Goal: Information Seeking & Learning: Learn about a topic

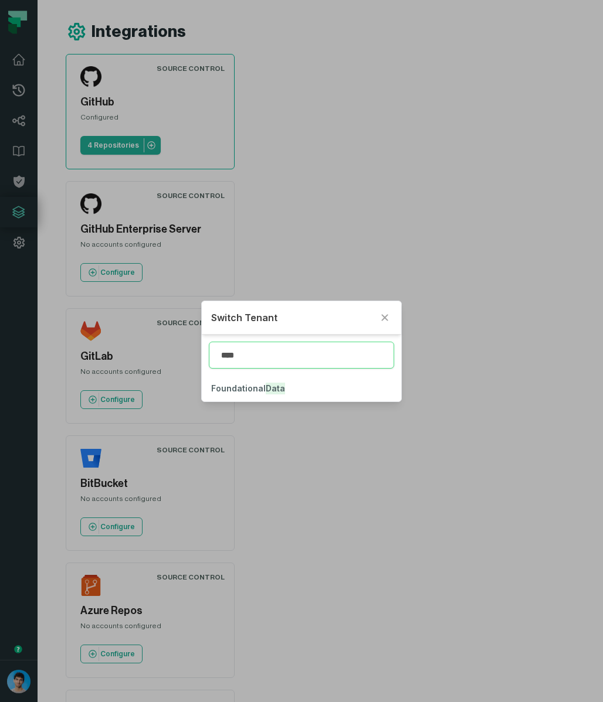
type input "****"
click button "Foundational Data" at bounding box center [302, 389] width 200 height 26
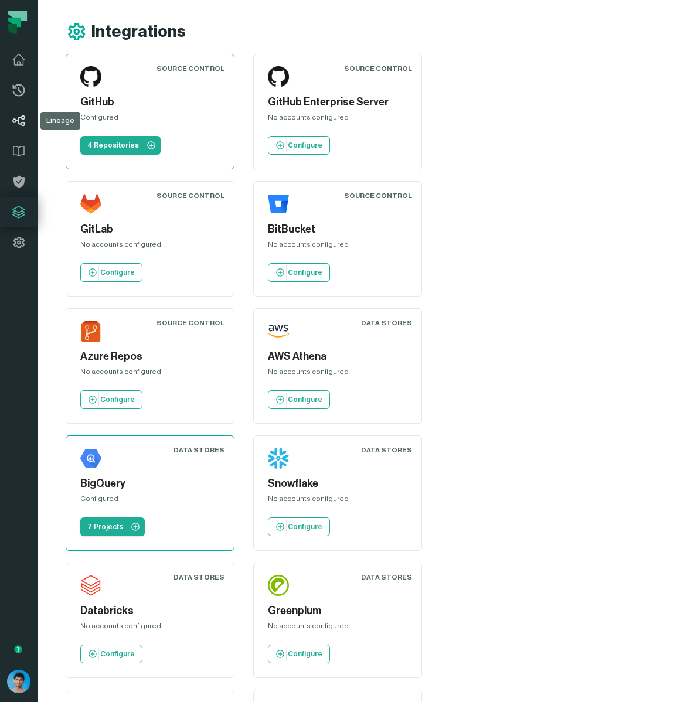
click at [23, 121] on icon at bounding box center [19, 121] width 14 height 14
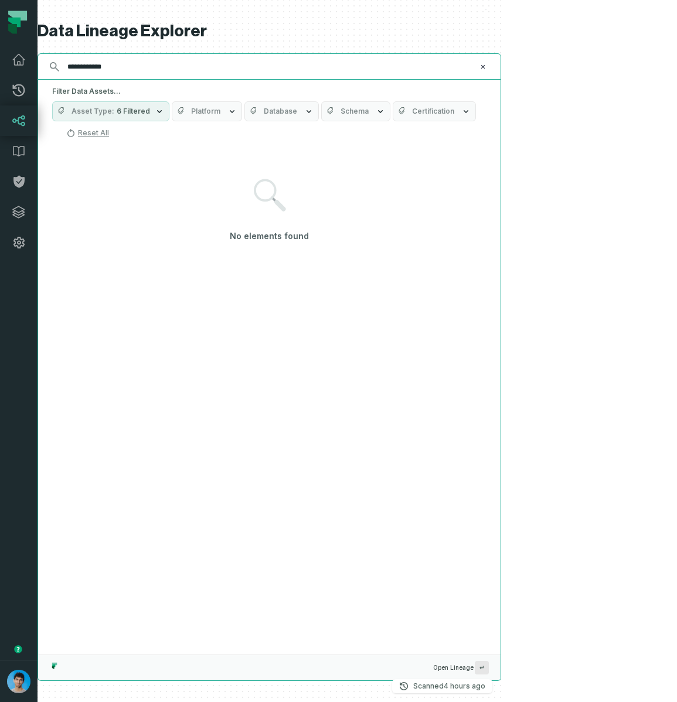
click at [163, 69] on input "**********" at bounding box center [268, 66] width 416 height 19
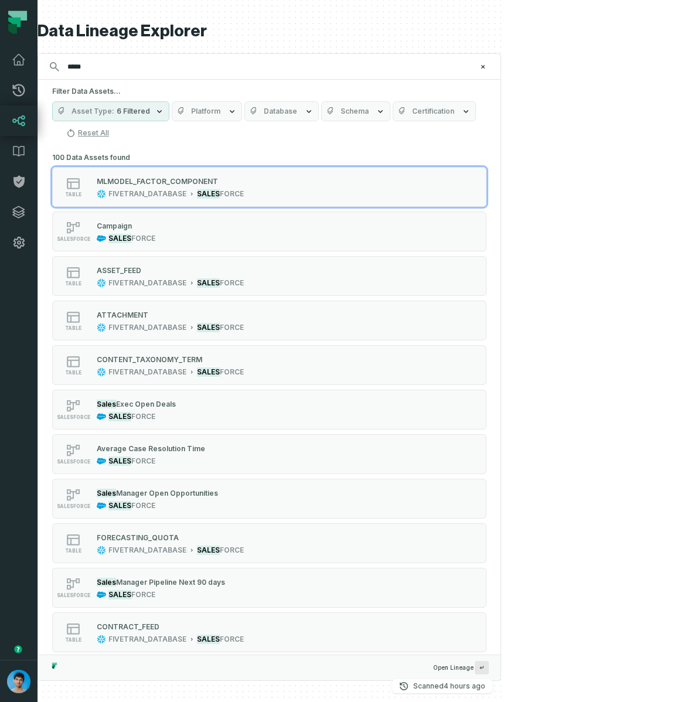
click at [200, 114] on span "Platform" at bounding box center [205, 111] width 29 height 9
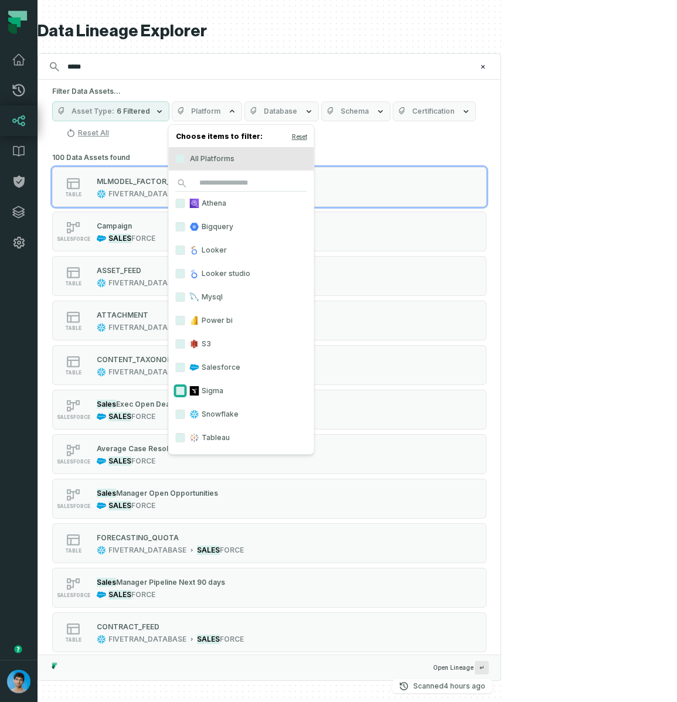
click at [183, 390] on button "Sigma" at bounding box center [180, 390] width 9 height 9
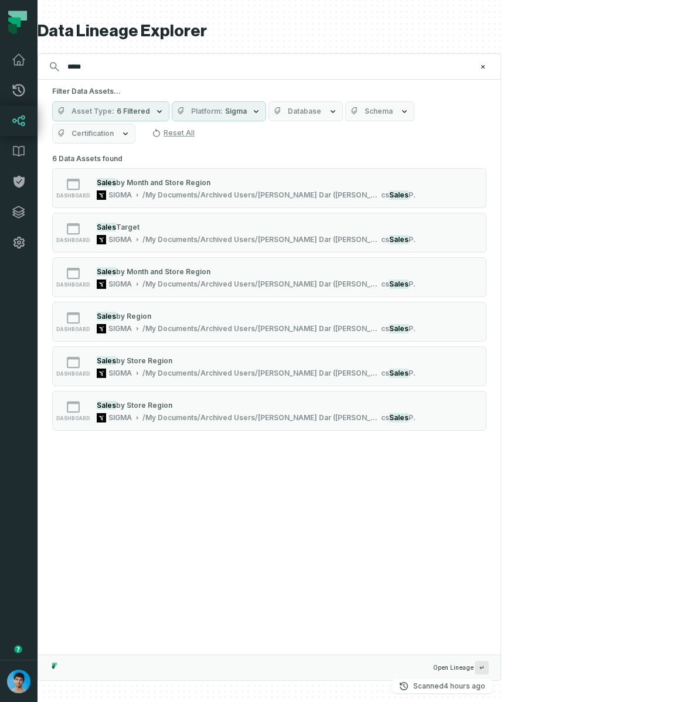
click at [336, 151] on div "6 Data Assets found dashboard Sales by Month and Store Region SIGMA /My Documen…" at bounding box center [269, 298] width 434 height 295
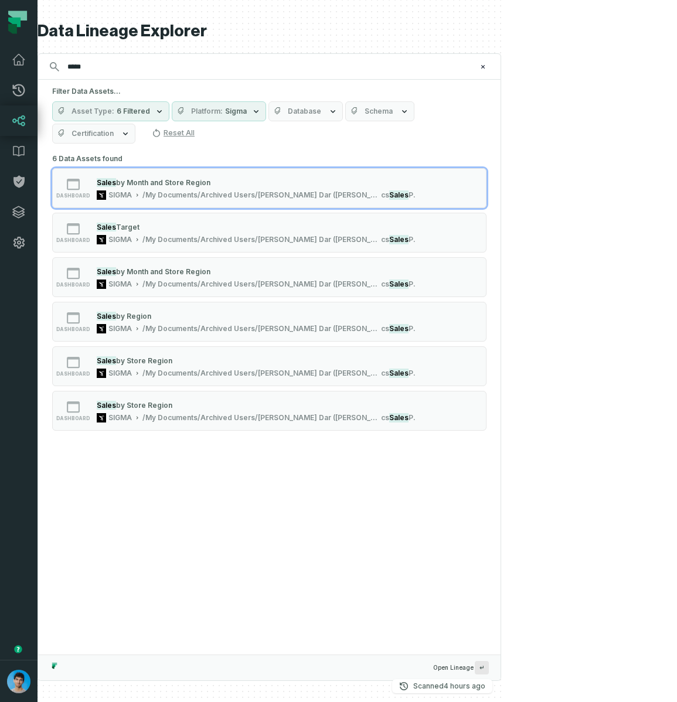
click at [157, 53] on div "***** ⌘ K" at bounding box center [270, 66] width 464 height 26
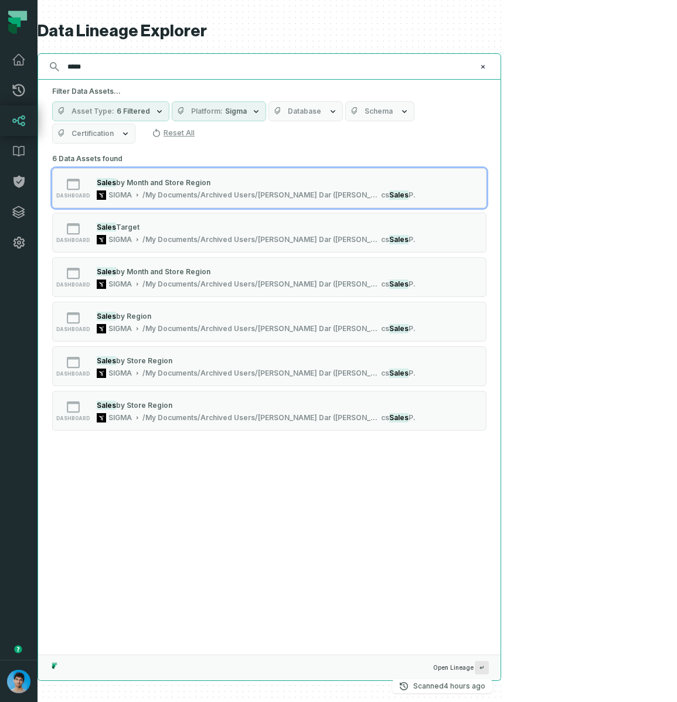
click at [157, 60] on input "*****" at bounding box center [268, 66] width 416 height 19
click at [157, 66] on input "*****" at bounding box center [268, 66] width 416 height 19
type input "*****"
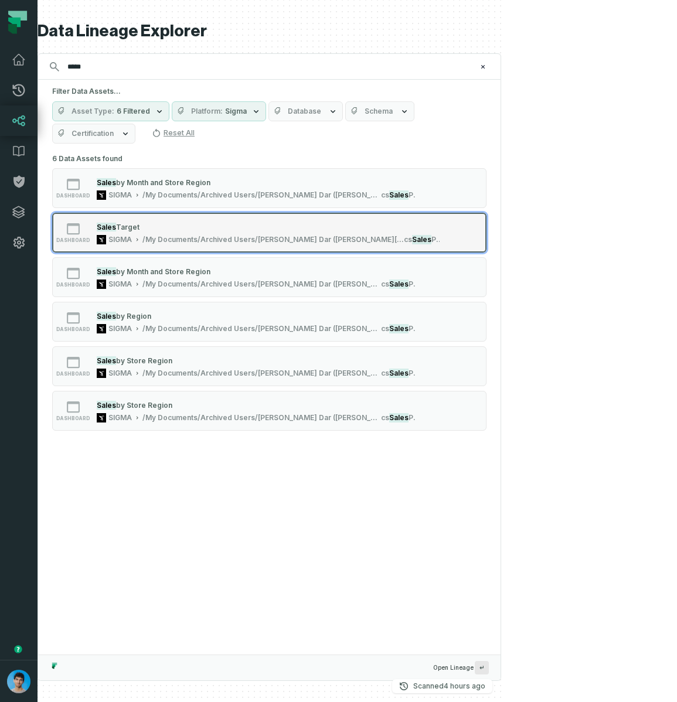
click at [162, 221] on div "Sales Target" at bounding box center [268, 227] width 343 height 12
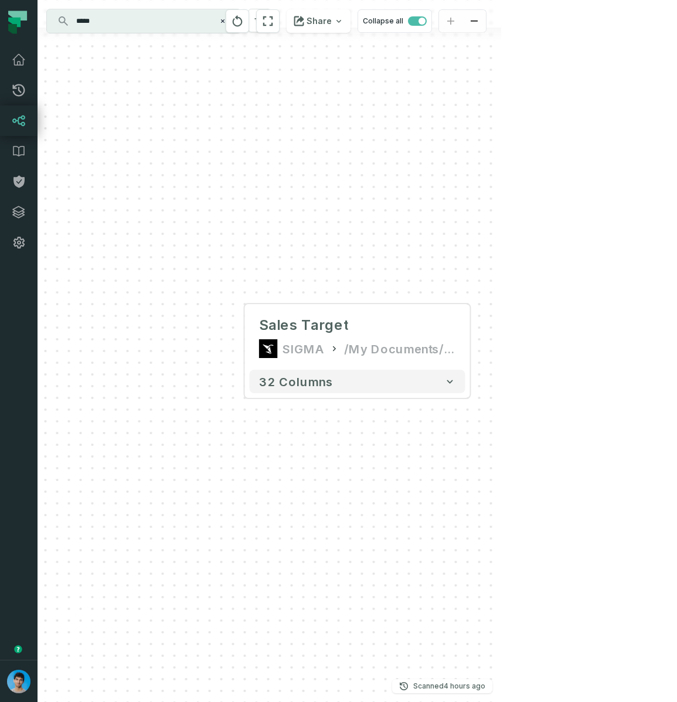
click at [130, 21] on input "*****" at bounding box center [142, 21] width 147 height 19
click at [300, 327] on div "Sales Target" at bounding box center [303, 325] width 89 height 19
click at [334, 290] on div at bounding box center [357, 284] width 84 height 28
click at [335, 285] on icon "button" at bounding box center [334, 284] width 14 height 14
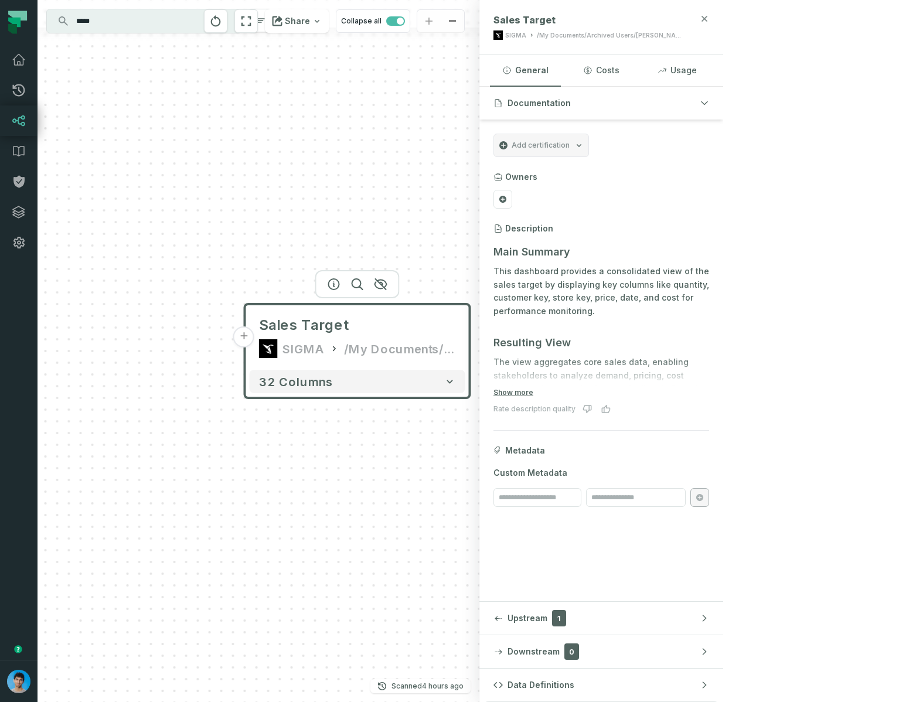
click at [709, 22] on icon "button" at bounding box center [704, 18] width 9 height 9
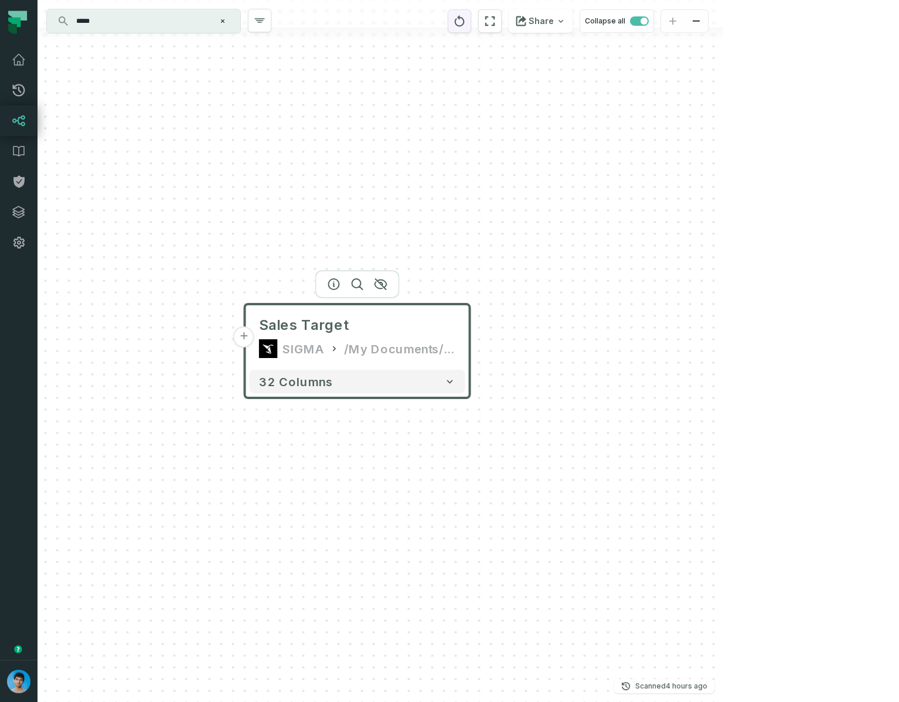
click at [471, 22] on button "reset" at bounding box center [459, 20] width 23 height 23
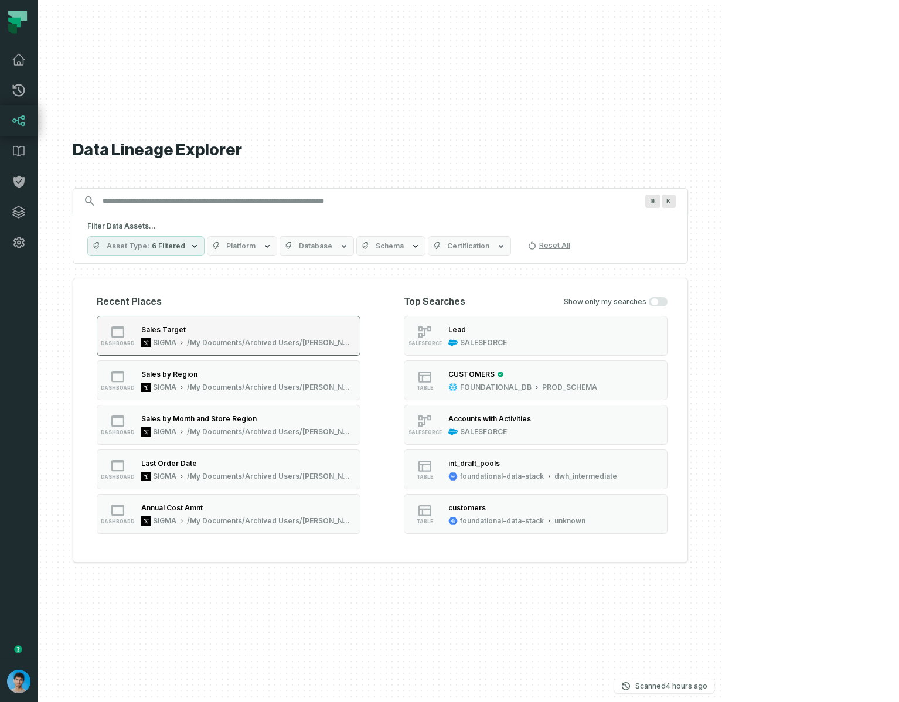
click at [284, 327] on div "Sales Target" at bounding box center [247, 330] width 212 height 12
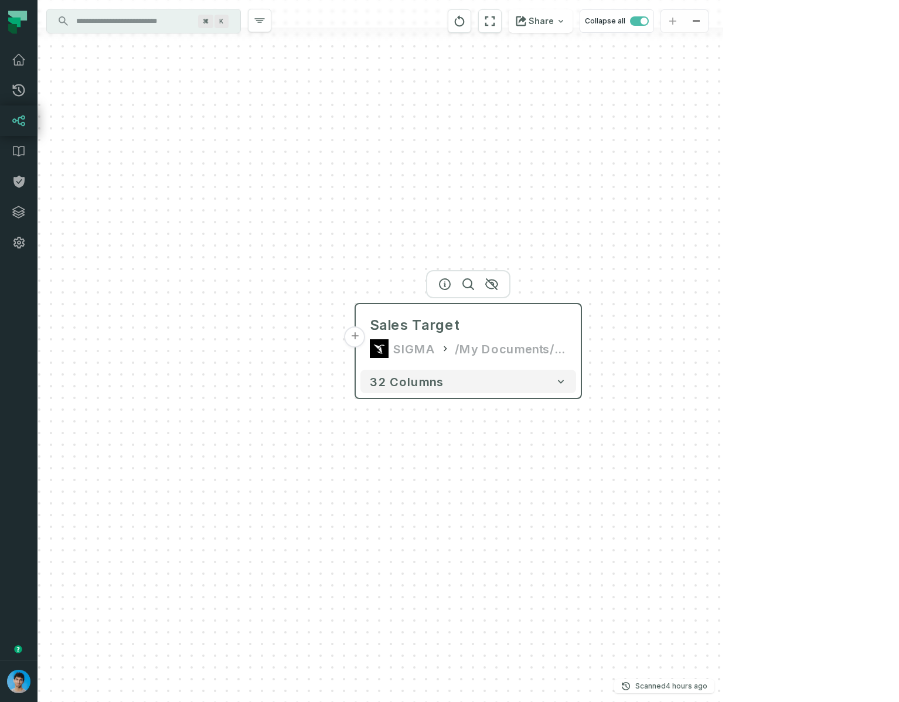
click at [358, 340] on button "+" at bounding box center [355, 337] width 21 height 21
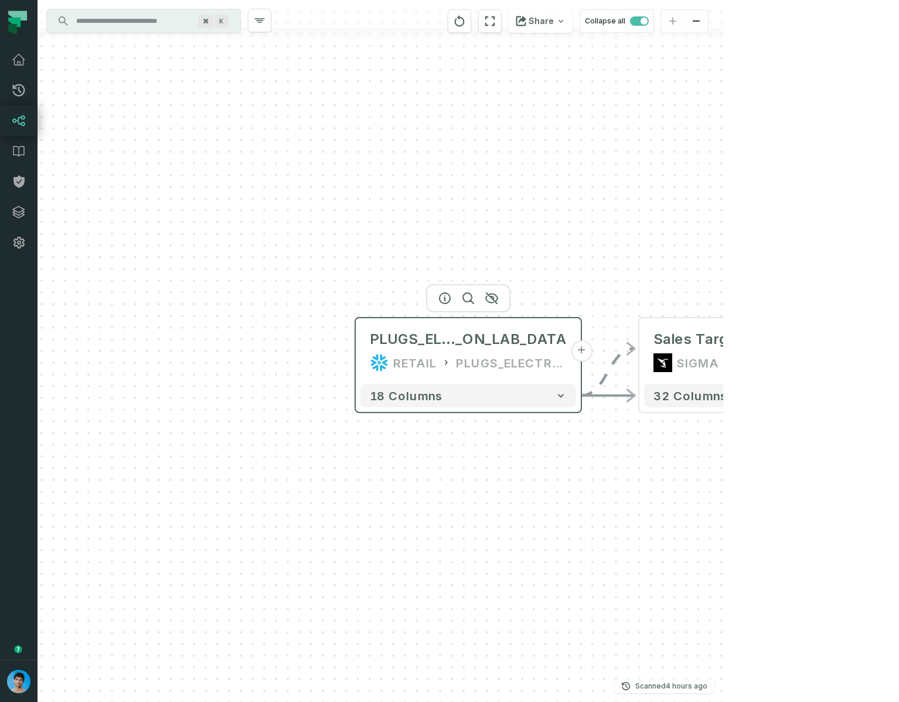
click at [583, 352] on button "+" at bounding box center [581, 351] width 21 height 21
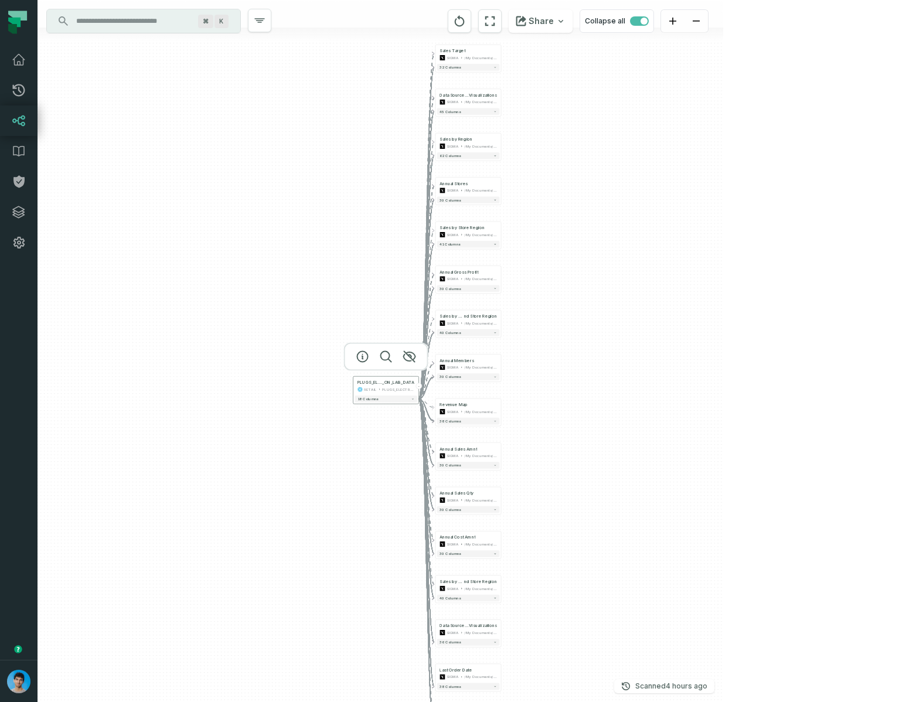
click at [418, 385] on button "-" at bounding box center [419, 386] width 6 height 6
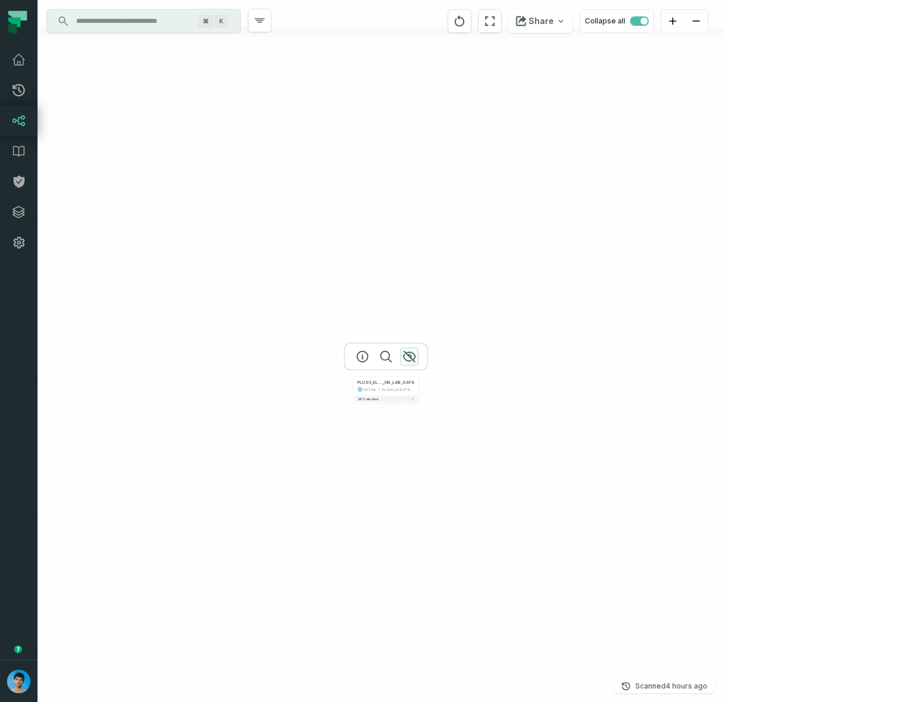
click at [410, 355] on icon "button" at bounding box center [409, 357] width 12 height 11
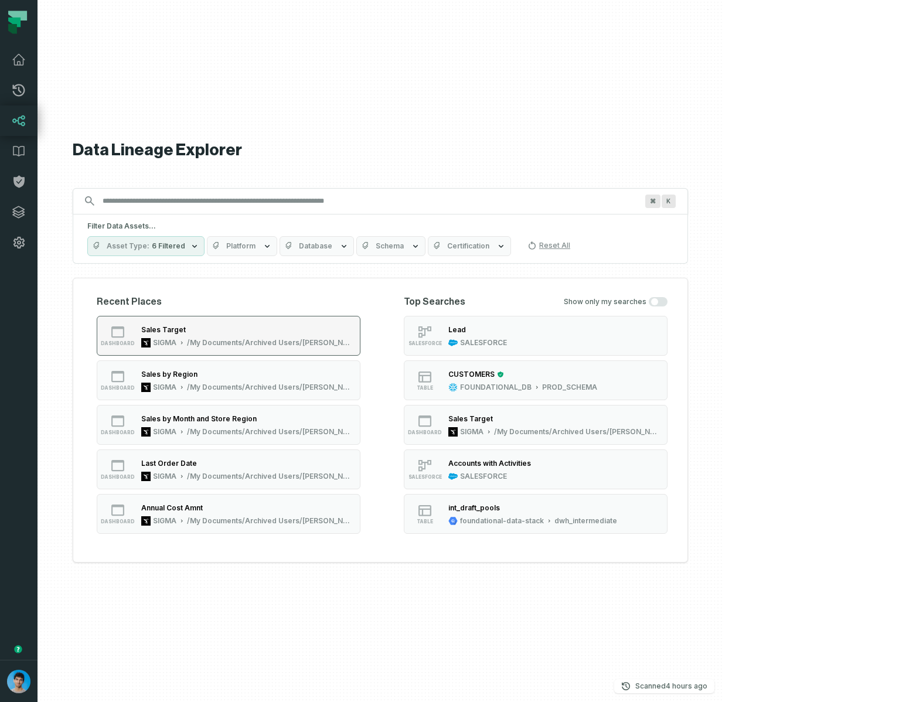
click at [322, 323] on button "dashboard Sales Target SIGMA /My Documents/Archived Users/Oren Dar (oren@founda…" at bounding box center [229, 336] width 264 height 40
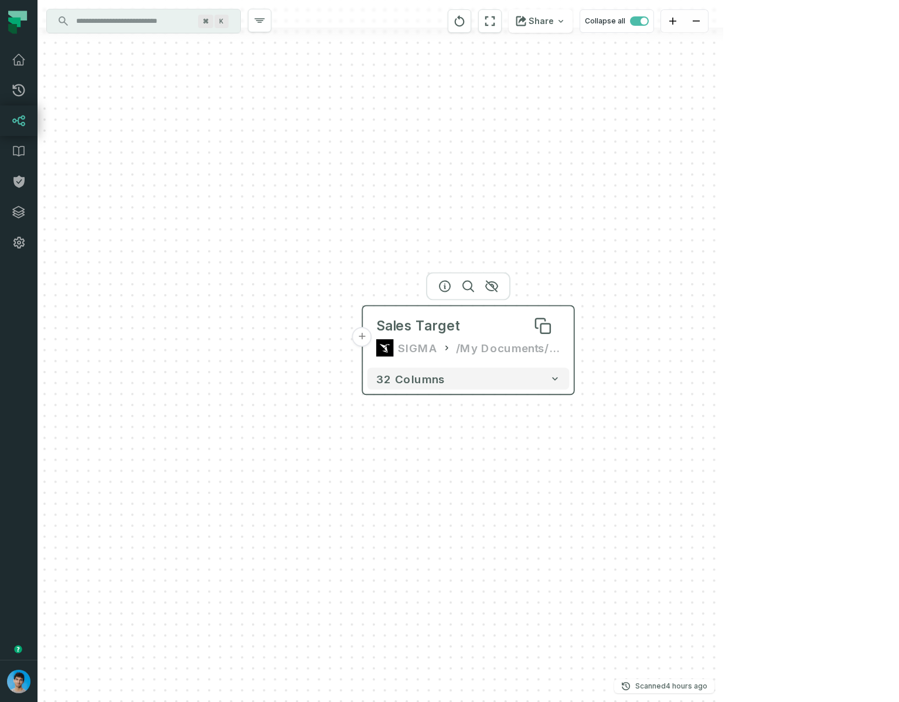
click at [456, 334] on div "Sales Target" at bounding box center [468, 326] width 185 height 18
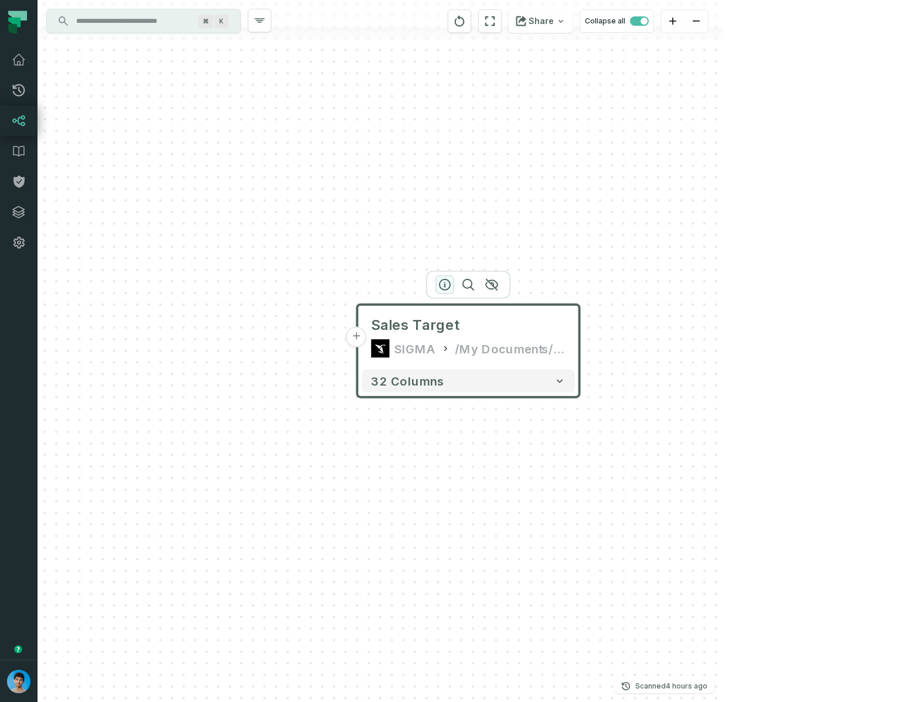
click at [444, 285] on icon "button" at bounding box center [445, 285] width 14 height 14
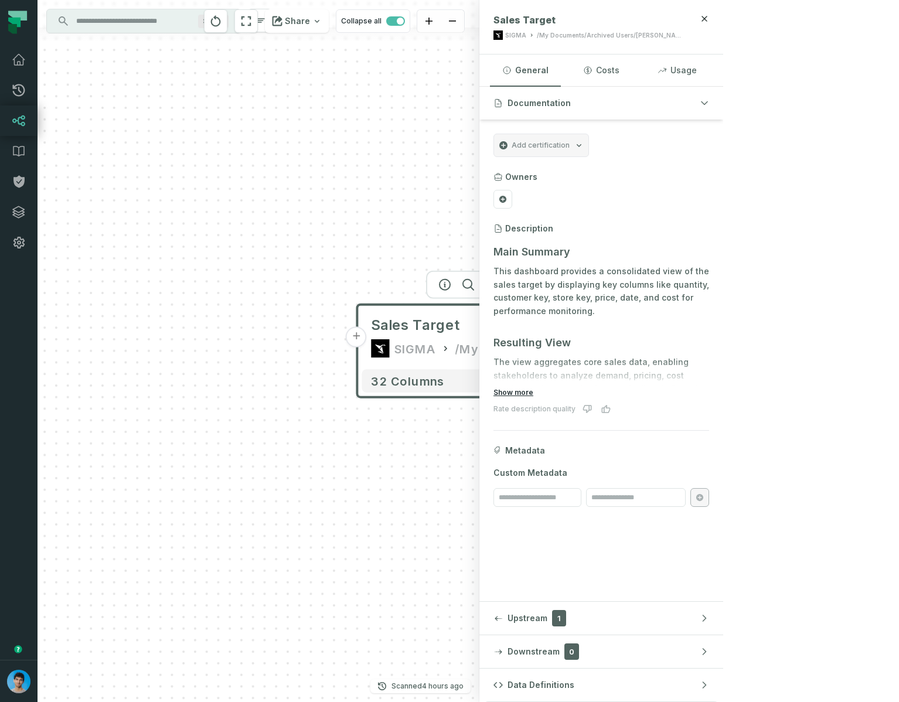
click at [533, 395] on button "Show more" at bounding box center [514, 392] width 40 height 9
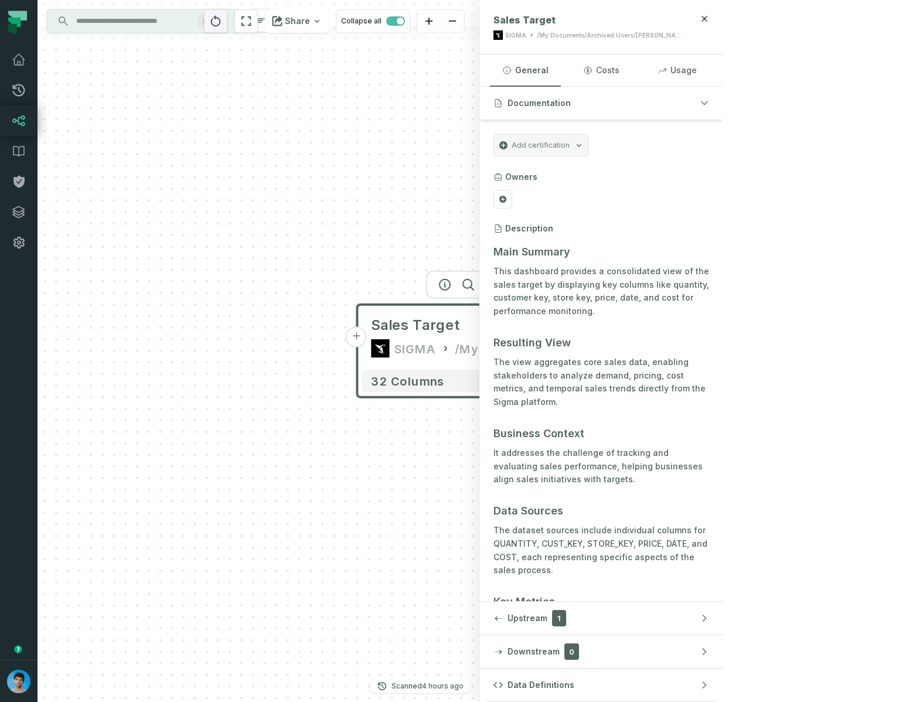
click at [222, 23] on icon "reset" at bounding box center [215, 21] width 13 height 14
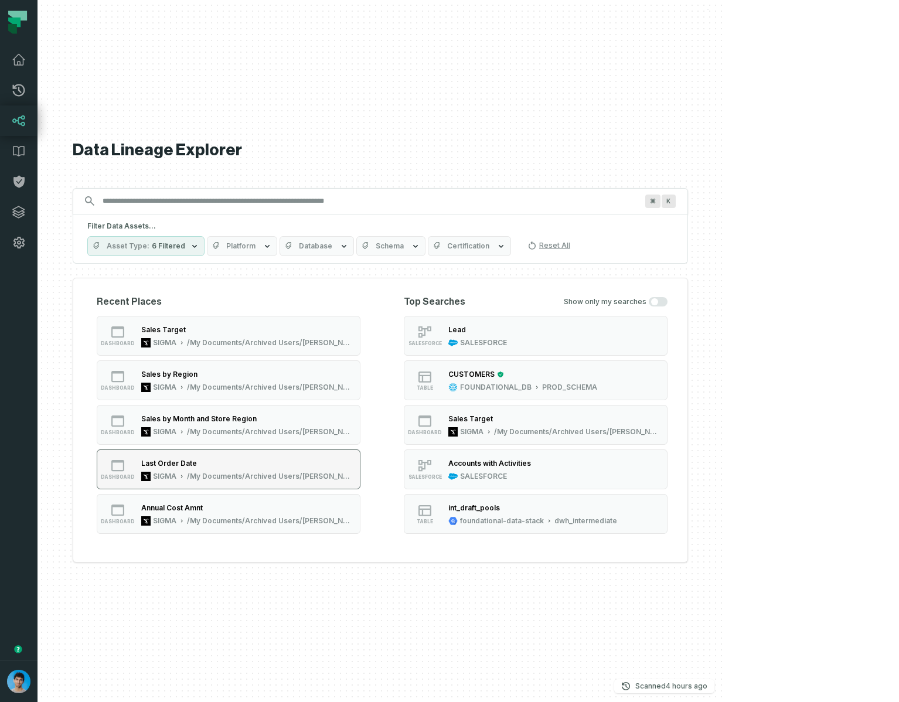
click at [312, 468] on div "Last Order Date" at bounding box center [247, 464] width 212 height 12
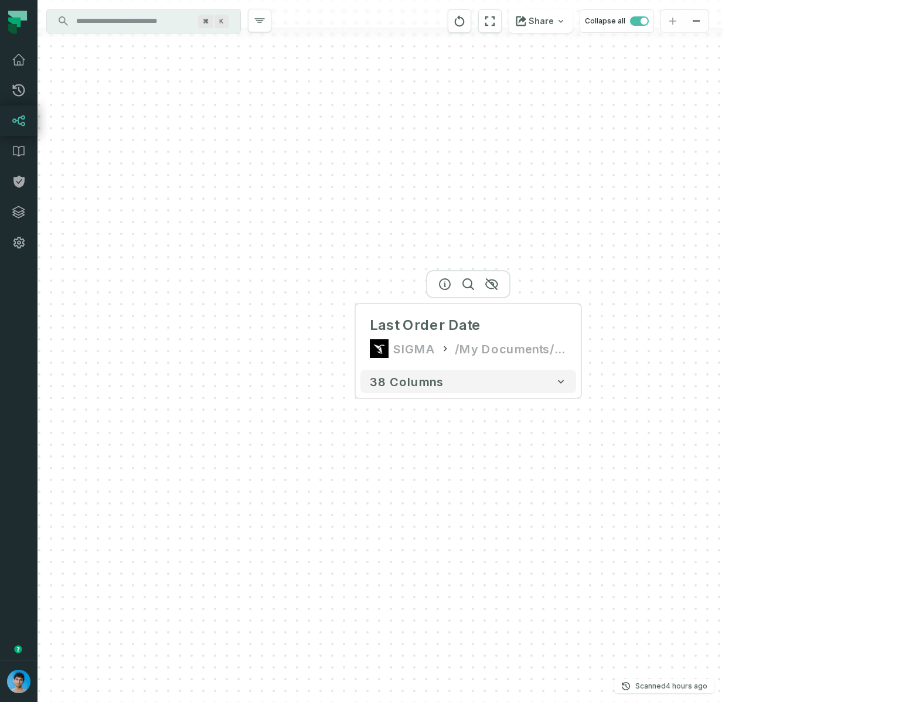
click at [445, 289] on div at bounding box center [468, 284] width 84 height 28
click at [446, 283] on icon "button" at bounding box center [445, 284] width 14 height 14
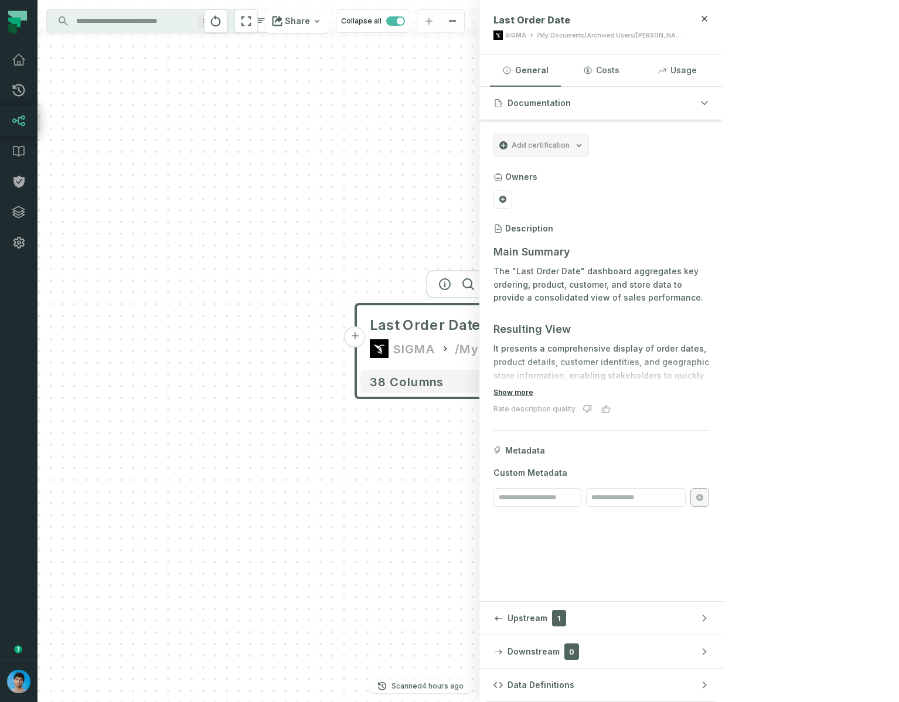
click at [533, 393] on button "Show more" at bounding box center [514, 392] width 40 height 9
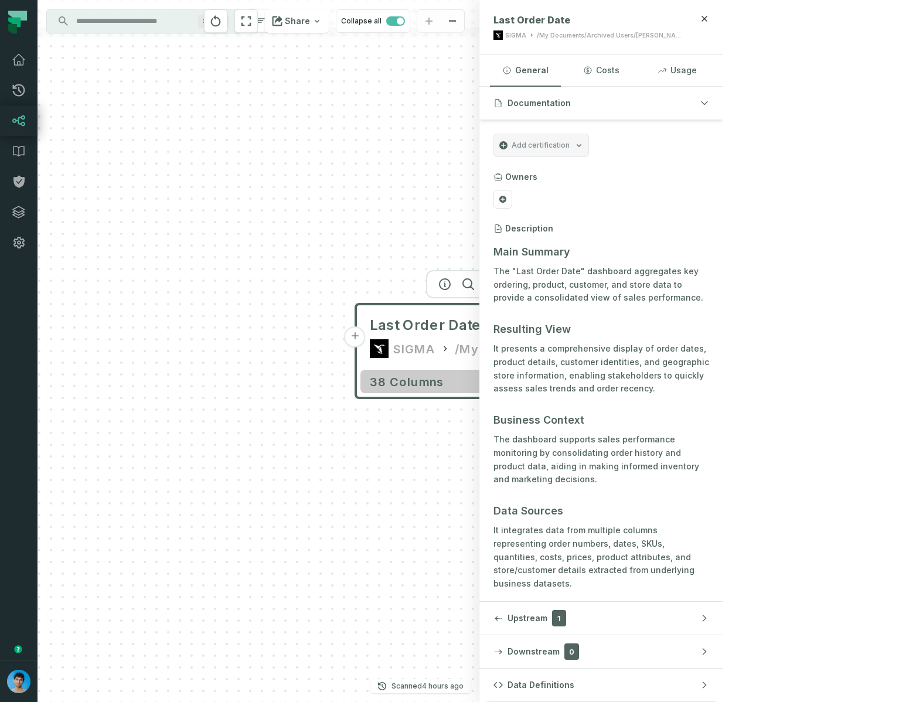
click at [421, 384] on span "38 columns" at bounding box center [407, 382] width 74 height 14
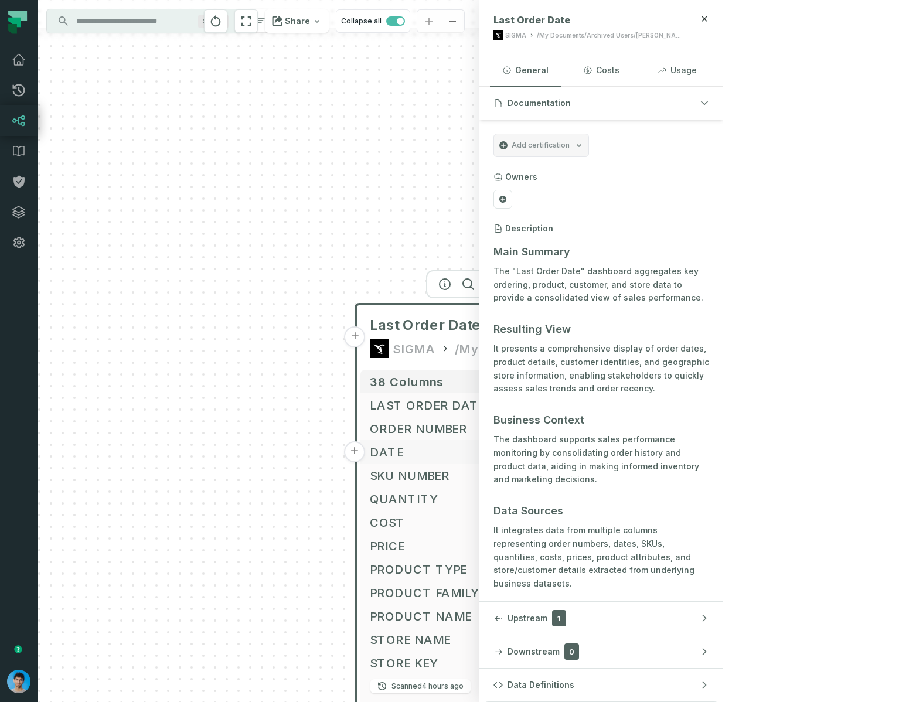
click at [421, 447] on span "DATE" at bounding box center [468, 452] width 197 height 18
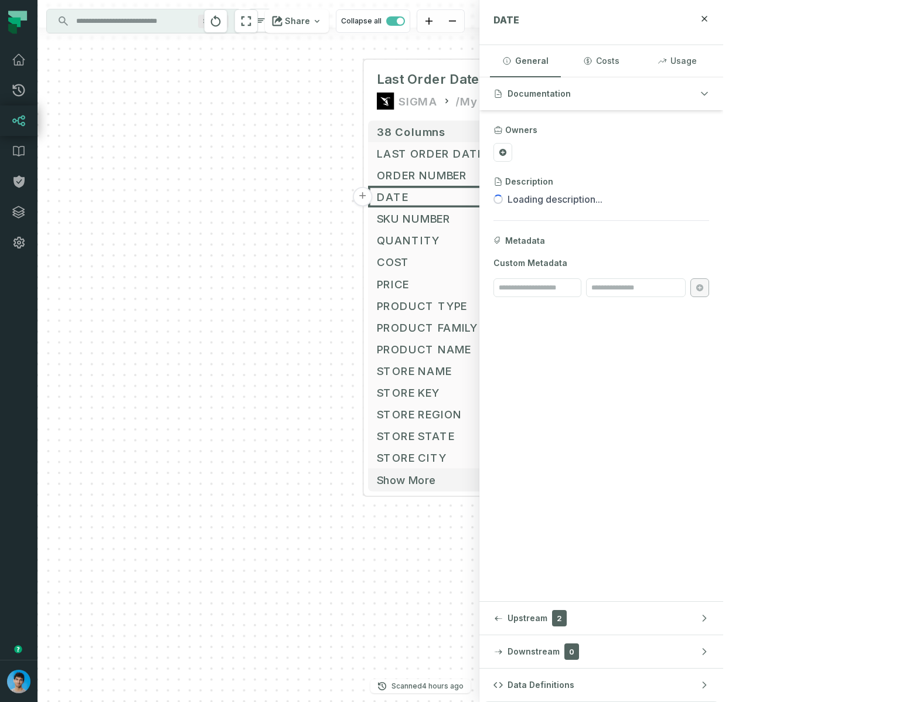
drag, startPoint x: 239, startPoint y: 579, endPoint x: 237, endPoint y: 320, distance: 258.5
click at [237, 320] on div "+ Last Order Date SIGMA /My Documents/Archived Users/Oren Dar (oren@foundationa…" at bounding box center [259, 351] width 442 height 702
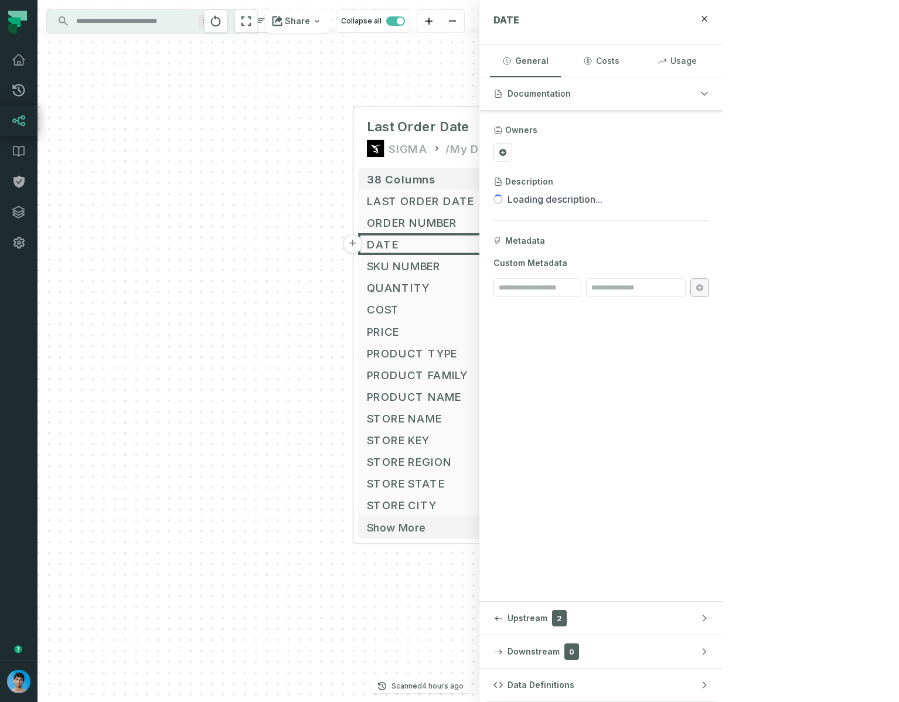
drag, startPoint x: 298, startPoint y: 325, endPoint x: 287, endPoint y: 372, distance: 48.1
click at [287, 372] on div "+ Last Order Date SIGMA /My Documents/Archived Users/Oren Dar (oren@foundationa…" at bounding box center [259, 351] width 442 height 702
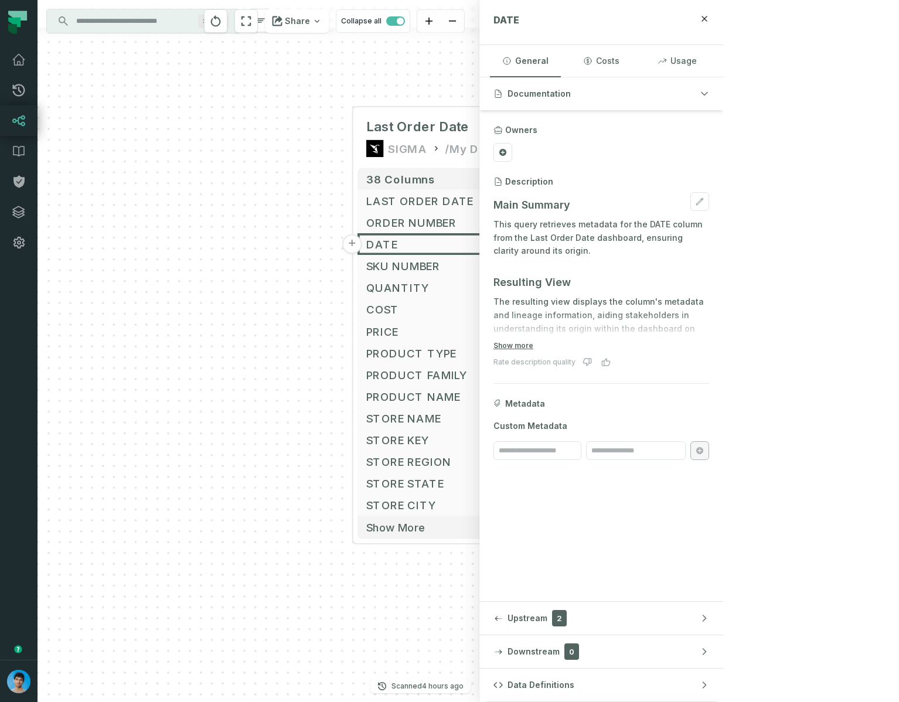
click at [709, 236] on p "This query retrieves metadata for the DATE column from the Last Order Date dash…" at bounding box center [602, 238] width 216 height 40
click at [533, 344] on button "Show more" at bounding box center [514, 345] width 40 height 9
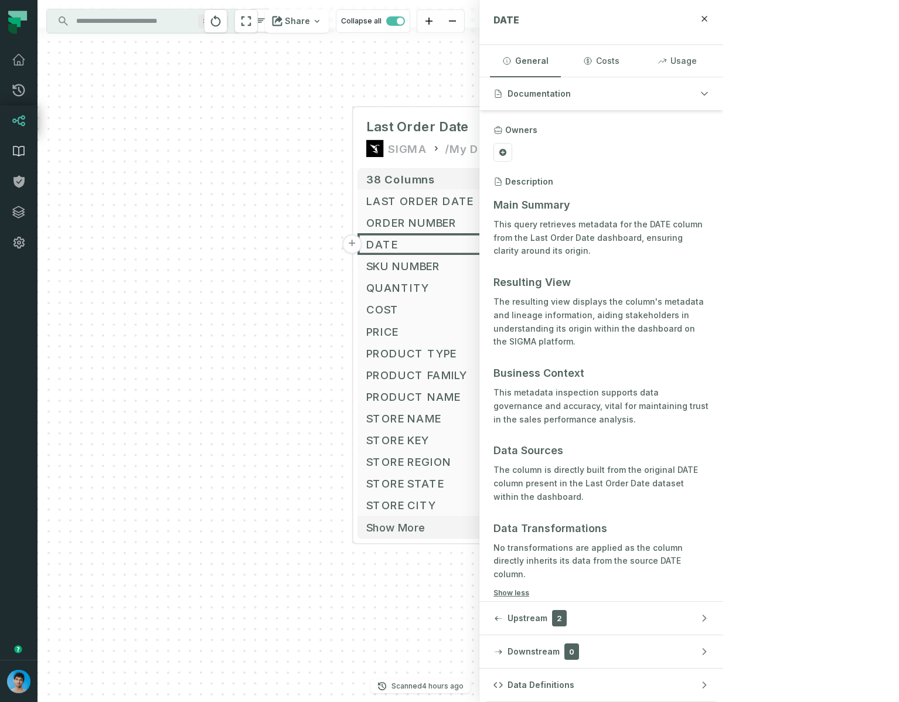
click at [23, 153] on icon at bounding box center [18, 152] width 11 height 10
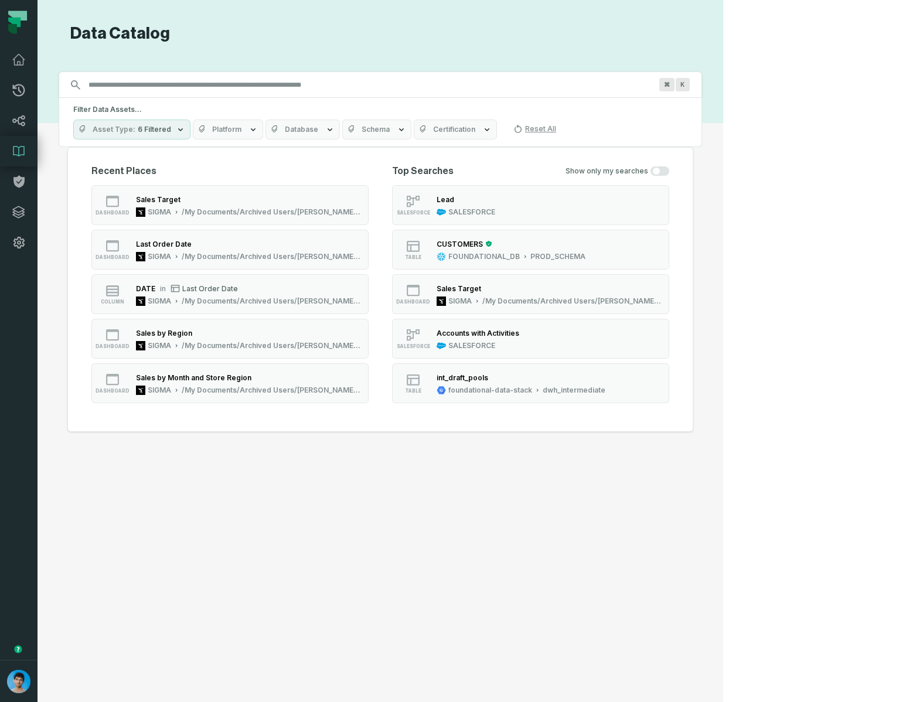
click at [253, 136] on button "Platform" at bounding box center [228, 130] width 70 height 20
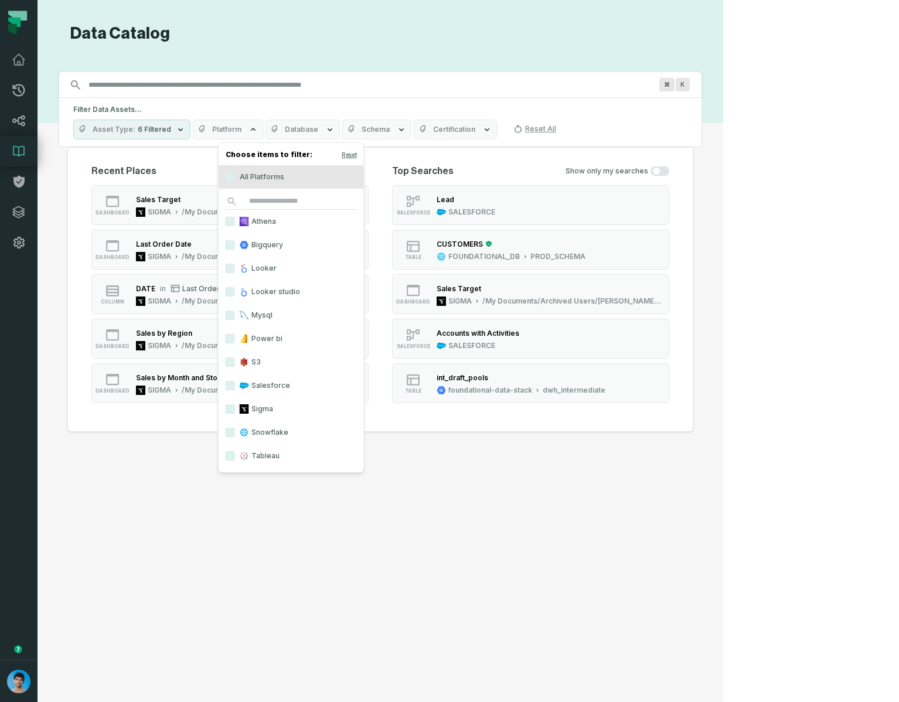
click at [318, 117] on div "Filter Data Assets... Asset Type 6 Filtered Platform Database Schema Certificat…" at bounding box center [381, 122] width 644 height 49
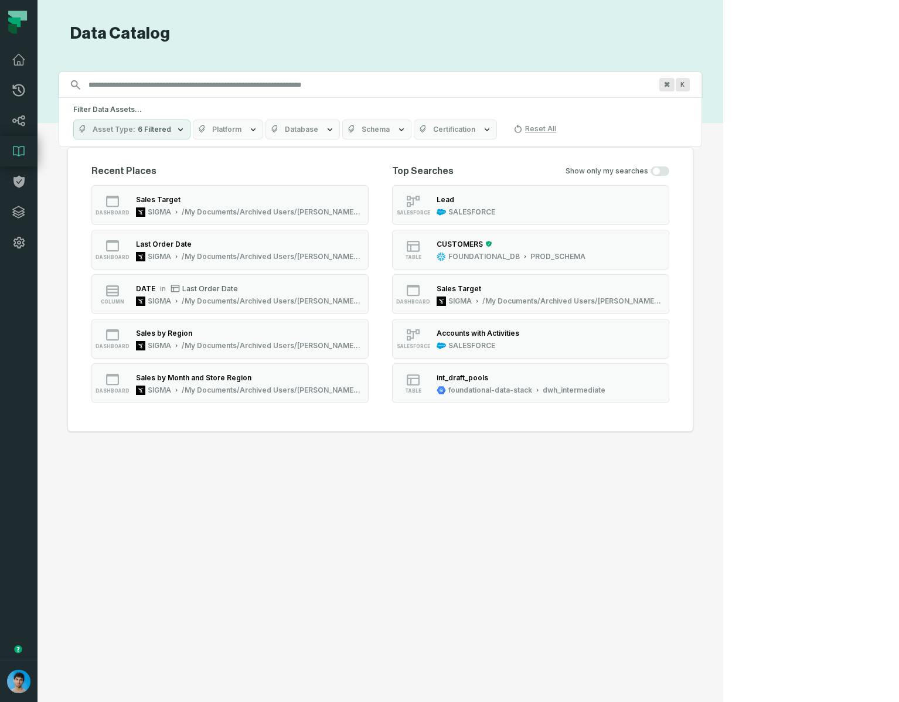
click at [314, 131] on span "Database" at bounding box center [301, 129] width 33 height 9
click at [314, 112] on h5 "Filter Data Assets..." at bounding box center [380, 109] width 614 height 9
click at [228, 198] on div "Sales Target" at bounding box center [249, 199] width 226 height 12
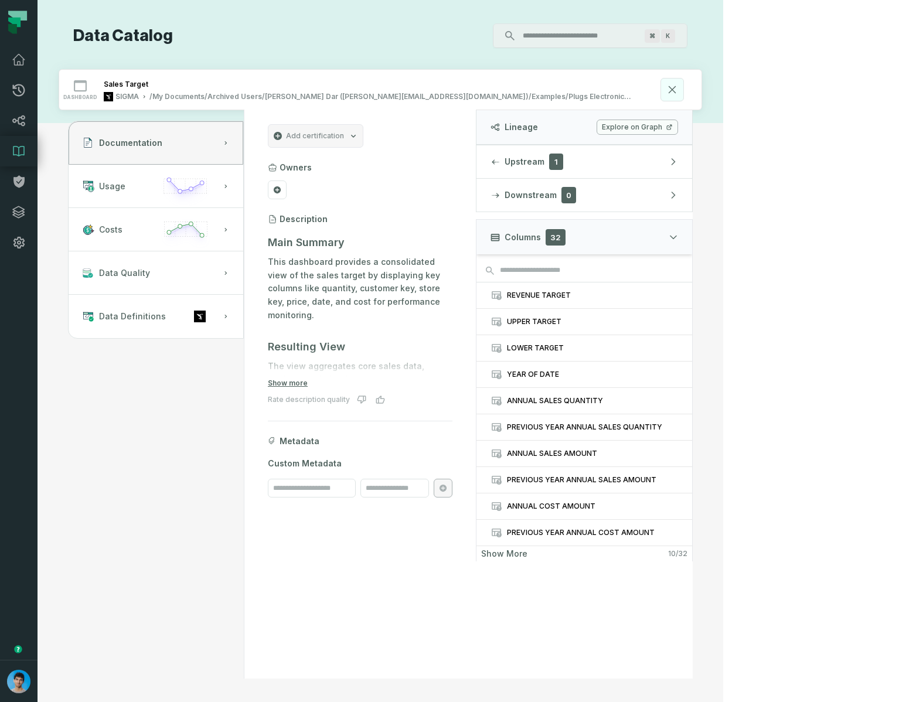
click at [676, 90] on icon at bounding box center [672, 90] width 6 height 6
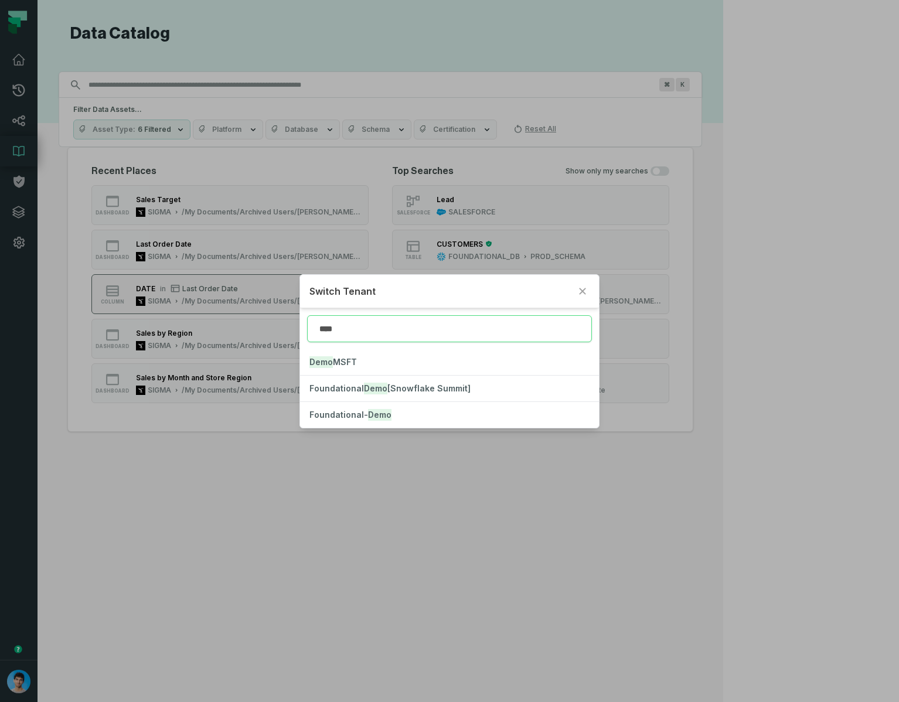
type input "****"
click button "Foundational- Demo" at bounding box center [449, 415] width 298 height 26
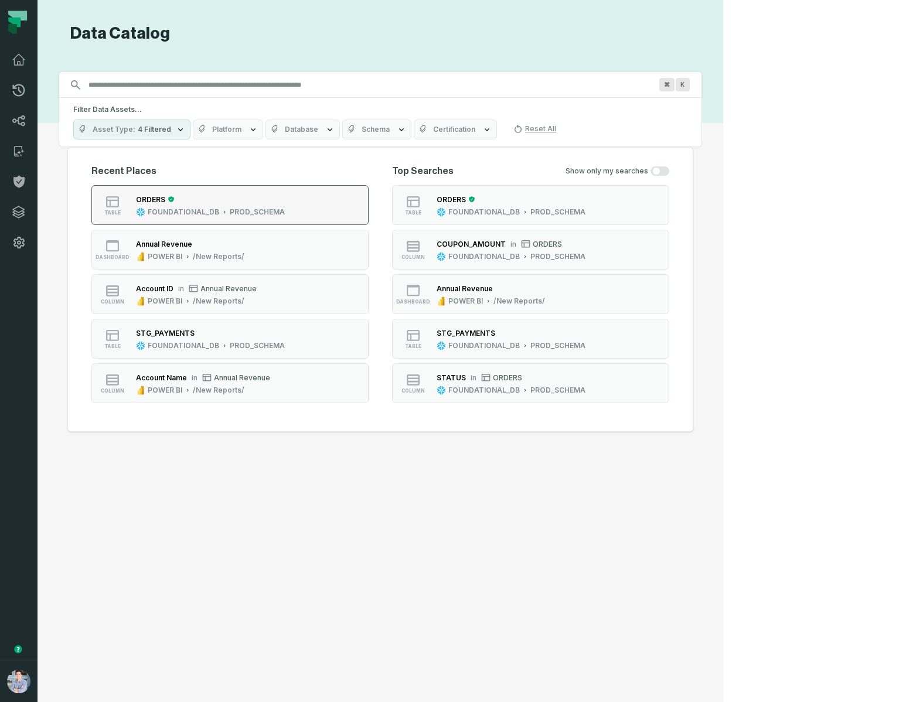
click at [245, 202] on div "ORDERS" at bounding box center [210, 199] width 149 height 12
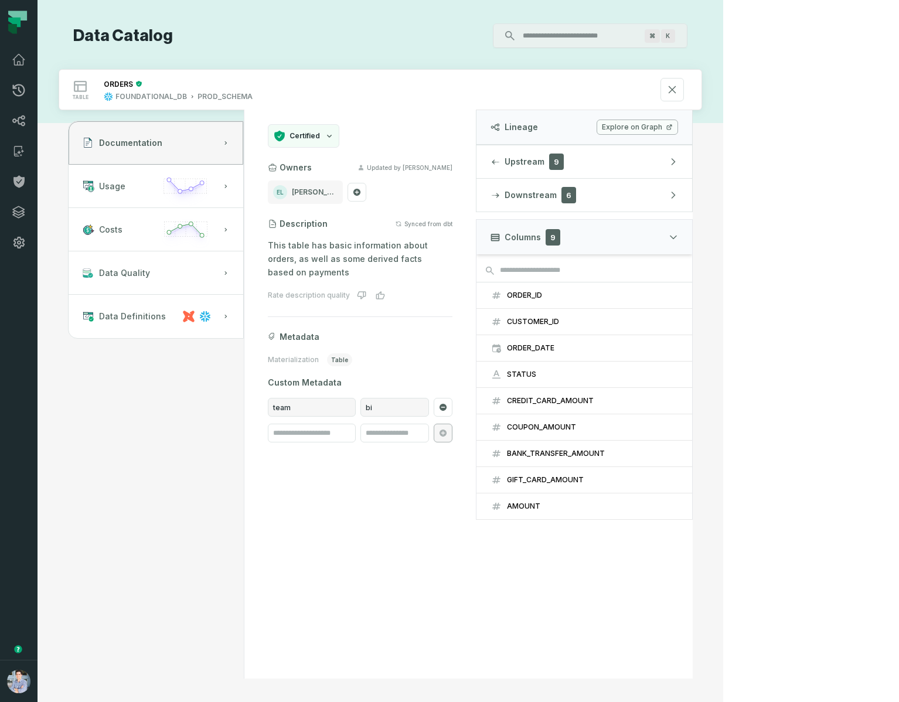
drag, startPoint x: 614, startPoint y: 222, endPoint x: 606, endPoint y: 225, distance: 8.5
click at [476, 225] on div "Certified Owners Updated by Shay Gafniel EL Elisheva Lapid Description Synced f…" at bounding box center [360, 283] width 232 height 346
click at [678, 296] on div "ORDER_ID" at bounding box center [592, 295] width 171 height 9
click at [692, 158] on button "Upstream 9" at bounding box center [585, 161] width 216 height 33
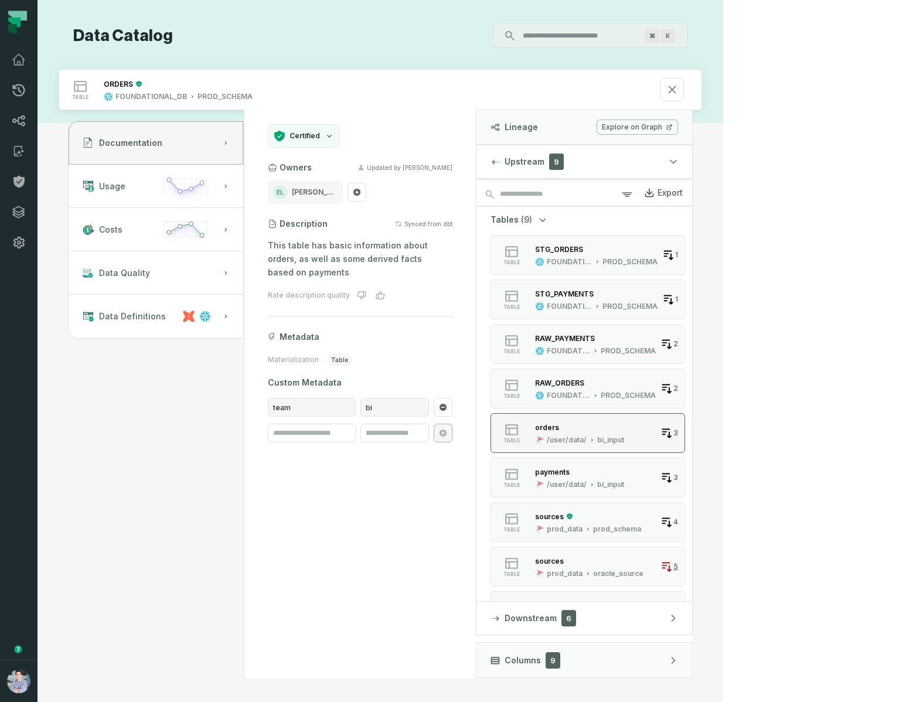
scroll to position [35, 0]
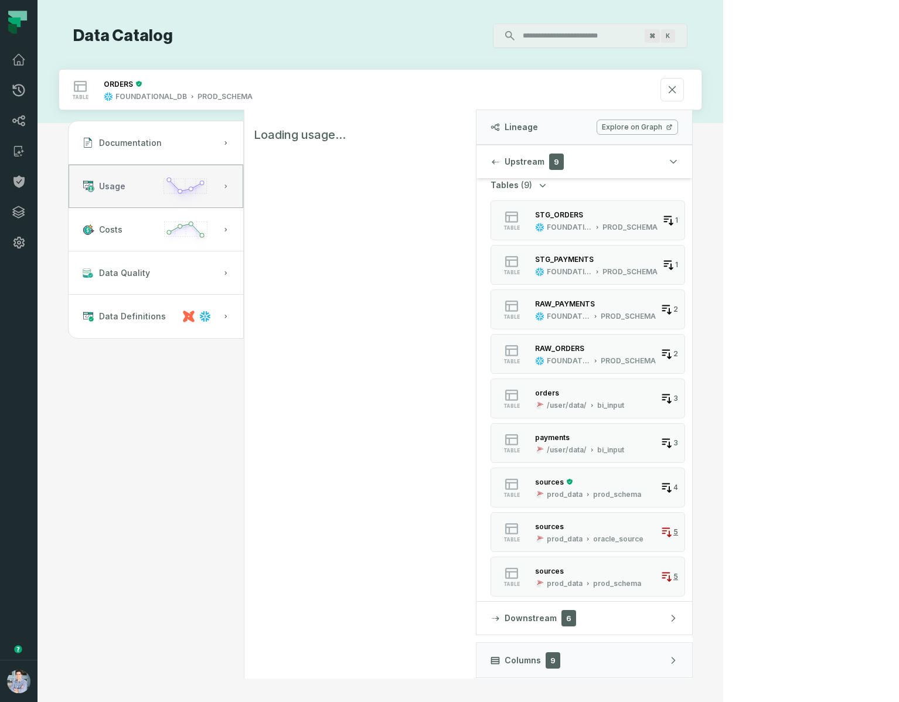
click at [158, 186] on button "Usage" at bounding box center [156, 186] width 175 height 43
click at [692, 160] on button "Upstream 9" at bounding box center [585, 161] width 216 height 33
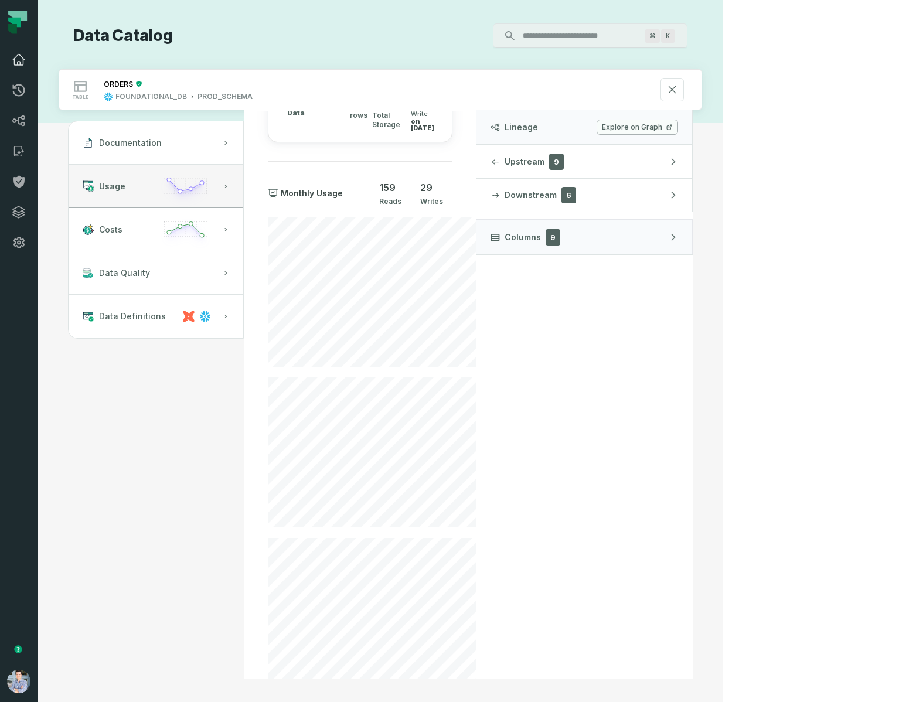
click at [19, 58] on icon at bounding box center [19, 60] width 14 height 14
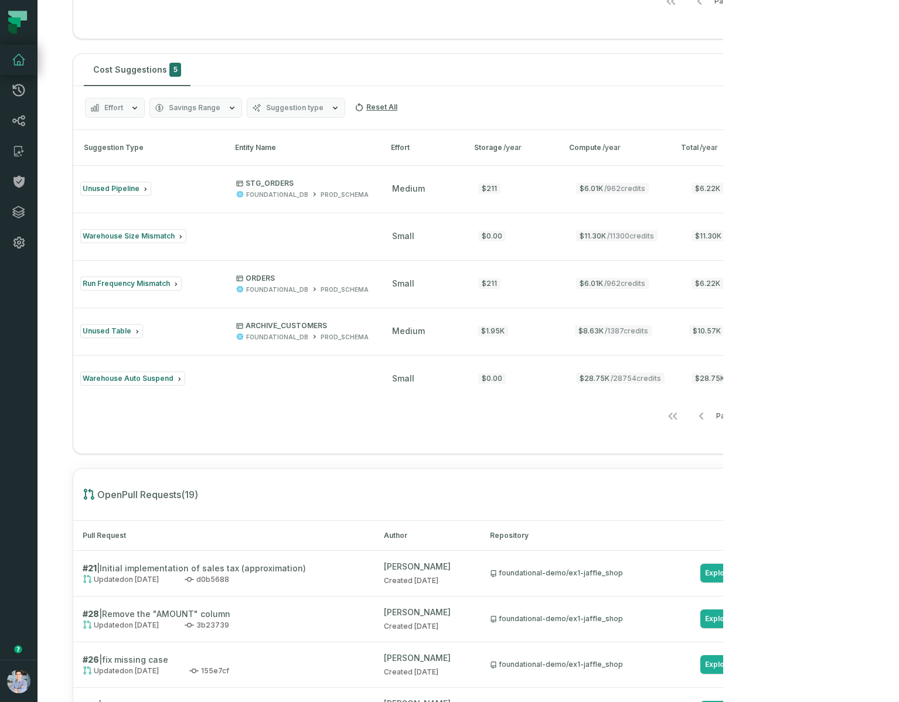
scroll to position [1409, 0]
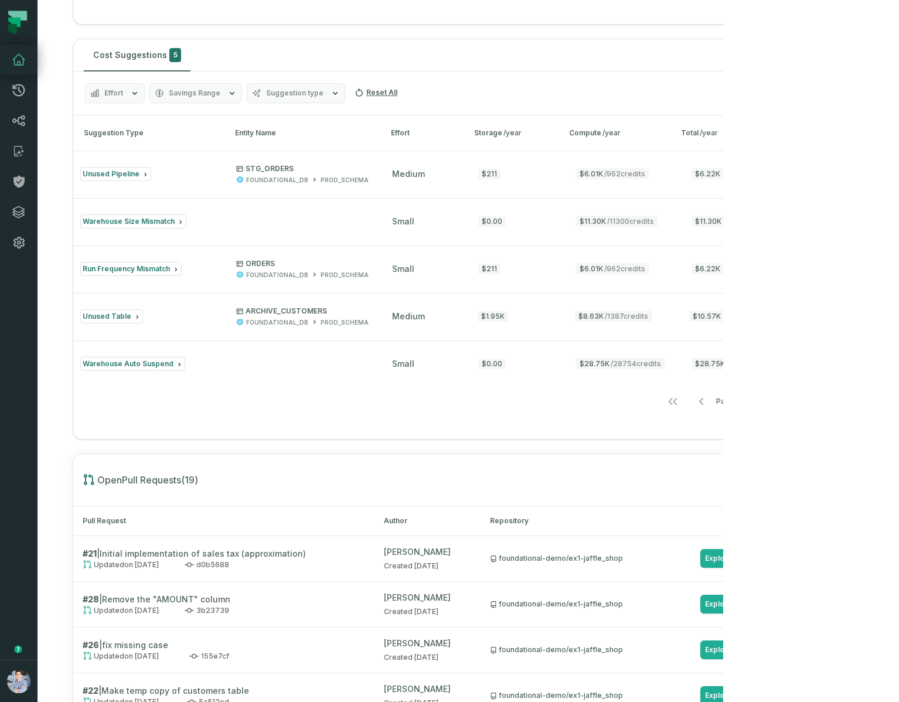
click at [134, 94] on icon "button" at bounding box center [134, 92] width 5 height 3
click at [183, 103] on button "Savings Range" at bounding box center [195, 93] width 93 height 20
click at [276, 98] on span "Suggestion type" at bounding box center [294, 93] width 57 height 9
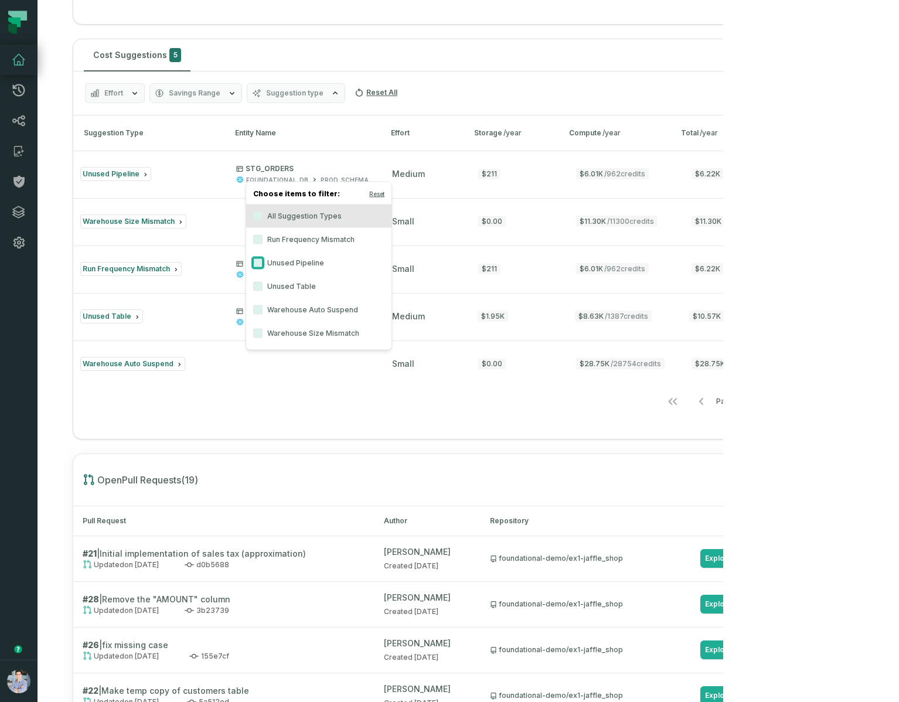
click at [257, 261] on button "Unused Pipeline" at bounding box center [257, 263] width 9 height 9
click at [259, 287] on button "Unused Table" at bounding box center [257, 286] width 9 height 9
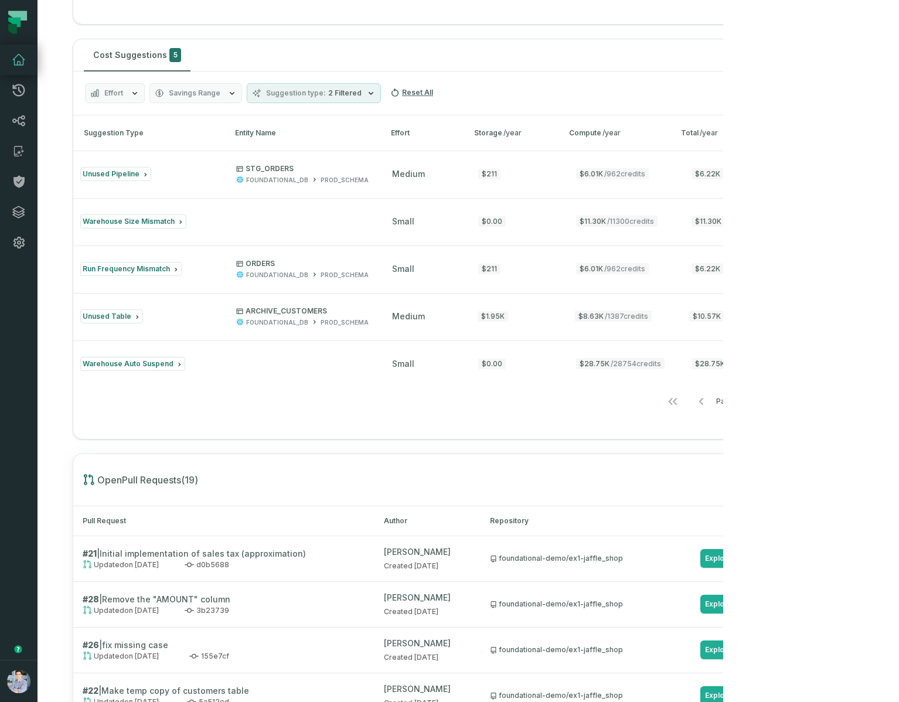
click at [440, 60] on div "Show Muted" at bounding box center [495, 55] width 600 height 10
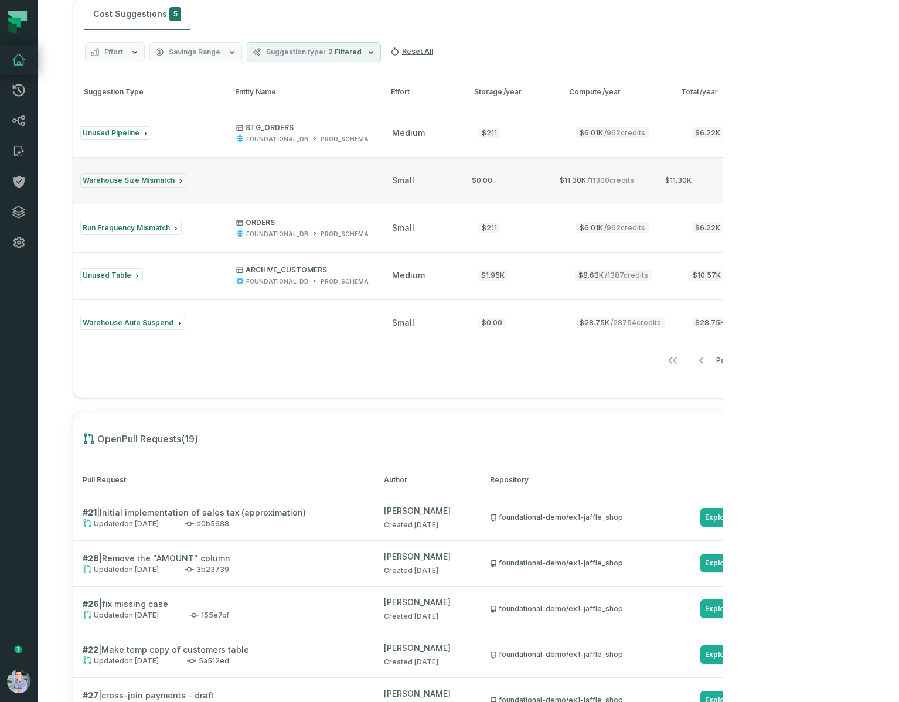
scroll to position [1451, 0]
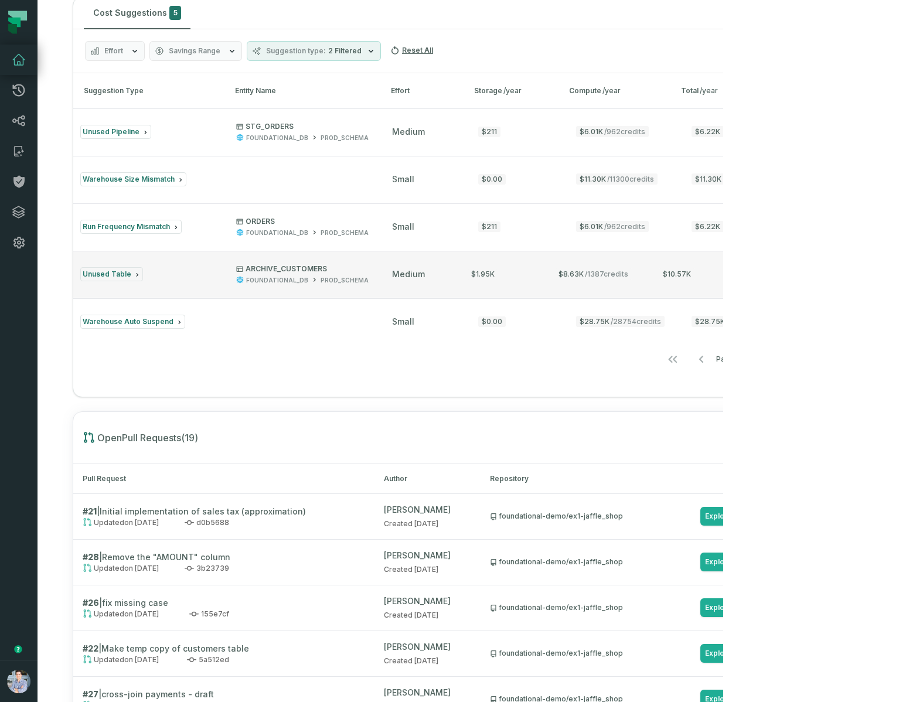
click at [166, 281] on div "Unused Table" at bounding box center [147, 274] width 135 height 14
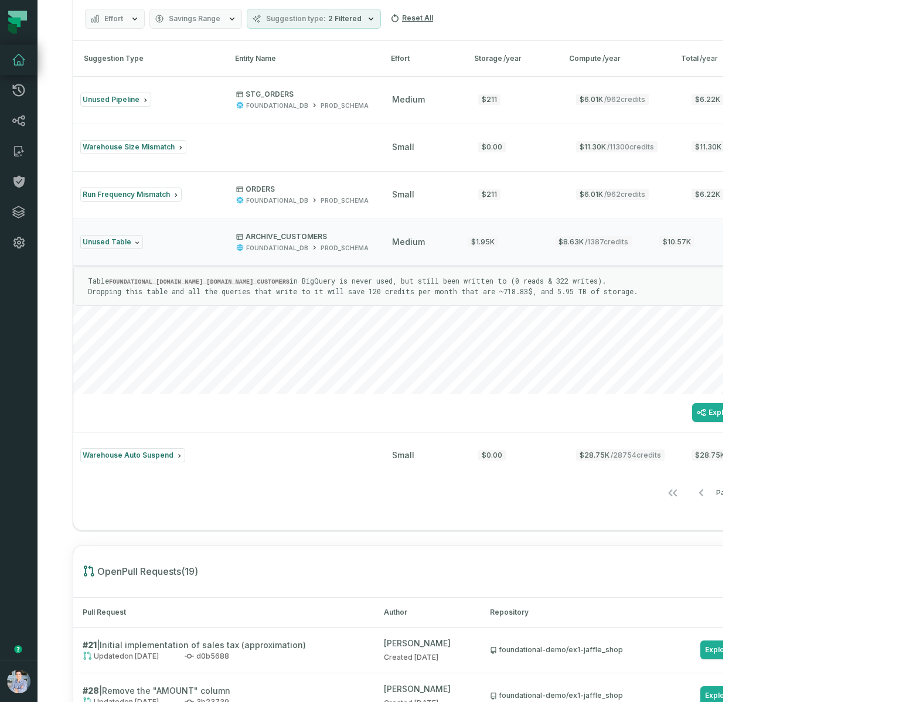
scroll to position [1487, 0]
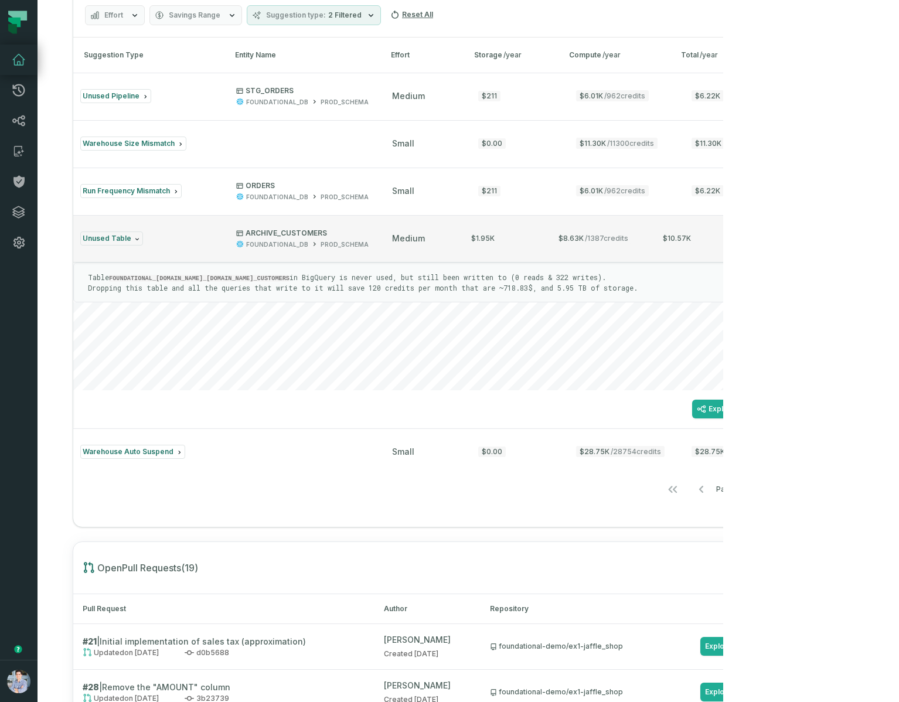
click at [376, 262] on button "Unused Table ARCHIVE_CUSTOMERS FOUNDATIONAL_DB PROD_SCHEMA medium $1.95K $8.63K…" at bounding box center [439, 238] width 732 height 47
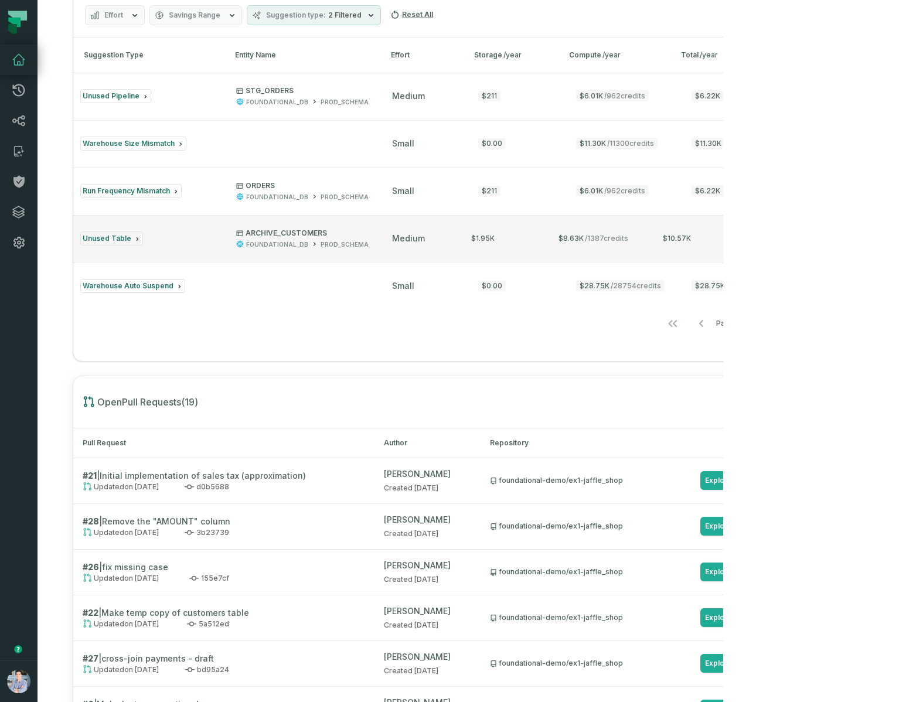
click at [376, 262] on button "Unused Table ARCHIVE_CUSTOMERS FOUNDATIONAL_DB PROD_SCHEMA medium $1.95K $8.63K…" at bounding box center [439, 238] width 732 height 47
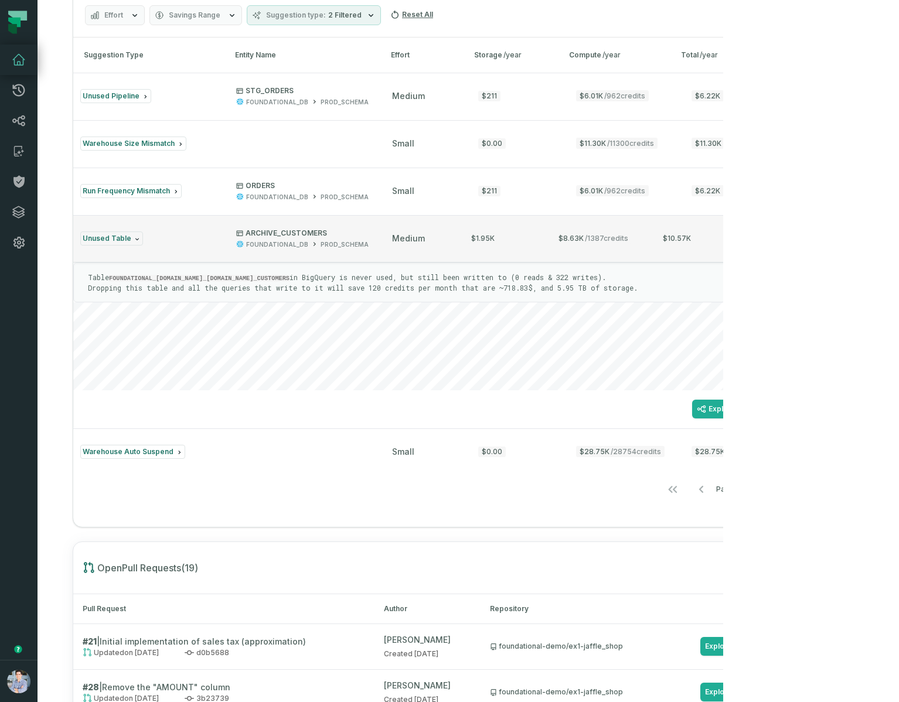
click at [367, 249] on div "ARCHIVE_CUSTOMERS FOUNDATIONAL_DB PROD_SCHEMA" at bounding box center [303, 239] width 135 height 21
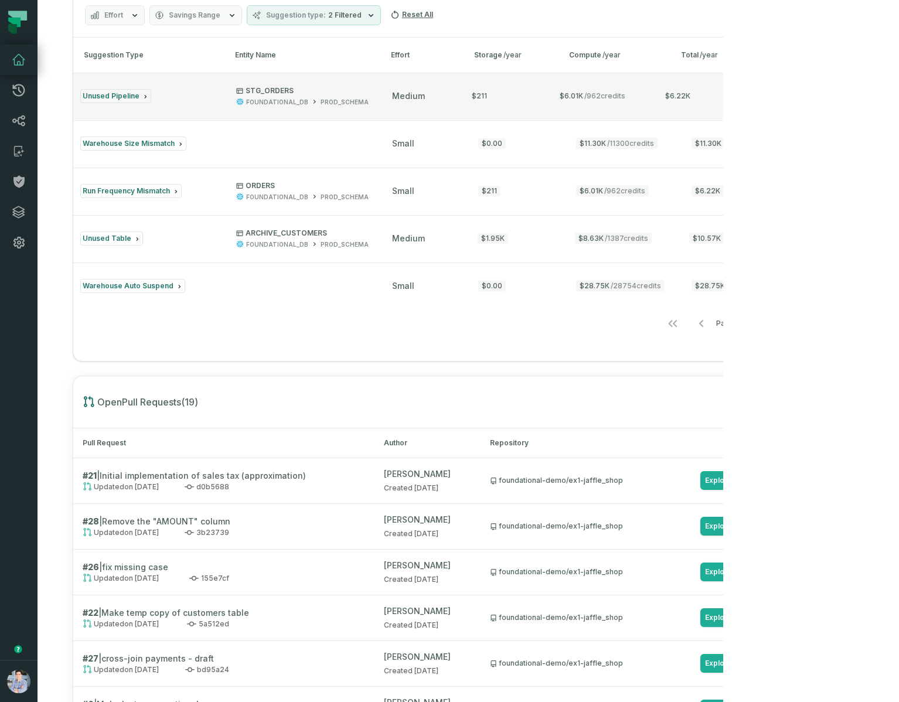
click at [196, 103] on div "Unused Pipeline" at bounding box center [147, 96] width 135 height 14
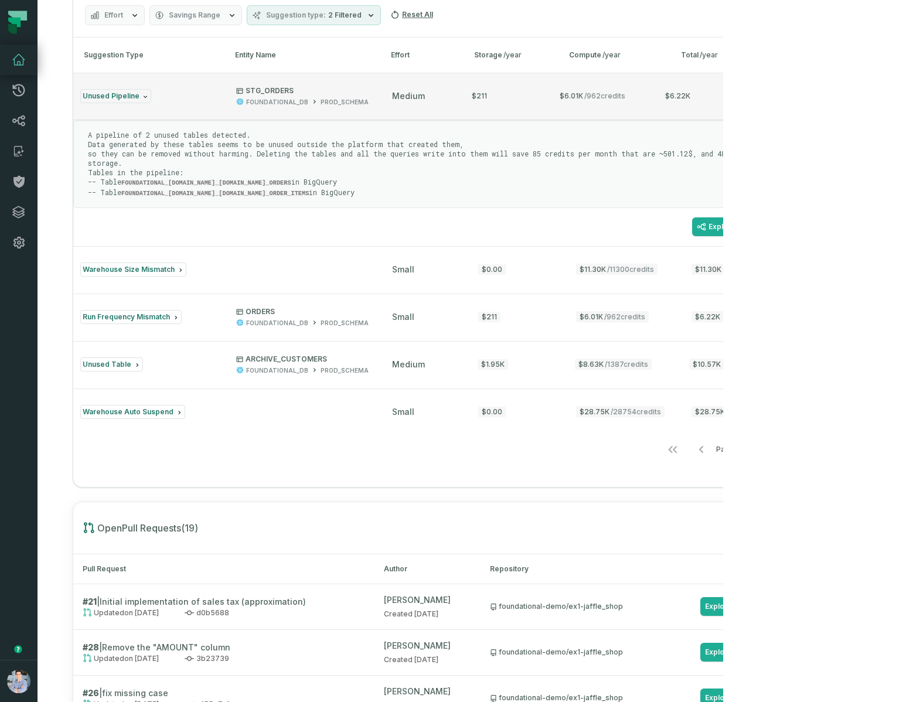
click at [326, 107] on div "PROD_SCHEMA" at bounding box center [345, 102] width 48 height 9
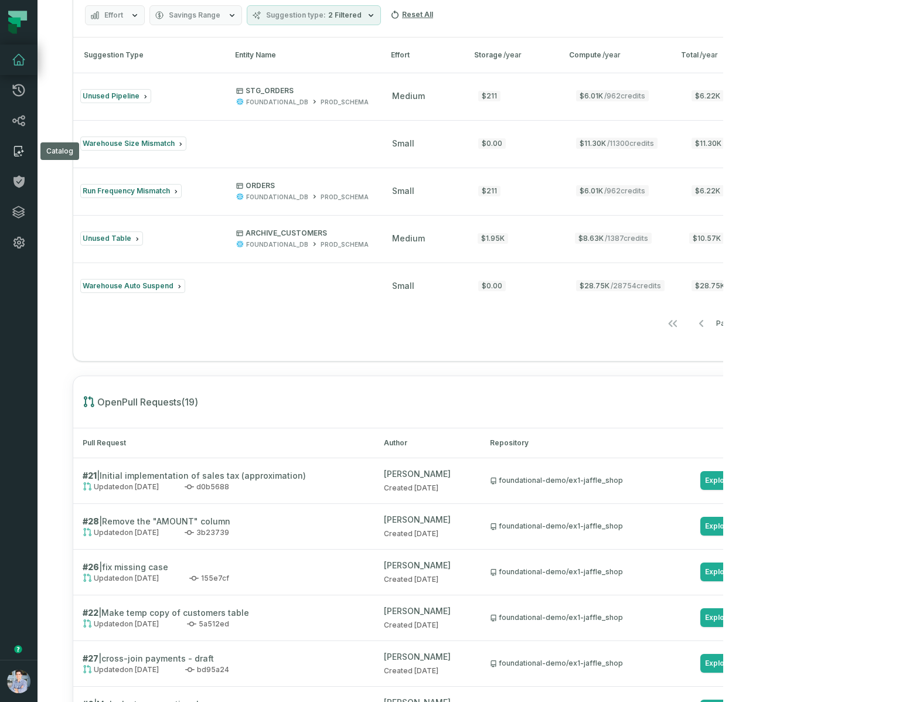
click at [20, 149] on icon at bounding box center [19, 151] width 14 height 14
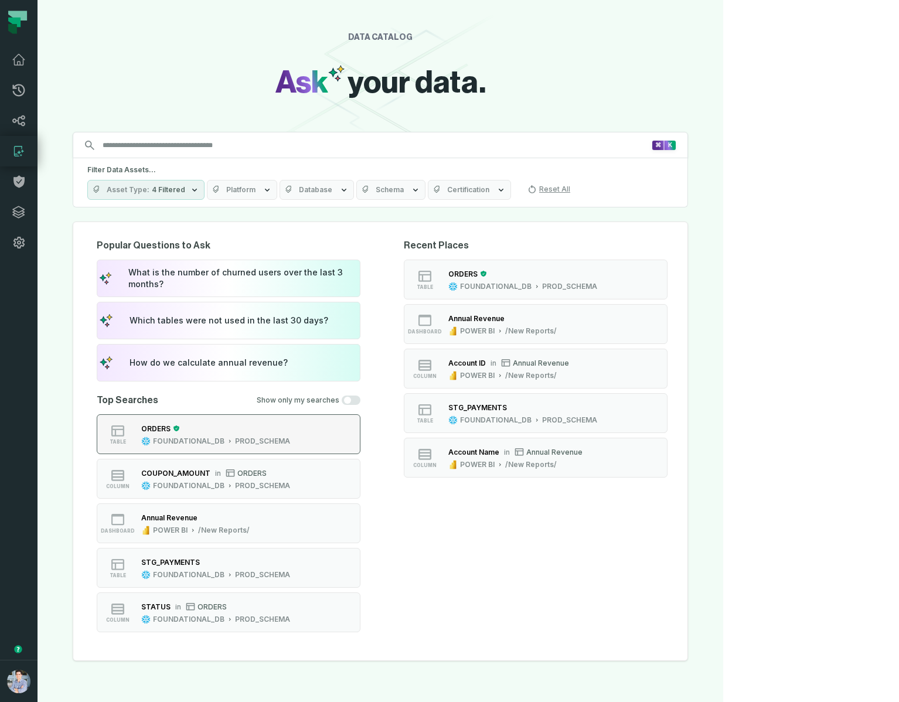
click at [259, 446] on button "table ORDERS FOUNDATIONAL_DB PROD_SCHEMA" at bounding box center [229, 434] width 264 height 40
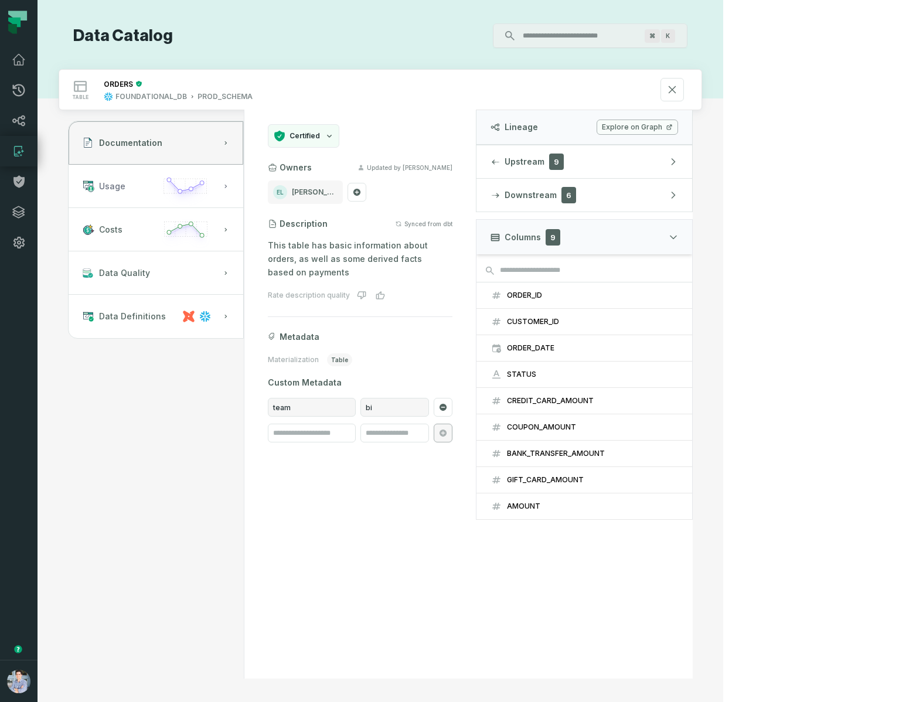
click at [190, 193] on icon "button" at bounding box center [185, 190] width 55 height 33
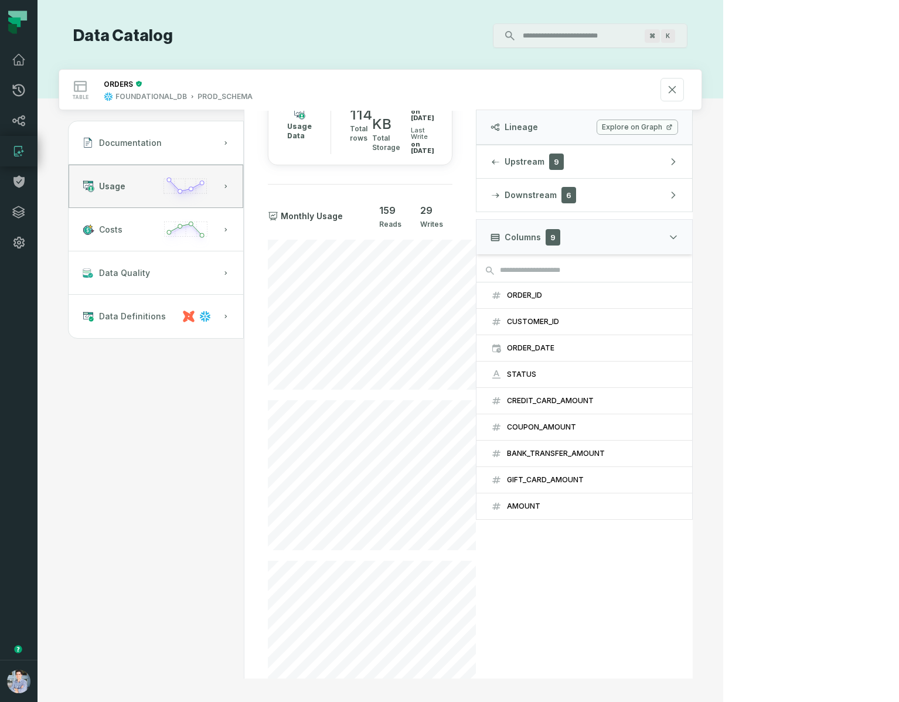
scroll to position [45, 0]
click at [16, 70] on link "Dashboard" at bounding box center [19, 60] width 38 height 30
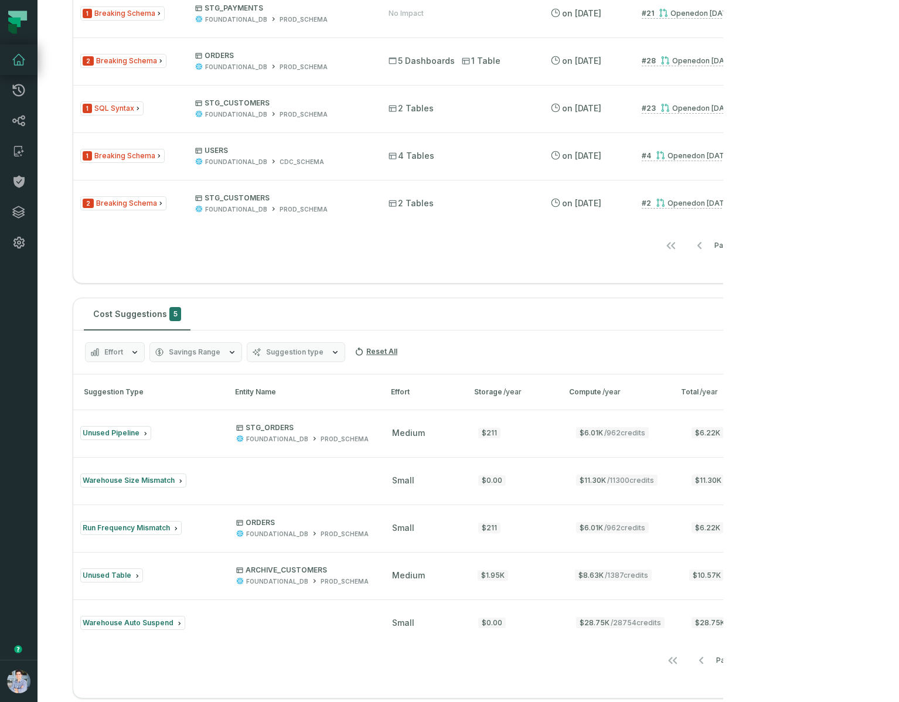
scroll to position [1038, 0]
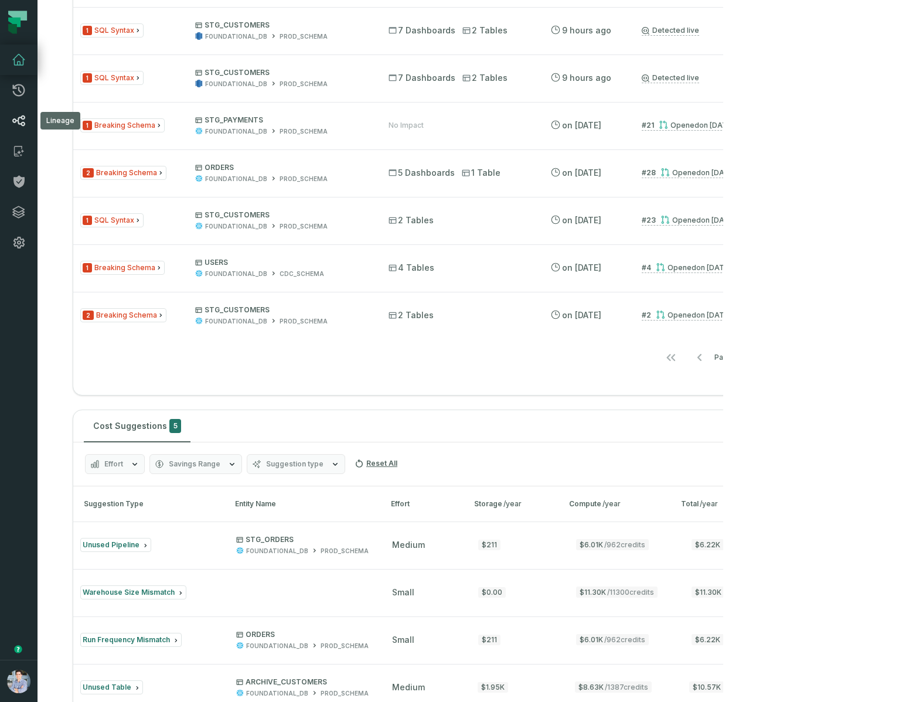
click at [17, 120] on icon at bounding box center [18, 120] width 13 height 11
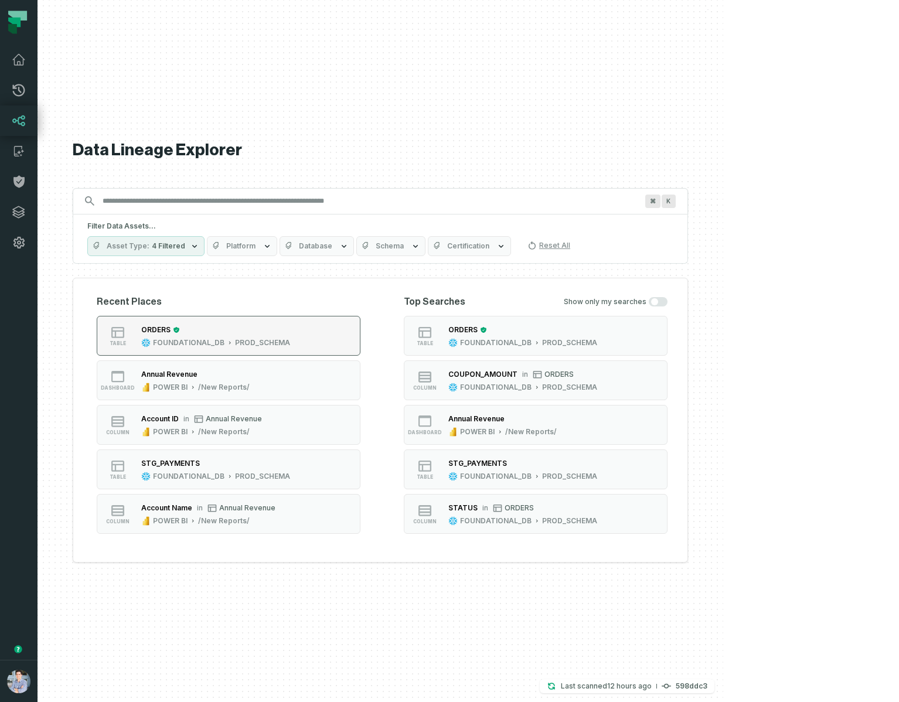
click at [290, 327] on div "ORDERS" at bounding box center [215, 330] width 149 height 12
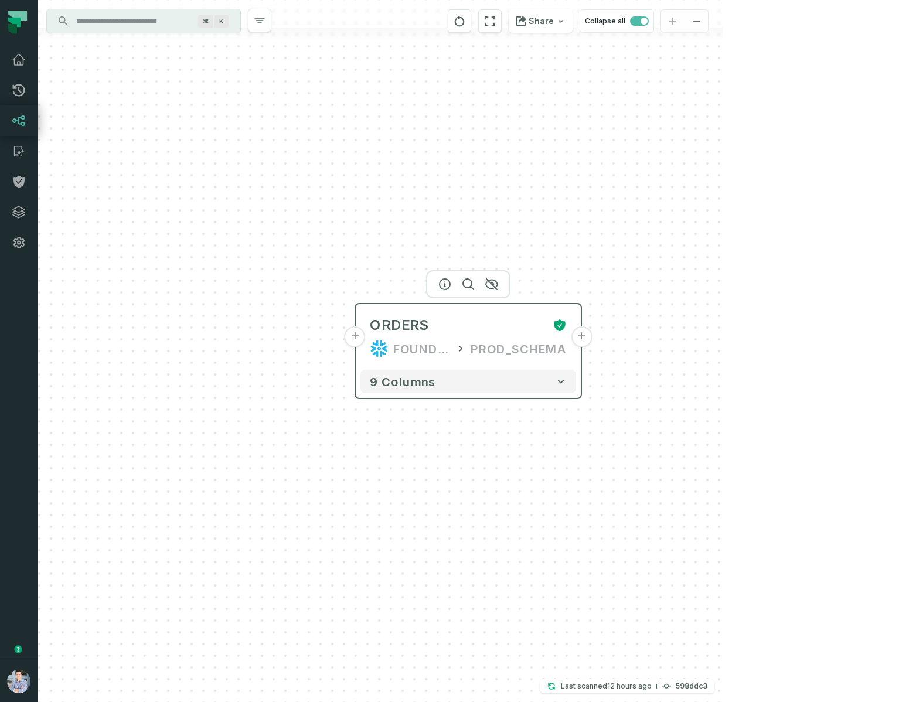
click at [356, 341] on button "+" at bounding box center [355, 337] width 21 height 21
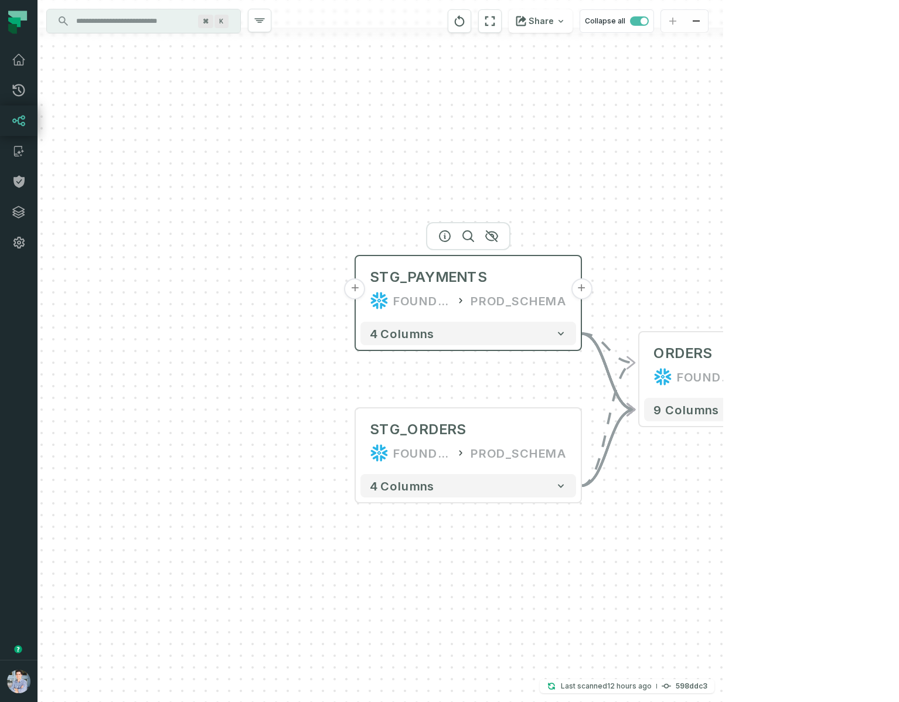
click at [352, 286] on button "+" at bounding box center [355, 288] width 21 height 21
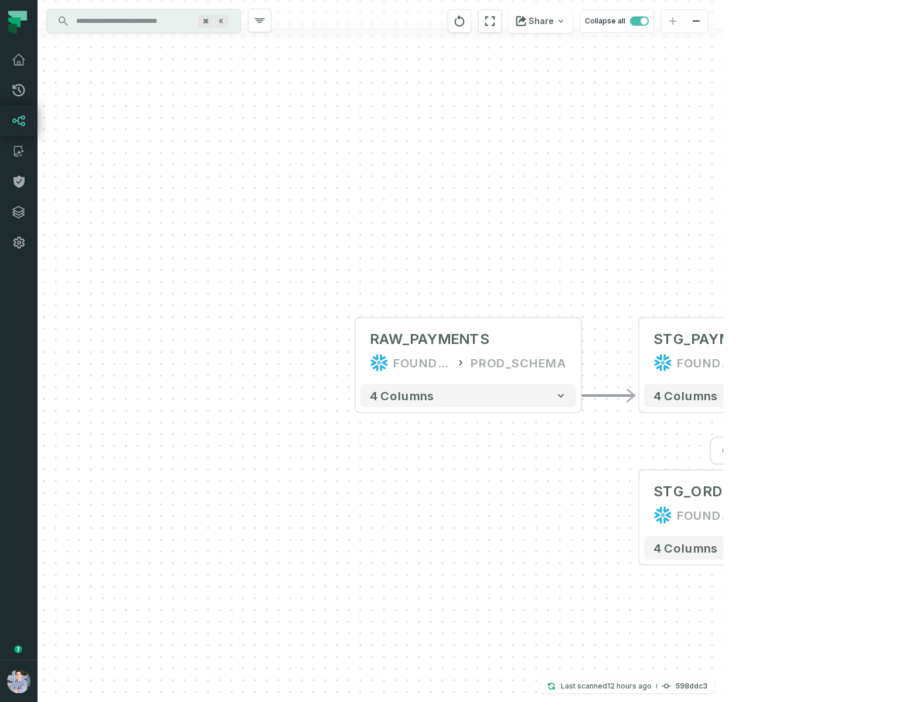
click at [778, 446] on icon "button" at bounding box center [775, 451] width 14 height 14
drag, startPoint x: 737, startPoint y: 457, endPoint x: 546, endPoint y: 498, distance: 195.5
click at [546, 498] on div "+ RAW_PAYMENTS FOUNDATIONAL_DB PROD_SCHEMA - 4 columns - STG_PAYMENTS FOUNDATIO…" at bounding box center [381, 351] width 686 height 702
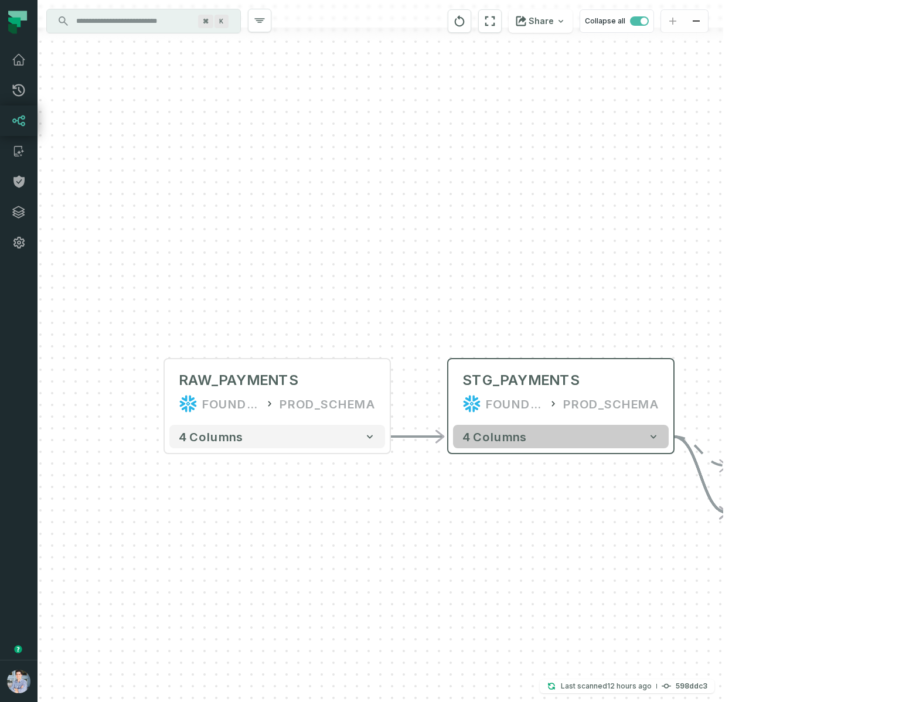
click at [612, 443] on button "4 columns" at bounding box center [561, 436] width 216 height 23
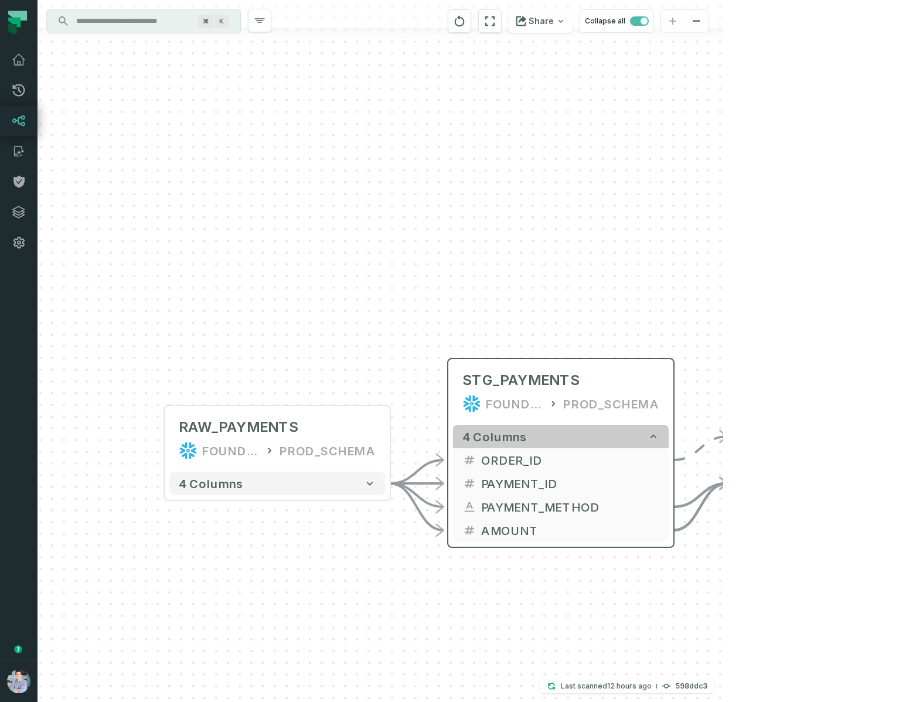
click at [612, 443] on button "4 columns" at bounding box center [561, 436] width 216 height 23
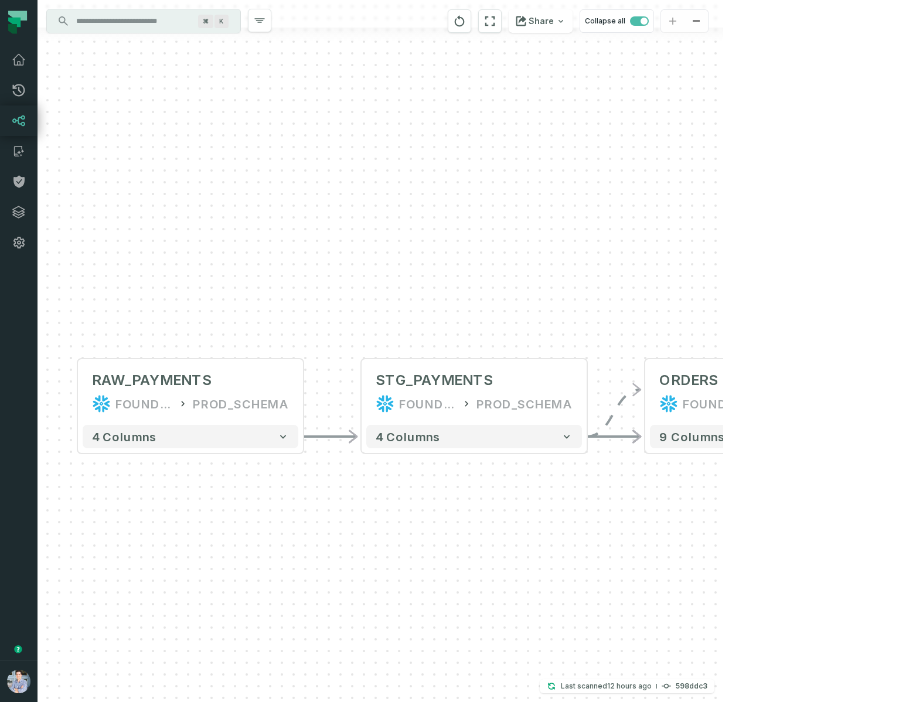
drag, startPoint x: 586, startPoint y: 518, endPoint x: 479, endPoint y: 519, distance: 107.3
click at [478, 519] on div "+ RAW_PAYMENTS FOUNDATIONAL_DB PROD_SCHEMA - 4 columns - STG_PAYMENTS FOUNDATIO…" at bounding box center [381, 351] width 686 height 702
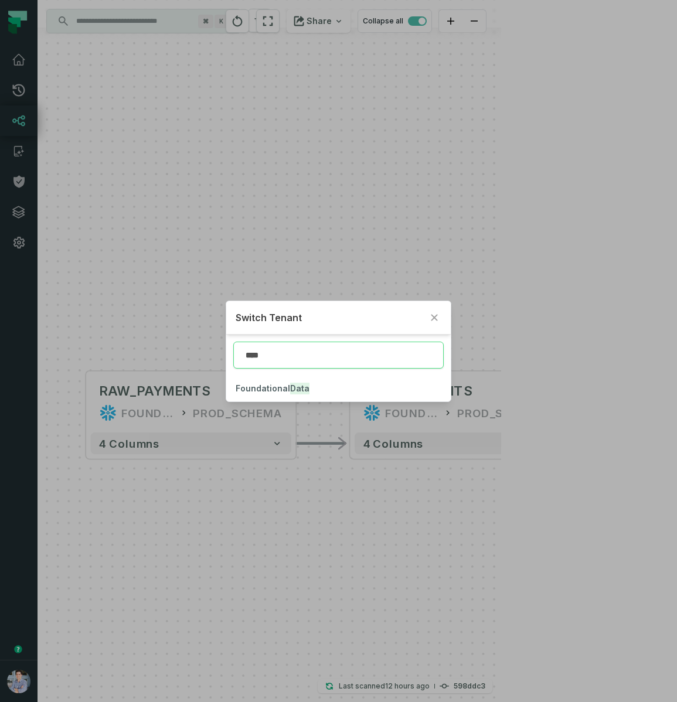
type input "****"
click button "Foundational Data" at bounding box center [338, 389] width 225 height 26
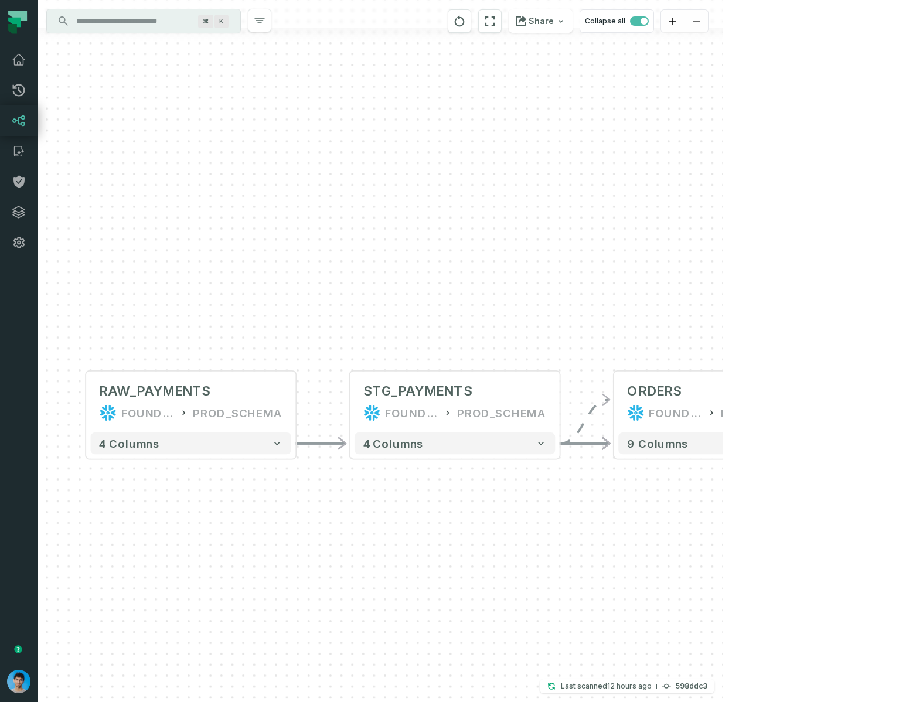
click at [512, 198] on div "+ RAW_PAYMENTS FOUNDATIONAL_DB PROD_SCHEMA - 4 columns - STG_PAYMENTS FOUNDATIO…" at bounding box center [381, 351] width 686 height 702
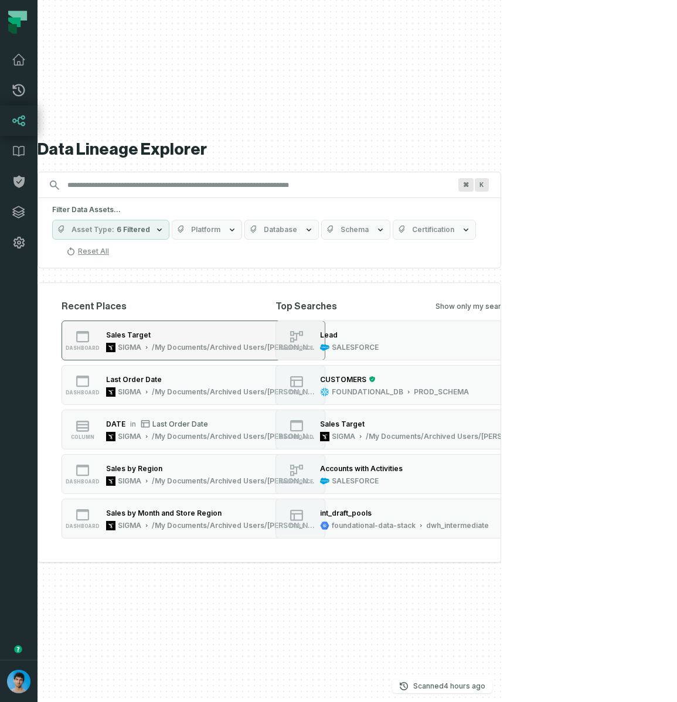
click at [191, 343] on div "/My Documents/Archived Users/Oren Dar (oren@foundational.io)/Examples/Plugs Ele…" at bounding box center [235, 347] width 166 height 9
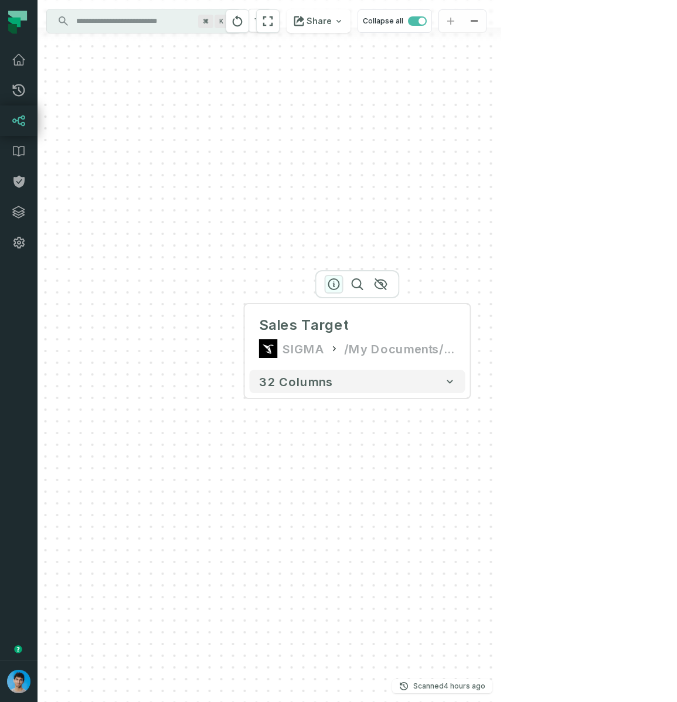
click at [335, 283] on icon "button" at bounding box center [334, 284] width 14 height 14
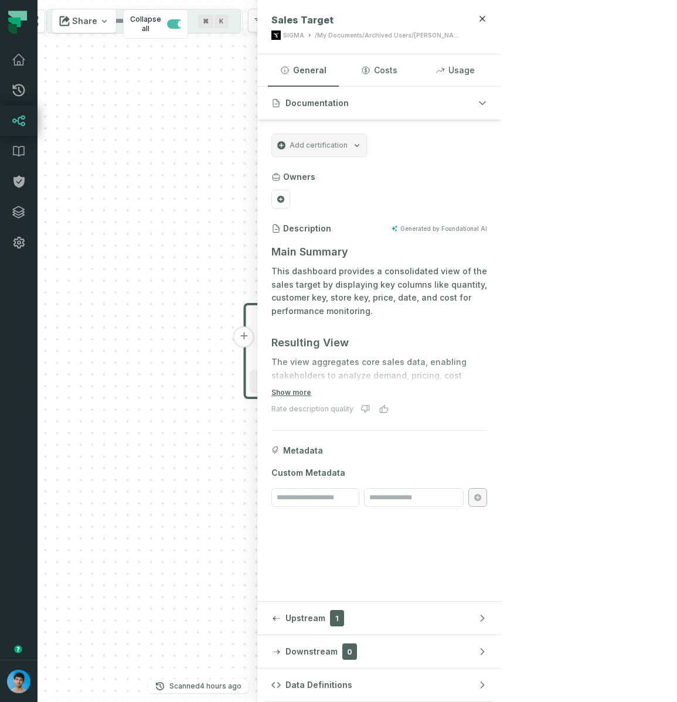
click at [243, 337] on button "+" at bounding box center [243, 337] width 21 height 21
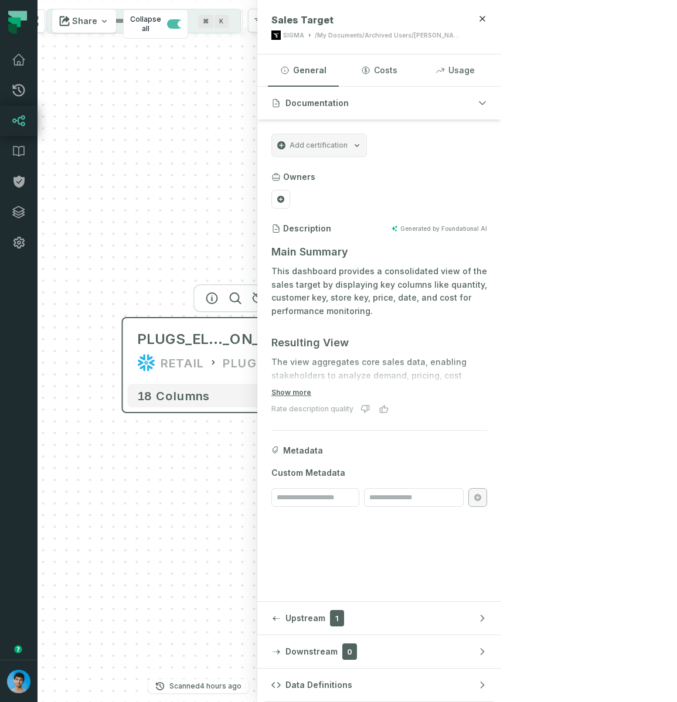
click at [225, 329] on div "PLUGS_ELECTRONICS_HANDS _ON_LAB_DATA RETAIL PLUGS_ELECTRONICS" at bounding box center [236, 351] width 216 height 56
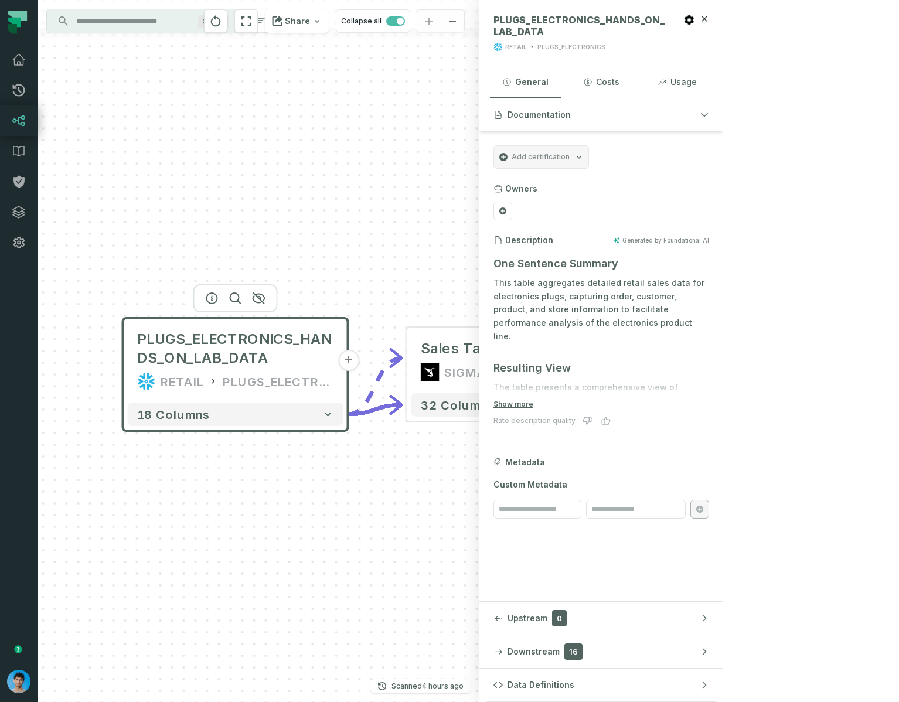
click at [205, 164] on div "PLUGS_ELECTRONICS_HANDS_ON_LAB_DATA RETAIL PLUGS_ELECTRONICS + 18 columns - Sal…" at bounding box center [259, 351] width 442 height 702
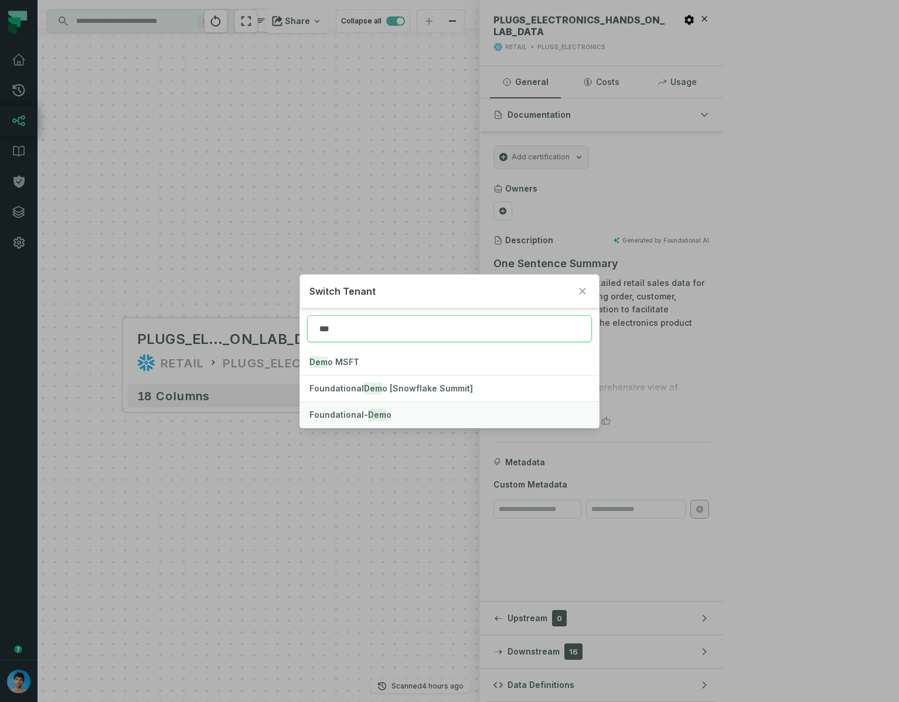
type input "***"
click at [368, 416] on mark "Dem" at bounding box center [377, 415] width 18 height 12
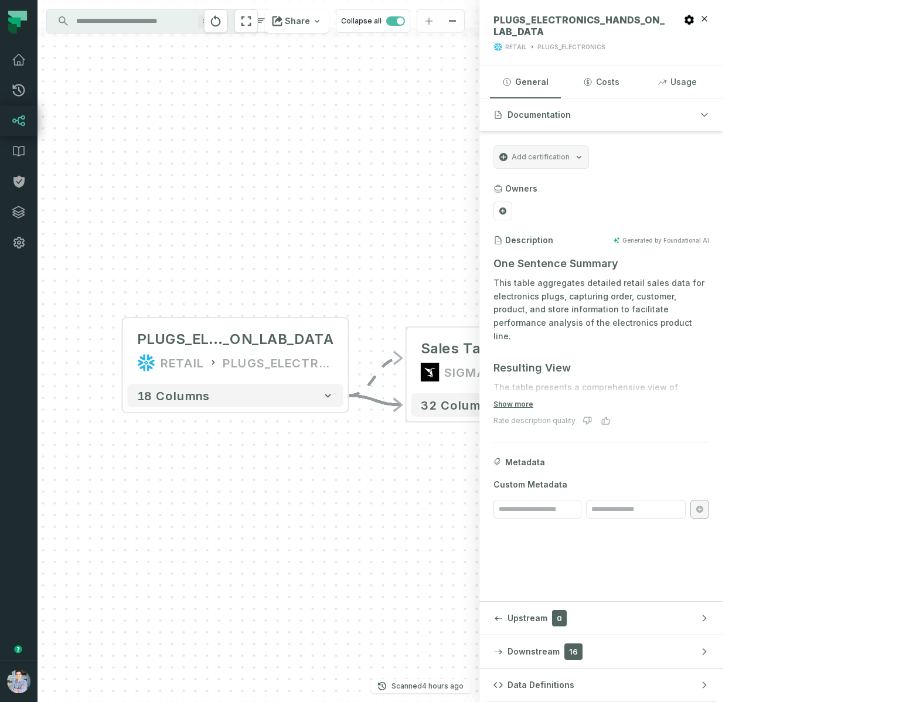
click at [26, 125] on link "Lineage" at bounding box center [19, 121] width 38 height 30
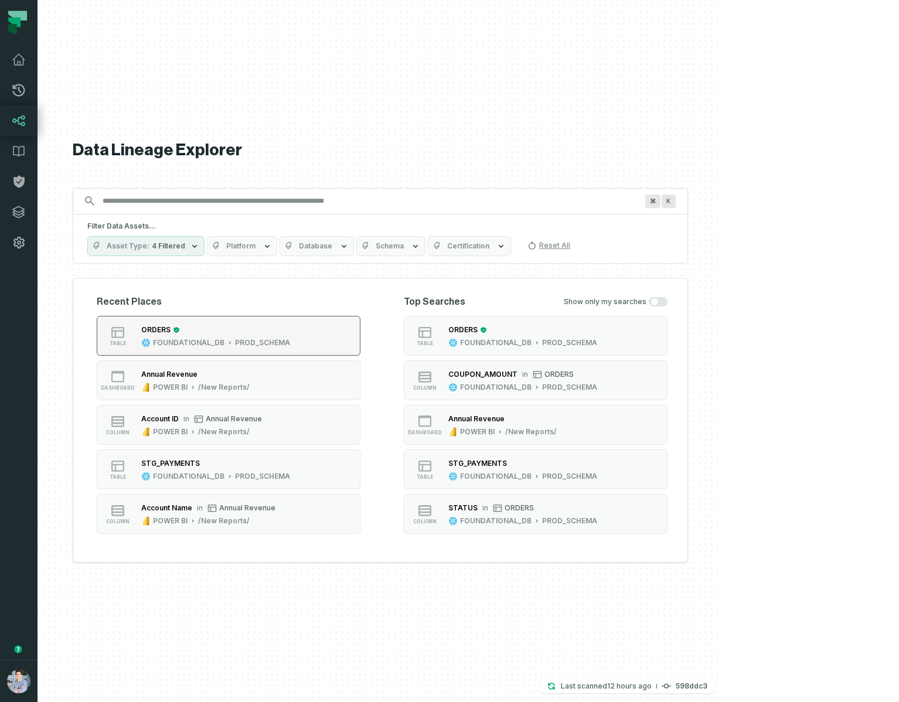
click at [290, 339] on div "PROD_SCHEMA" at bounding box center [262, 342] width 55 height 9
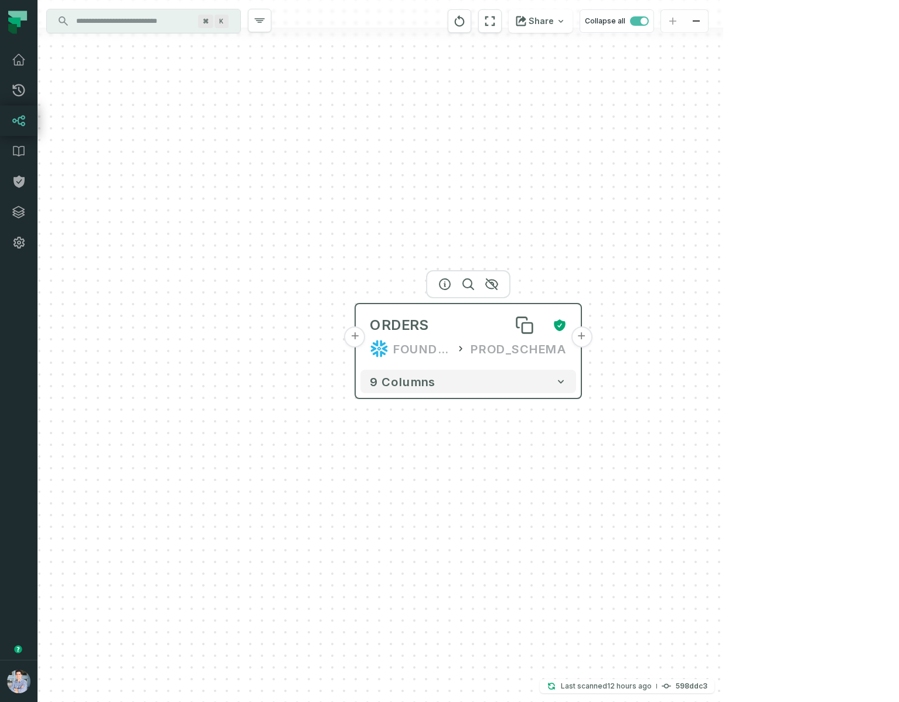
click at [420, 318] on div "ORDERS" at bounding box center [399, 325] width 59 height 19
click at [443, 286] on icon "button" at bounding box center [445, 284] width 14 height 14
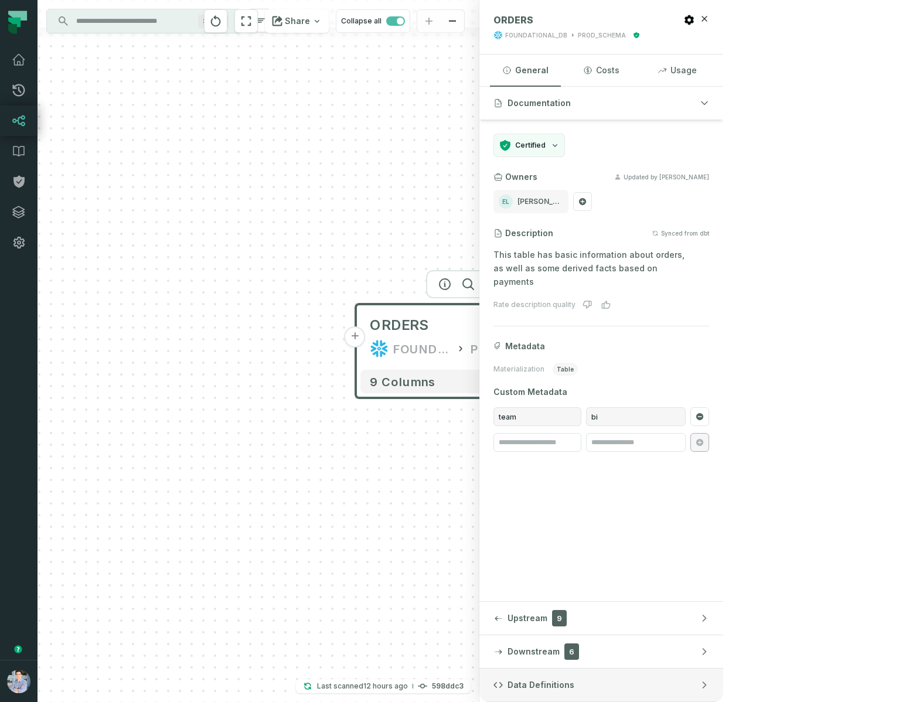
click at [574, 681] on span "Data Definitions" at bounding box center [541, 685] width 67 height 12
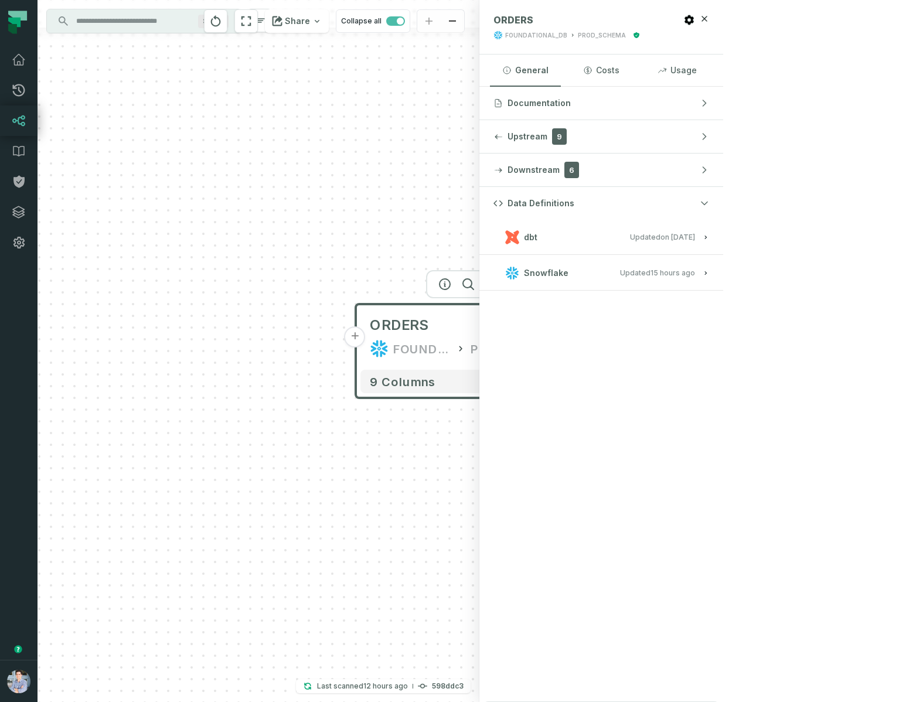
click at [723, 246] on h3 "dbt Updated 1/6/2025, 1:15:21 PM" at bounding box center [602, 237] width 244 height 35
click at [695, 235] on span "Updated 1/6/2025, 1:15:21 PM" at bounding box center [662, 237] width 65 height 9
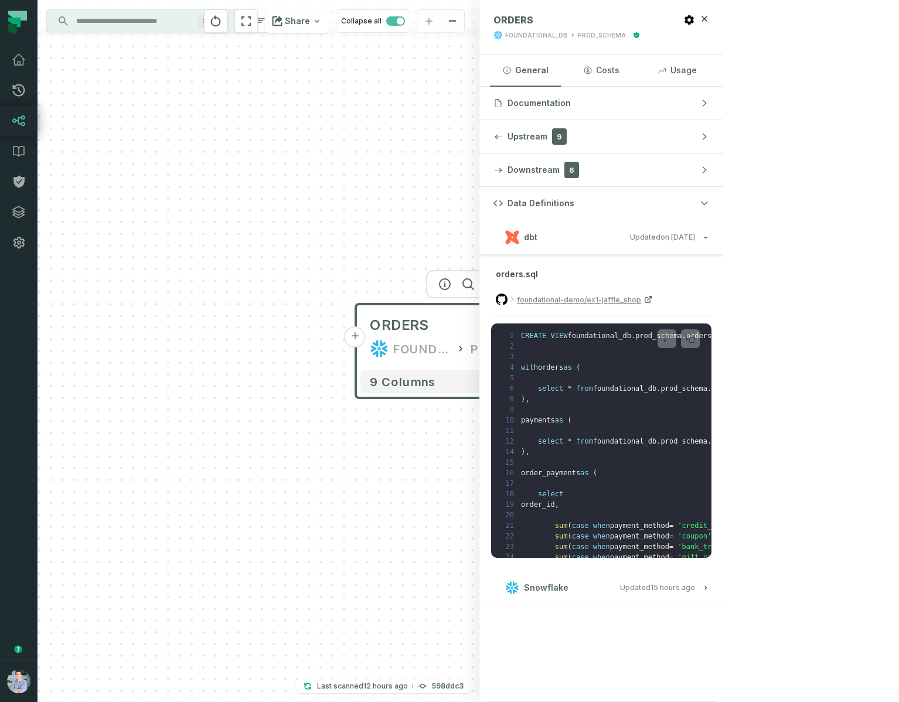
click at [709, 236] on button "dbt Updated 1/6/2025, 1:15:21 PM" at bounding box center [602, 237] width 216 height 16
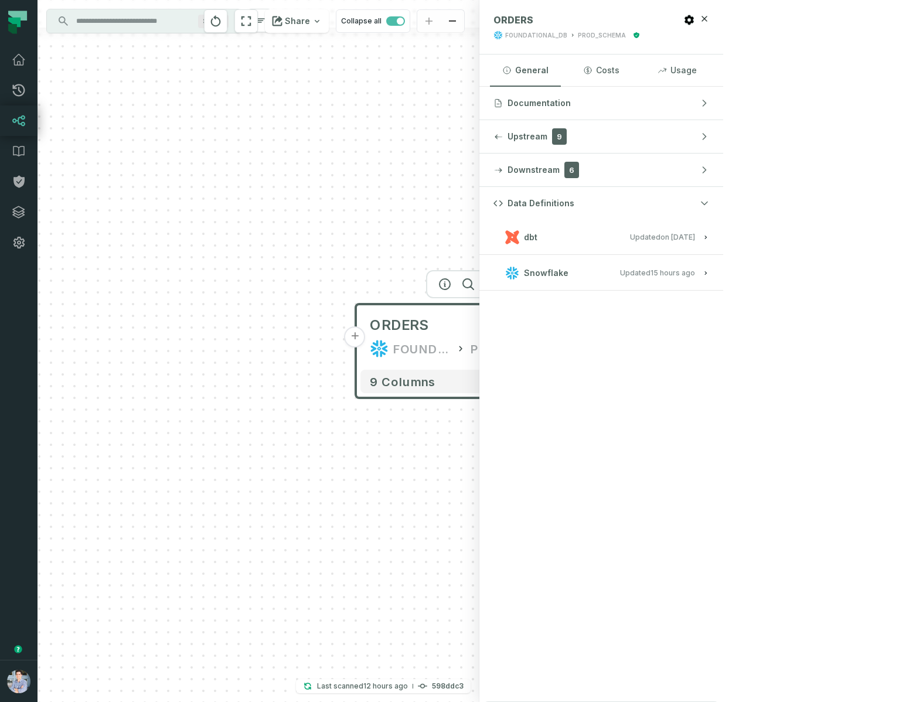
click at [582, 338] on button "+" at bounding box center [581, 337] width 21 height 21
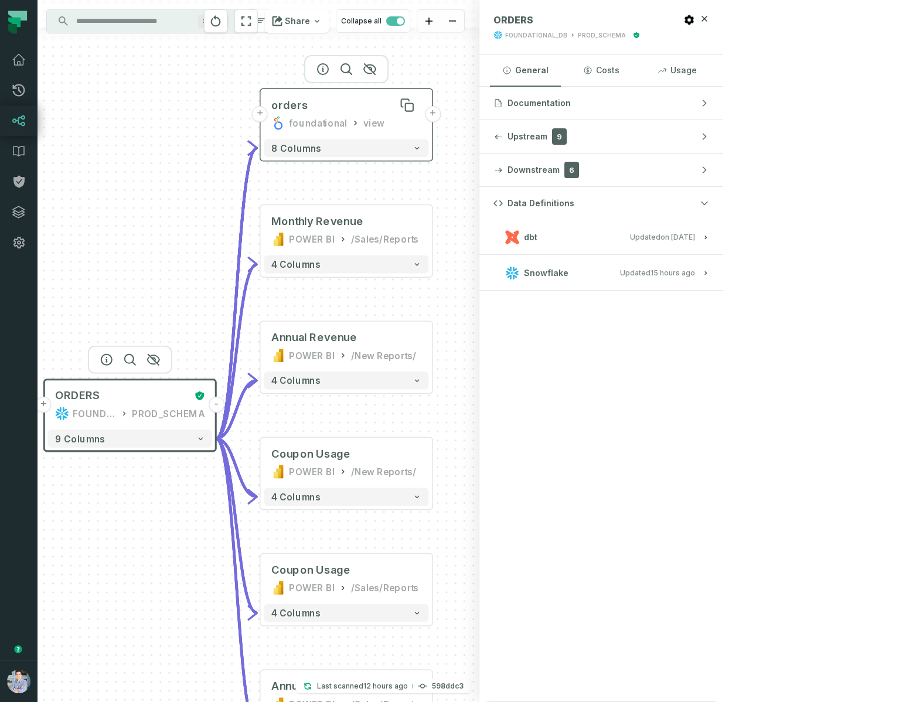
click at [339, 108] on div "orders" at bounding box center [346, 105] width 150 height 14
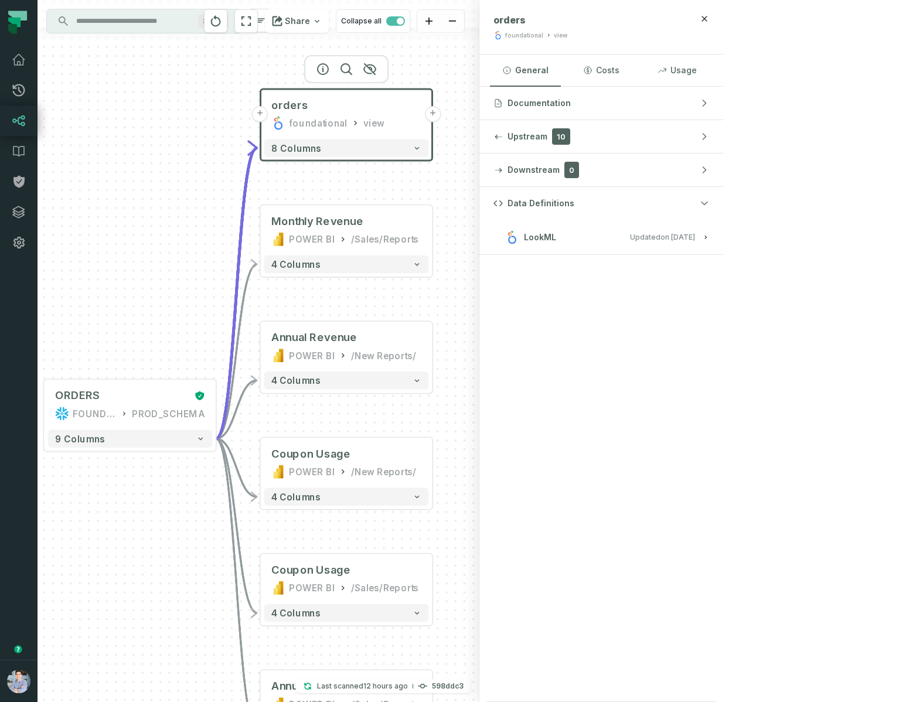
click at [709, 236] on button "LookML Updated 1/28/2025, 5:10:43 PM" at bounding box center [602, 237] width 216 height 16
click at [610, 300] on span "foundational-demo/looker" at bounding box center [563, 299] width 93 height 11
click at [709, 237] on icon "button" at bounding box center [705, 237] width 7 height 7
click at [352, 231] on div "Monthly Revenue POWER BI /Sales/Reports" at bounding box center [346, 230] width 165 height 43
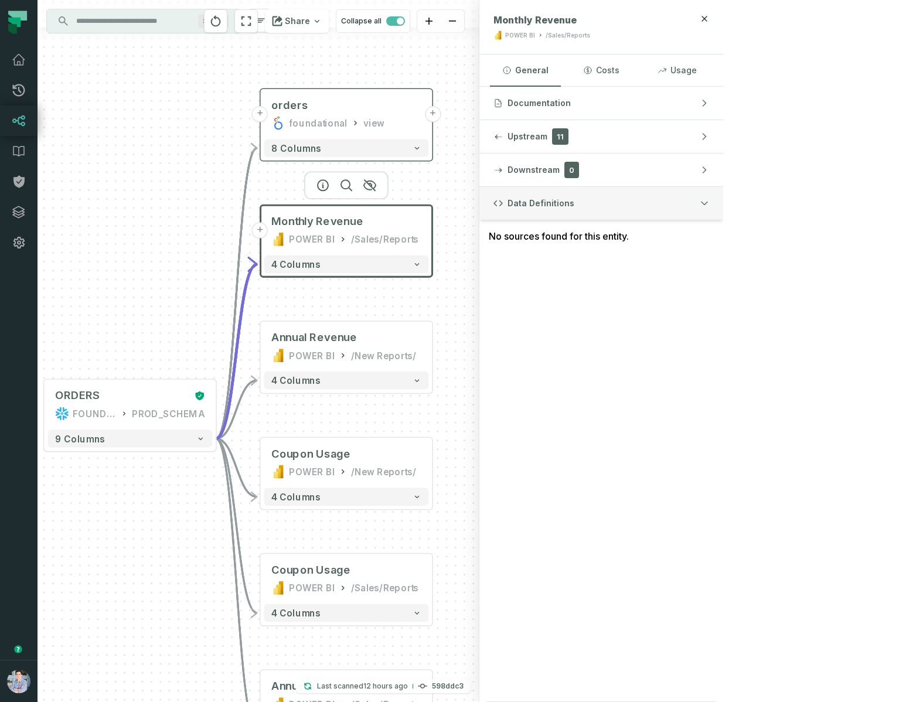
click at [723, 196] on button "Data Definitions" at bounding box center [602, 203] width 244 height 33
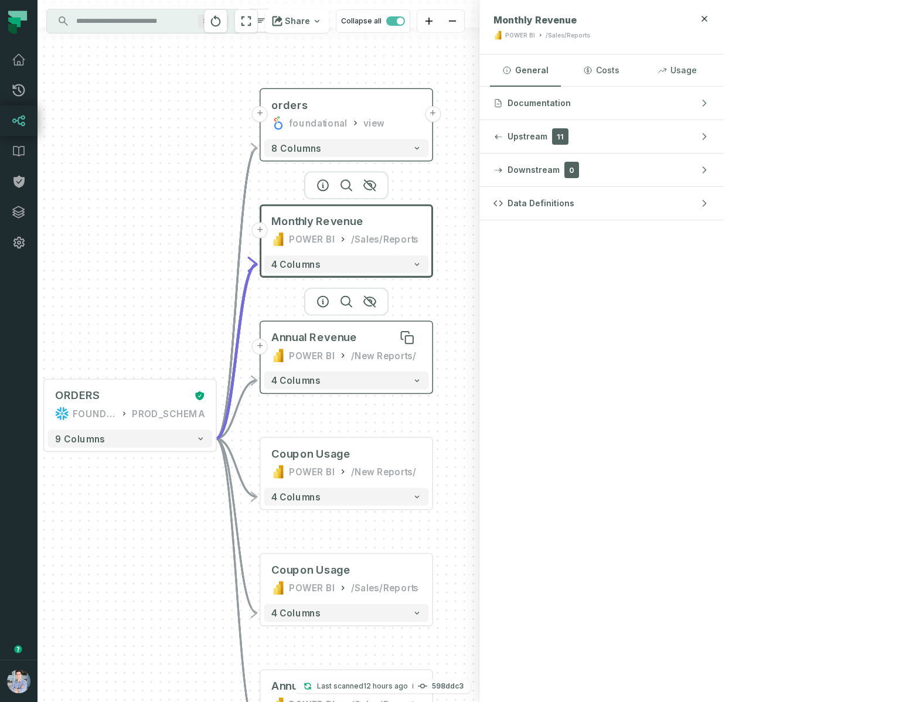
click at [349, 342] on div "Annual Revenue" at bounding box center [314, 338] width 86 height 14
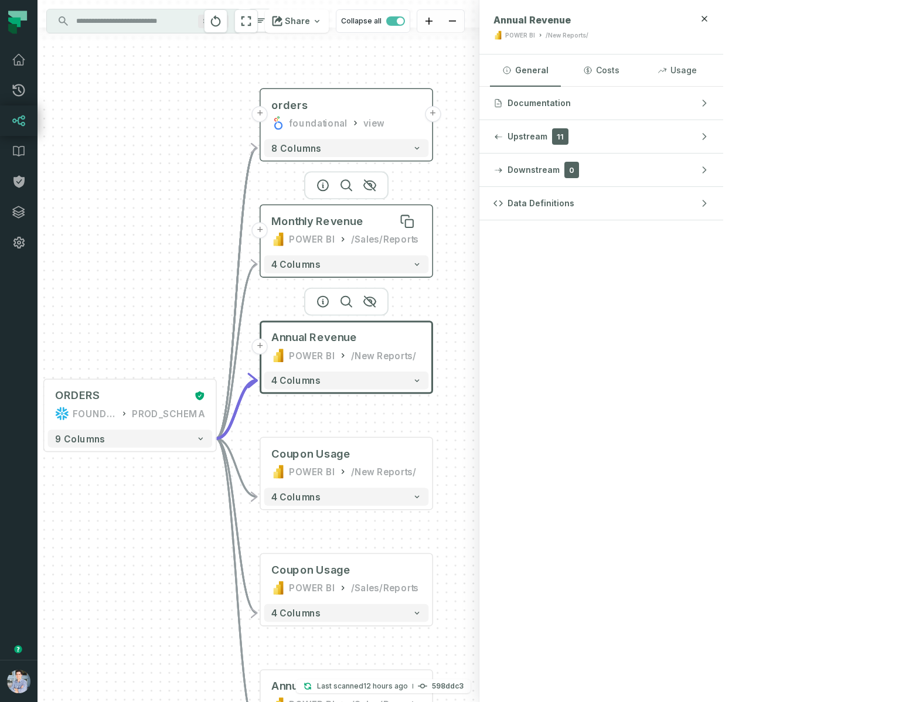
click at [352, 227] on div "Monthly Revenue" at bounding box center [317, 222] width 92 height 14
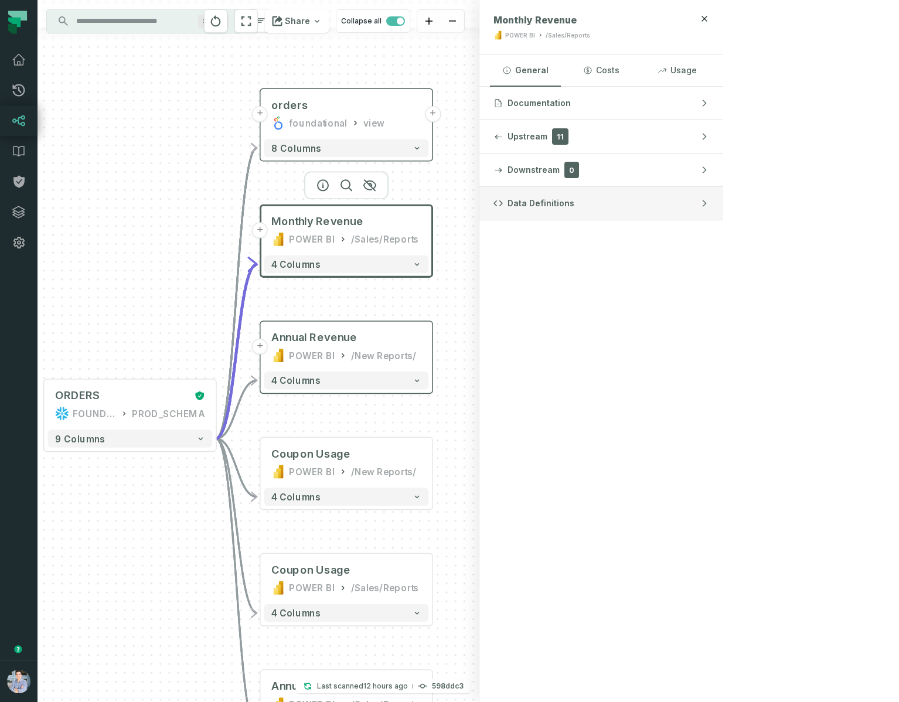
click at [574, 205] on span "Data Definitions" at bounding box center [541, 204] width 67 height 12
click at [574, 208] on span "Data Definitions" at bounding box center [541, 204] width 67 height 12
click at [548, 141] on span "Upstream" at bounding box center [528, 137] width 40 height 12
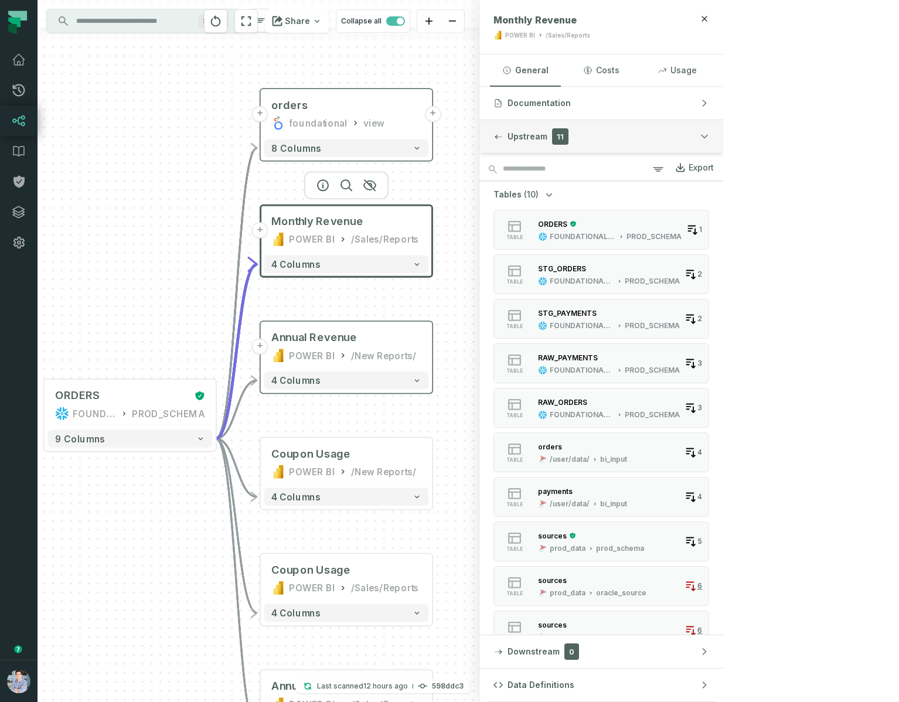
click at [548, 138] on span "Upstream" at bounding box center [528, 137] width 40 height 12
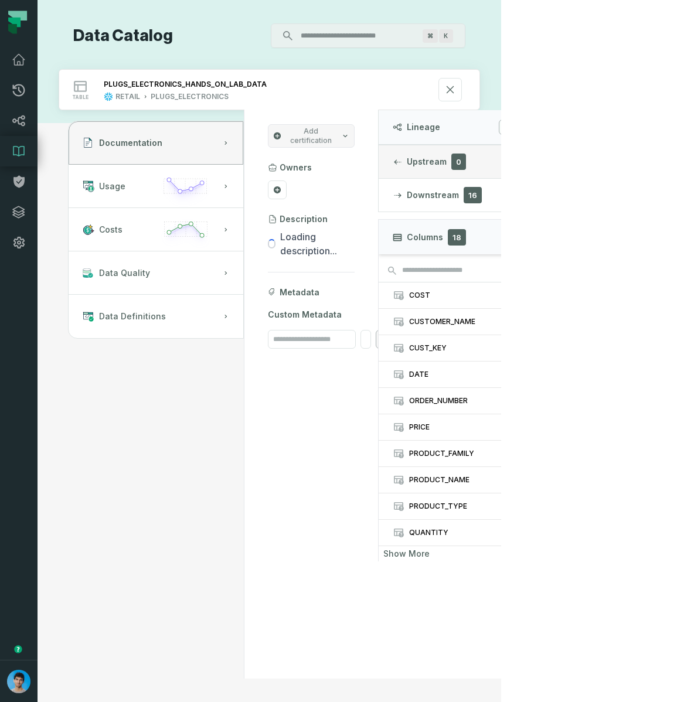
click at [447, 164] on span "Upstream" at bounding box center [427, 162] width 40 height 12
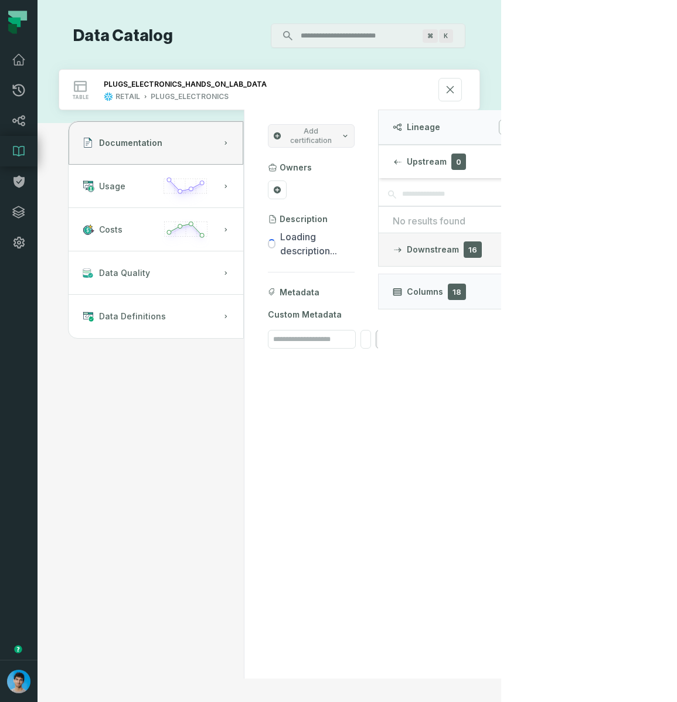
click at [459, 248] on span "Downstream" at bounding box center [433, 250] width 52 height 12
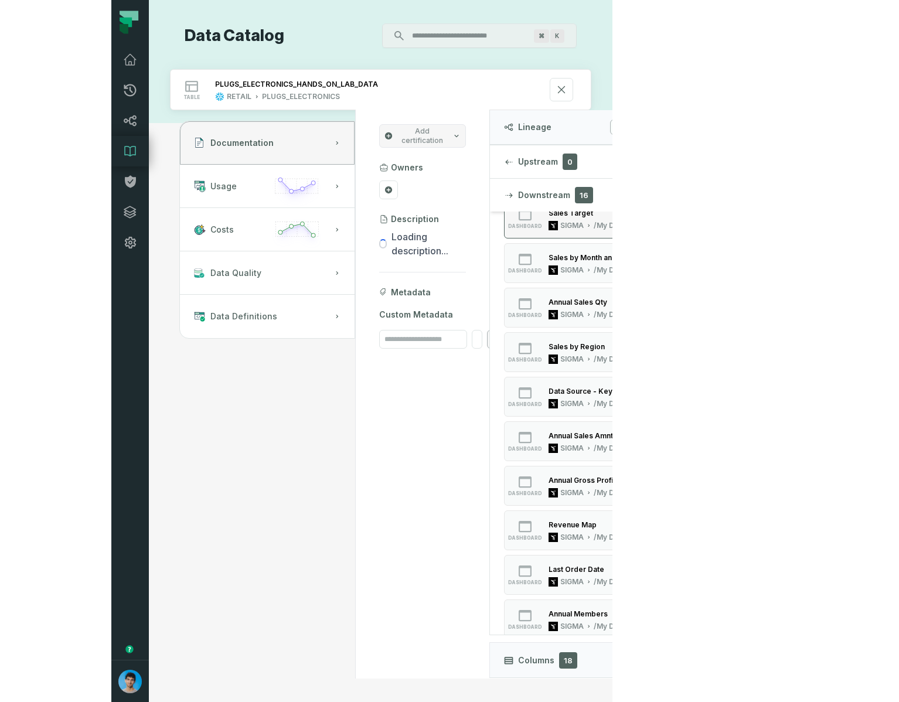
scroll to position [325, 0]
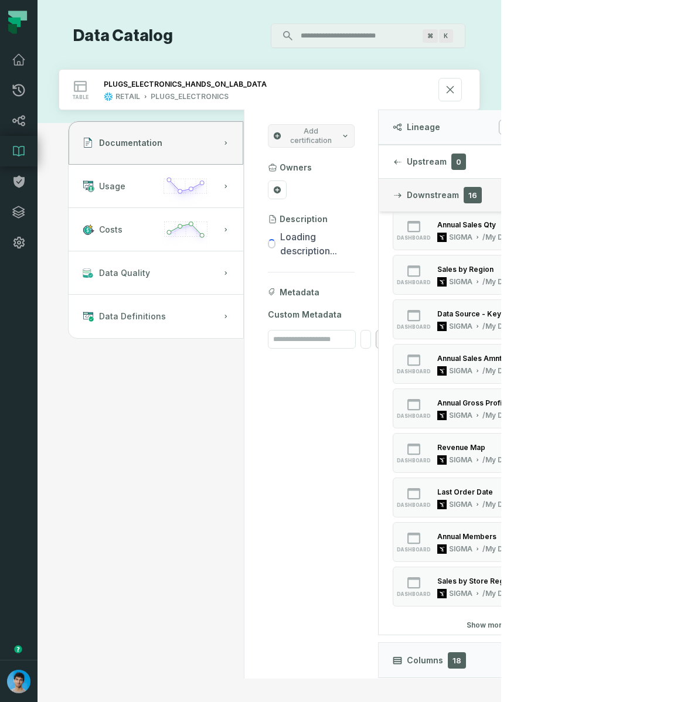
click at [551, 190] on button "Downstream 16" at bounding box center [487, 195] width 216 height 33
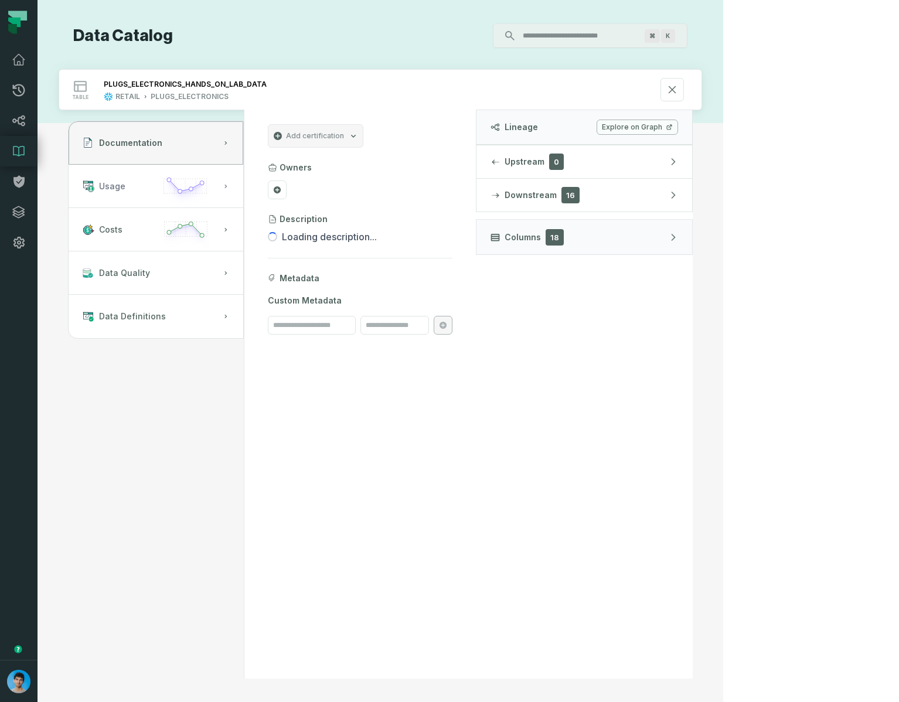
click at [156, 184] on button "Usage" at bounding box center [156, 186] width 175 height 43
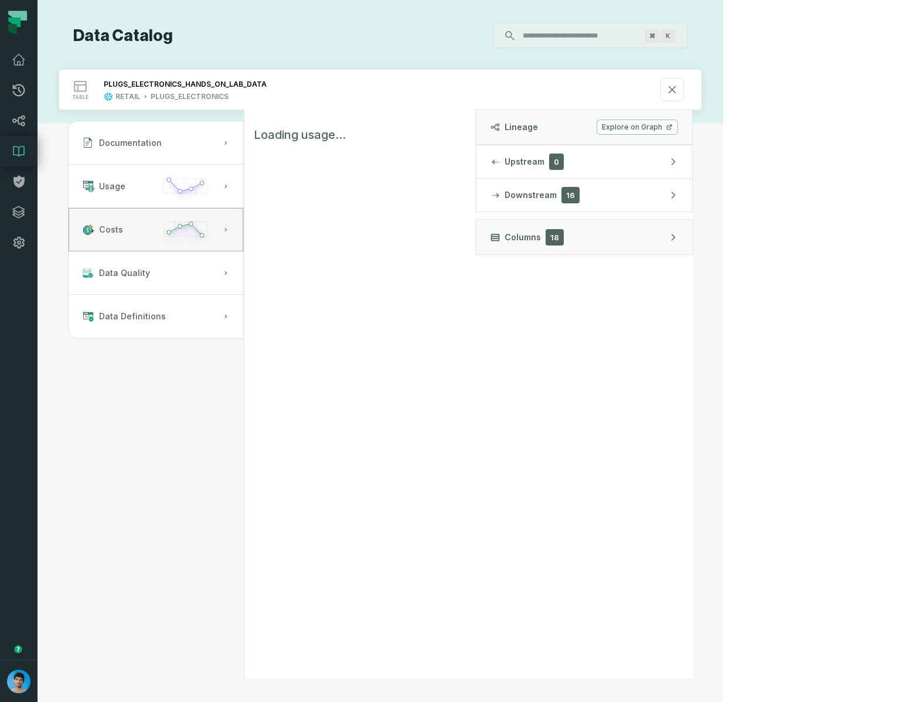
click at [134, 242] on button "Costs" at bounding box center [156, 229] width 175 height 43
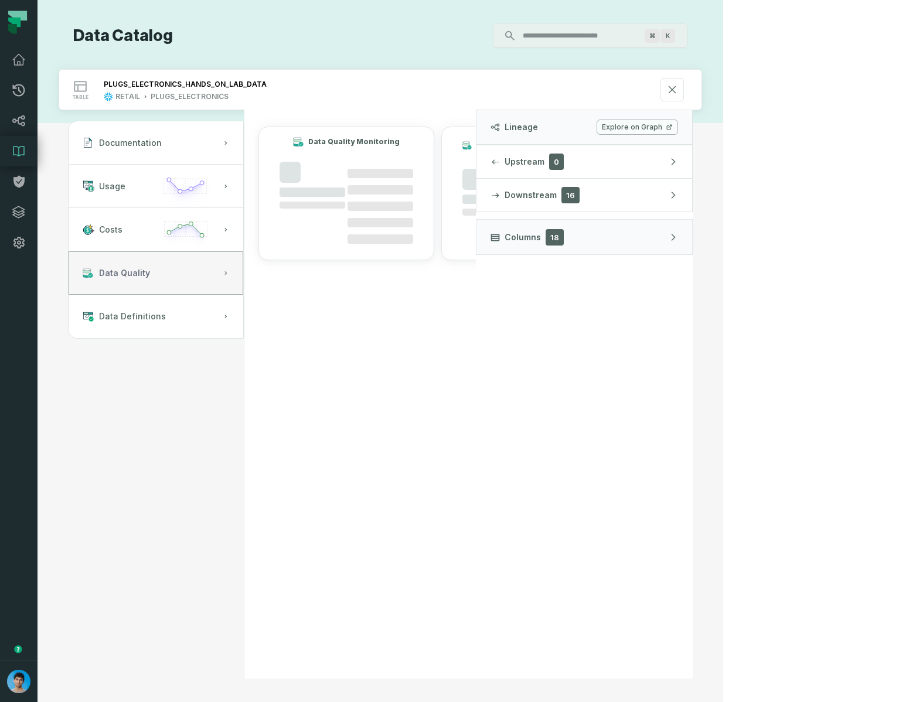
click at [132, 273] on span "Data Quality" at bounding box center [124, 273] width 51 height 12
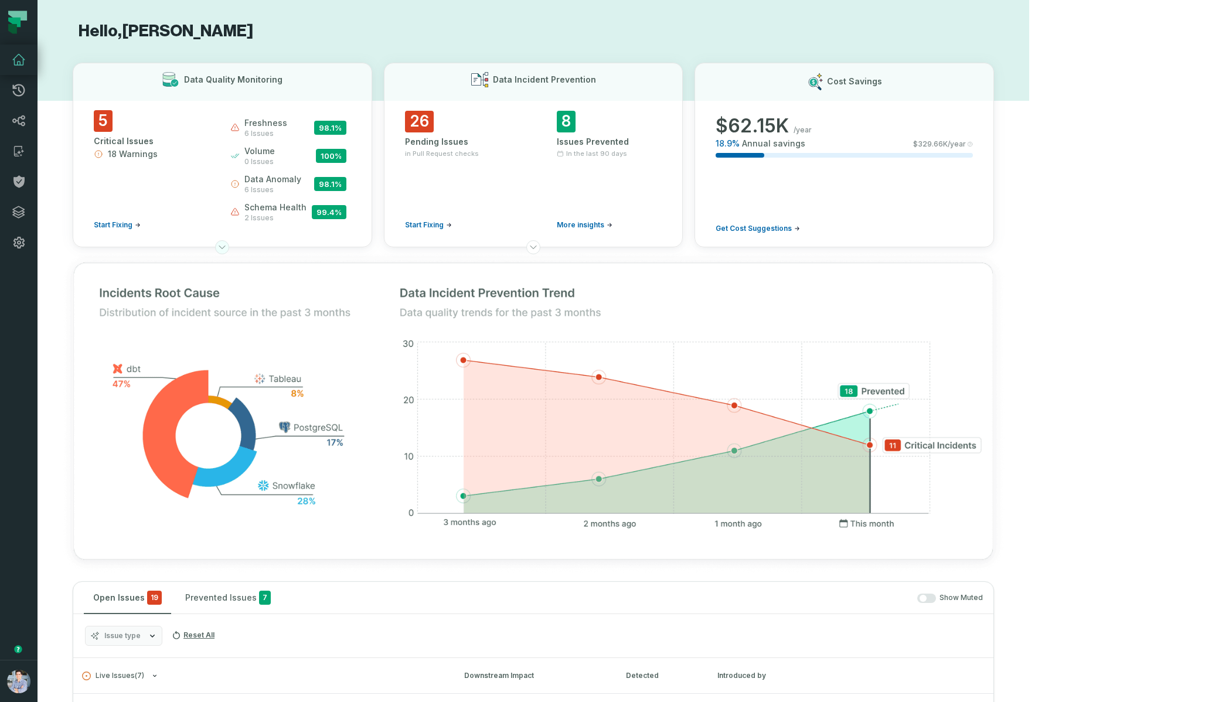
click at [227, 245] on icon at bounding box center [221, 247] width 9 height 9
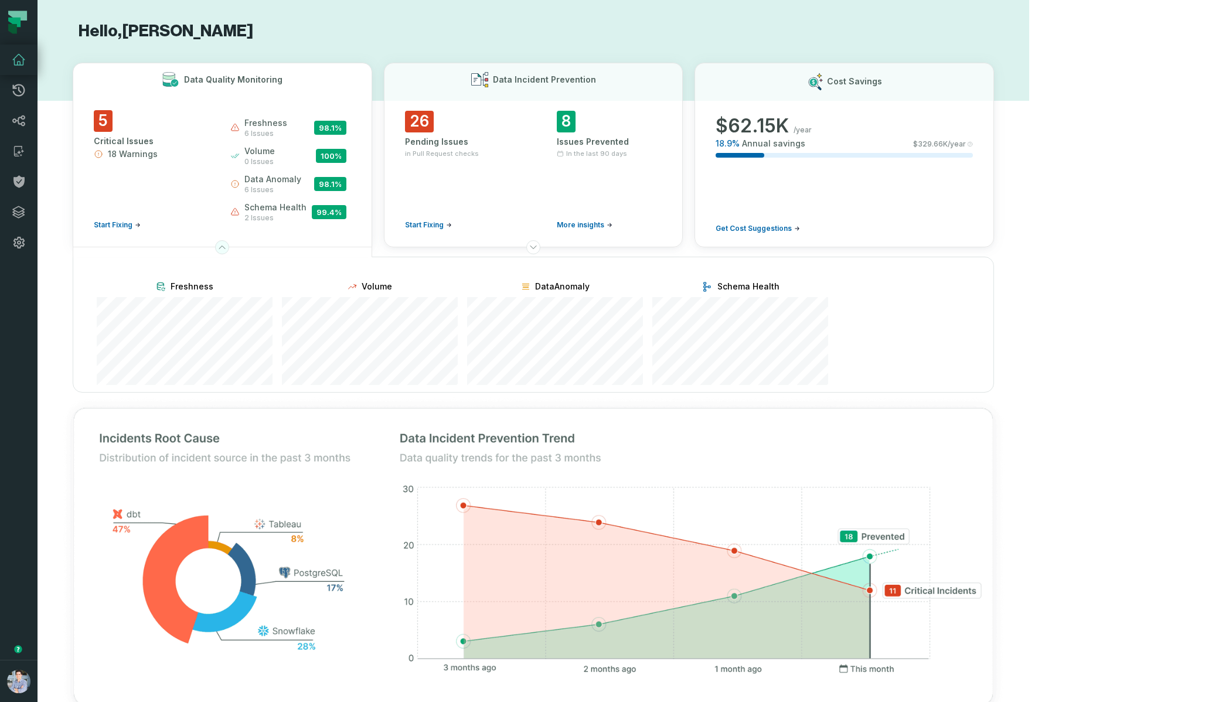
click at [227, 245] on icon at bounding box center [221, 247] width 9 height 9
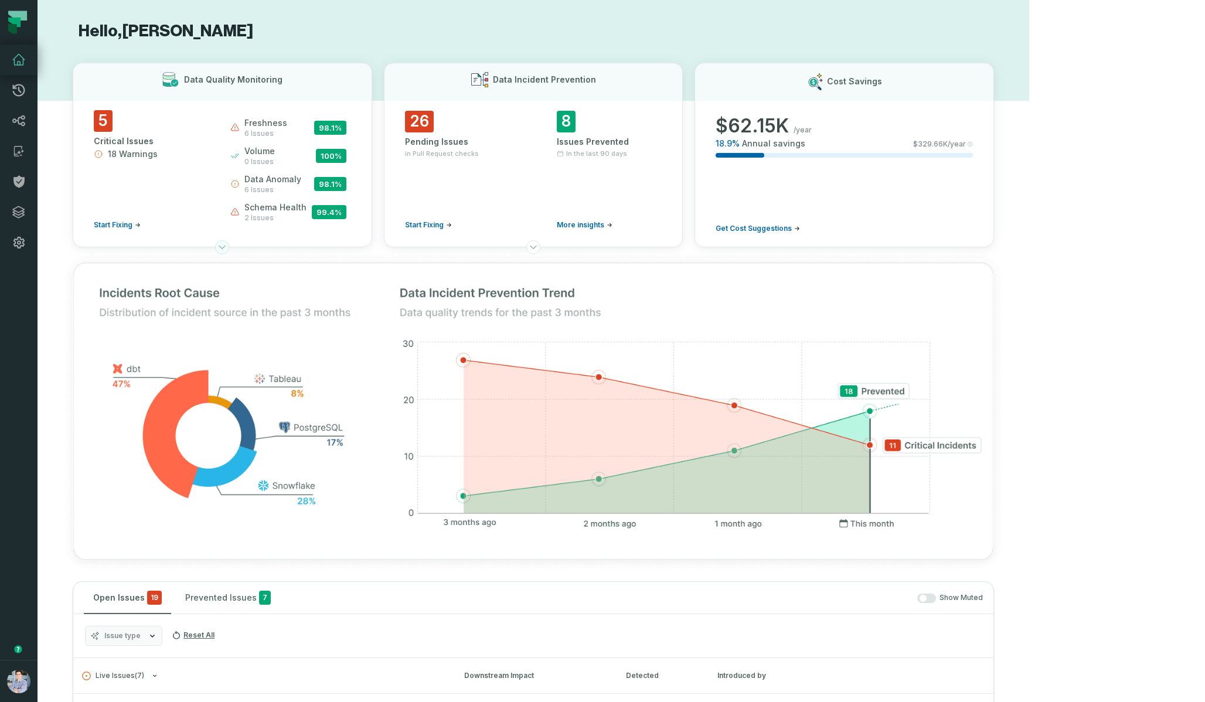
click at [227, 245] on icon at bounding box center [221, 247] width 9 height 9
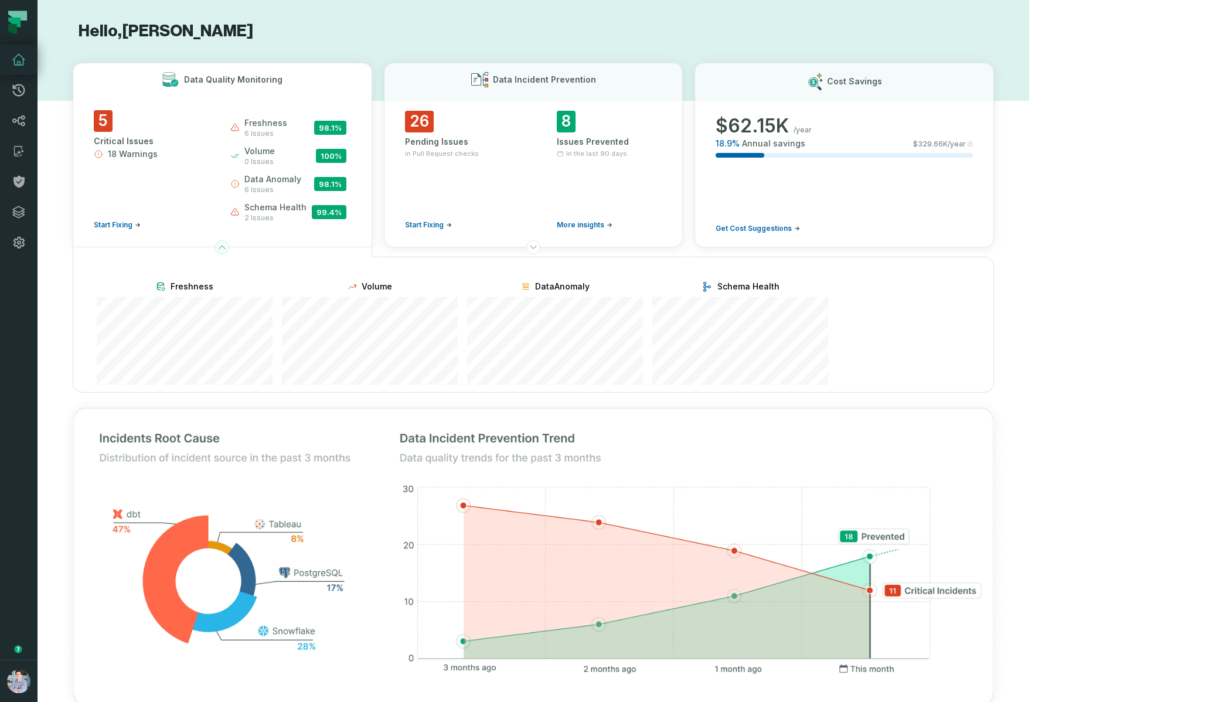
click at [227, 245] on icon at bounding box center [221, 247] width 9 height 9
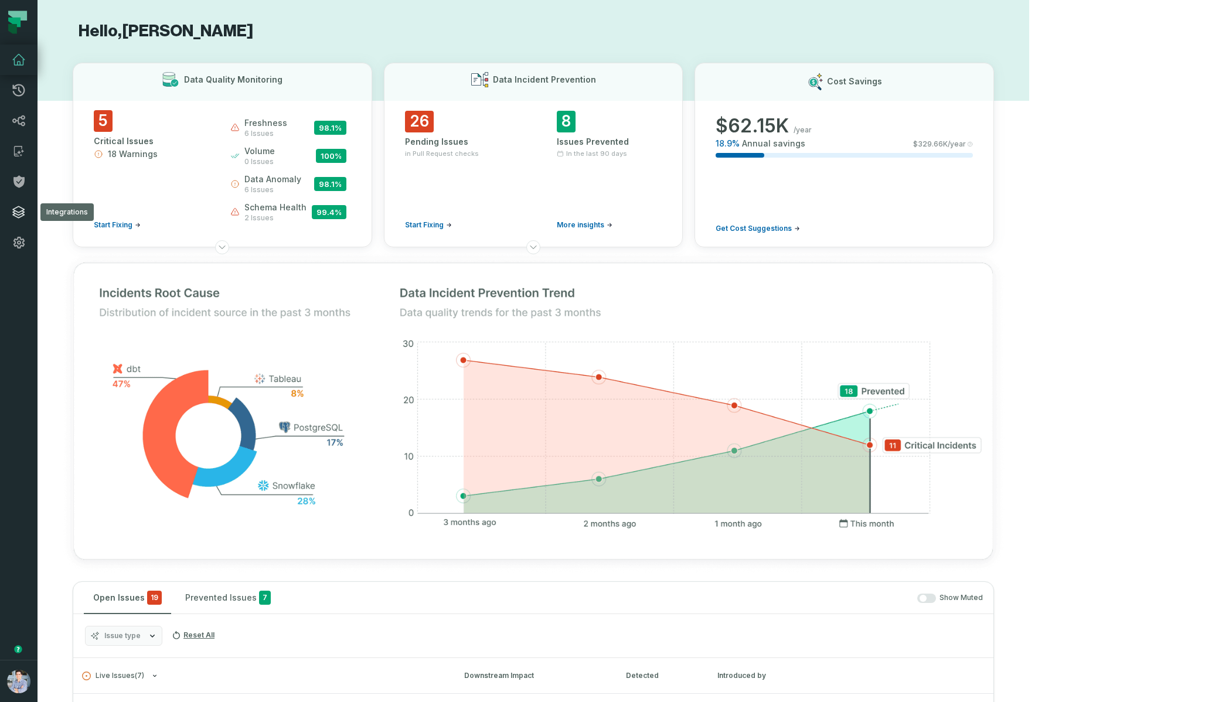
click at [19, 213] on icon at bounding box center [19, 212] width 14 height 14
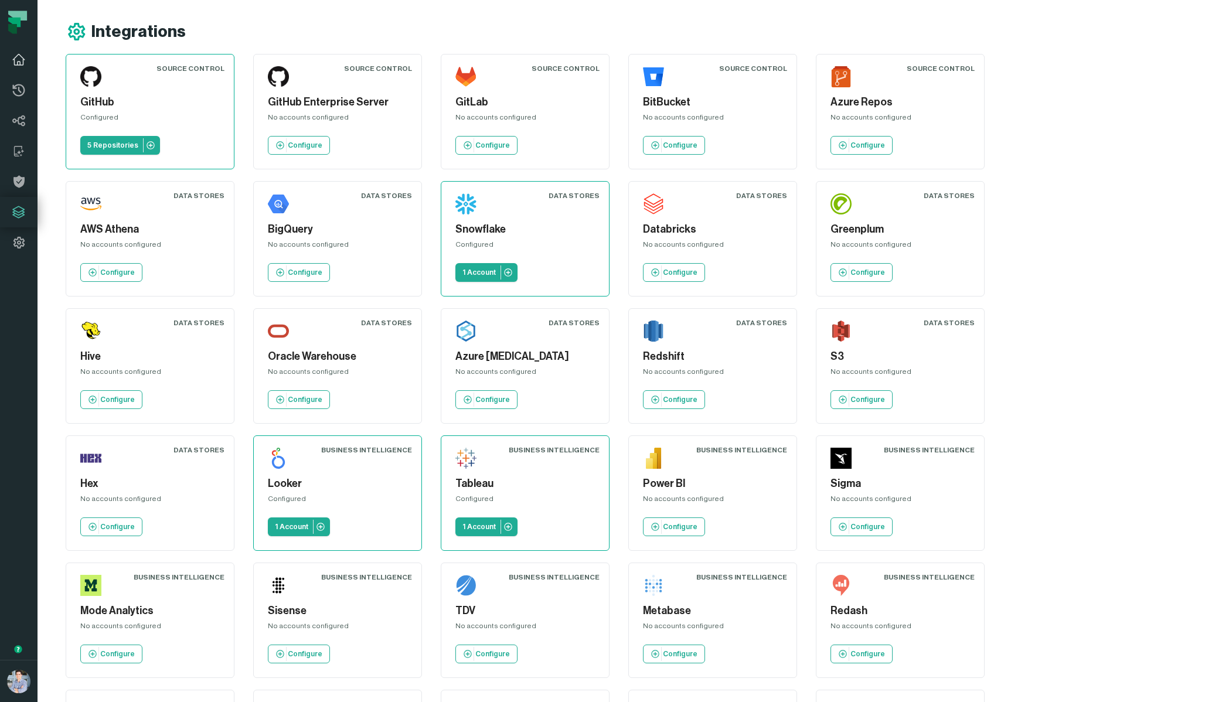
click at [16, 60] on icon at bounding box center [19, 60] width 14 height 14
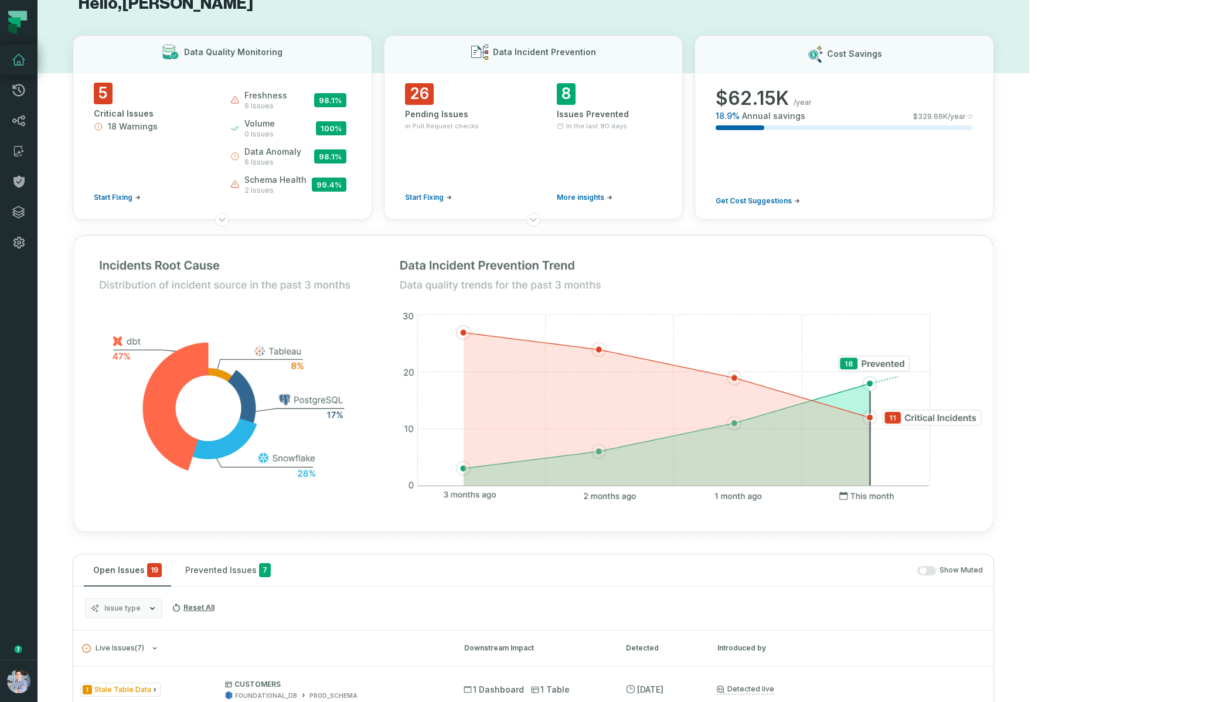
scroll to position [8, 0]
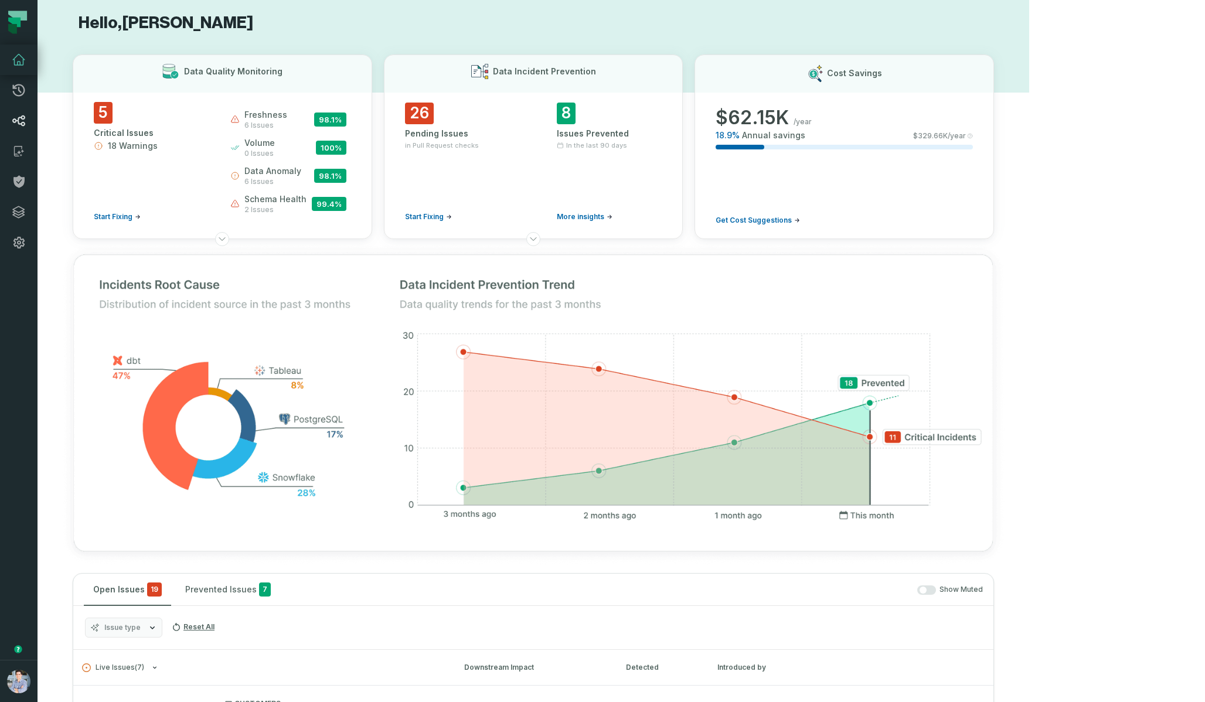
click at [18, 112] on link "Lineage" at bounding box center [19, 121] width 38 height 30
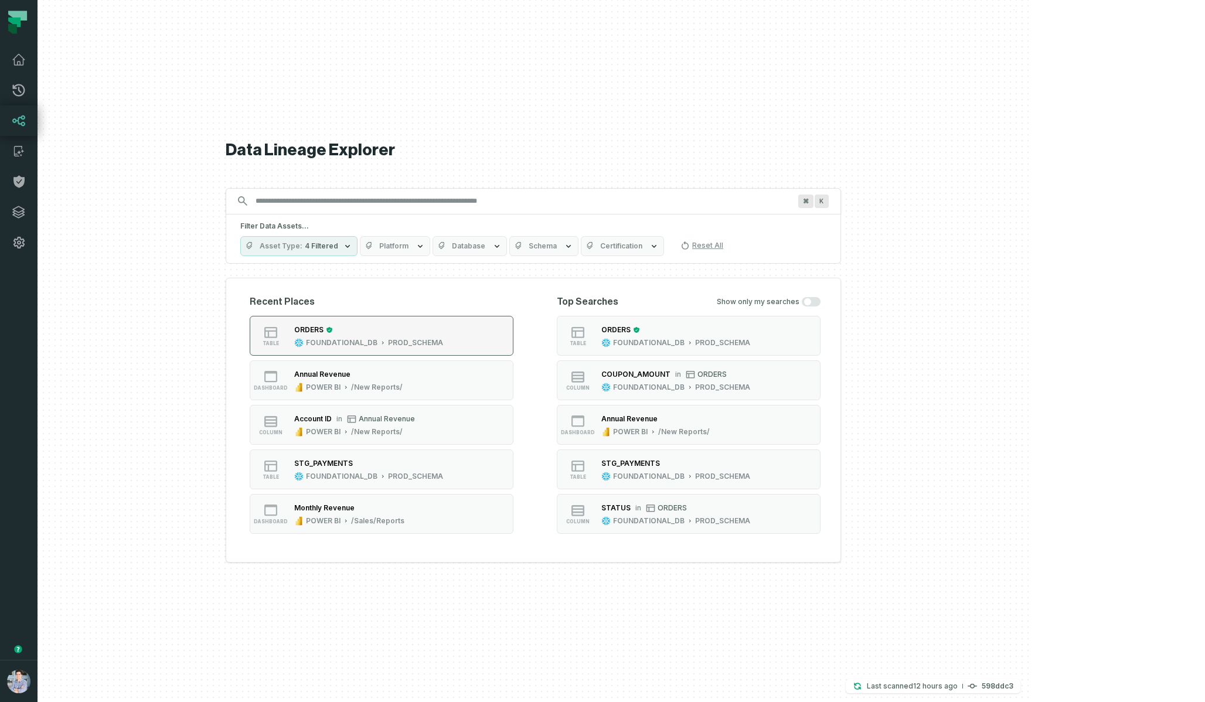
click at [443, 331] on div "ORDERS" at bounding box center [368, 330] width 149 height 12
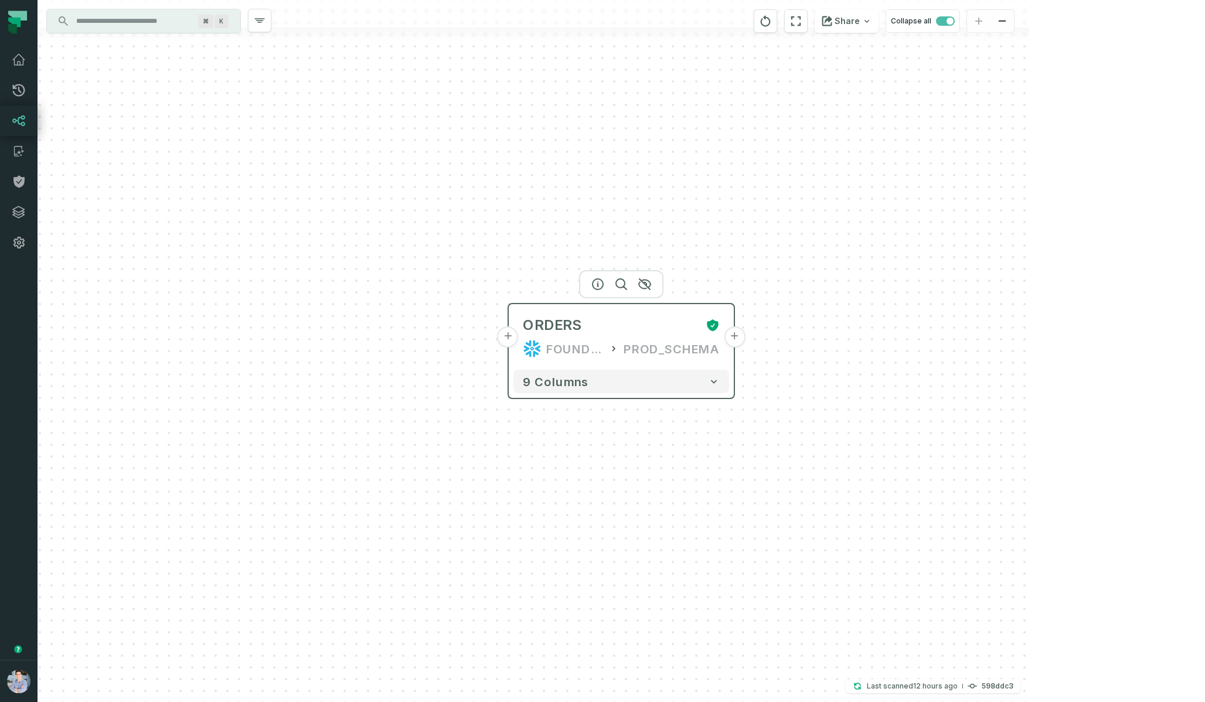
click at [514, 344] on button "+" at bounding box center [508, 337] width 21 height 21
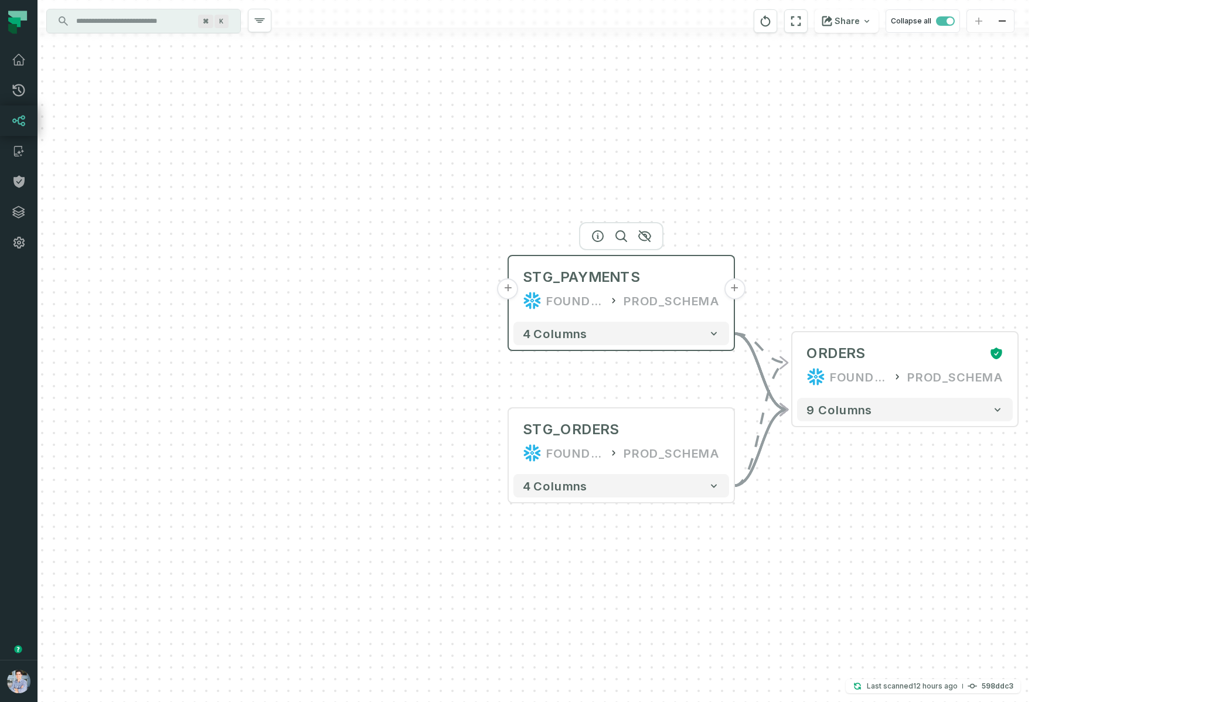
click at [514, 287] on button "+" at bounding box center [508, 288] width 21 height 21
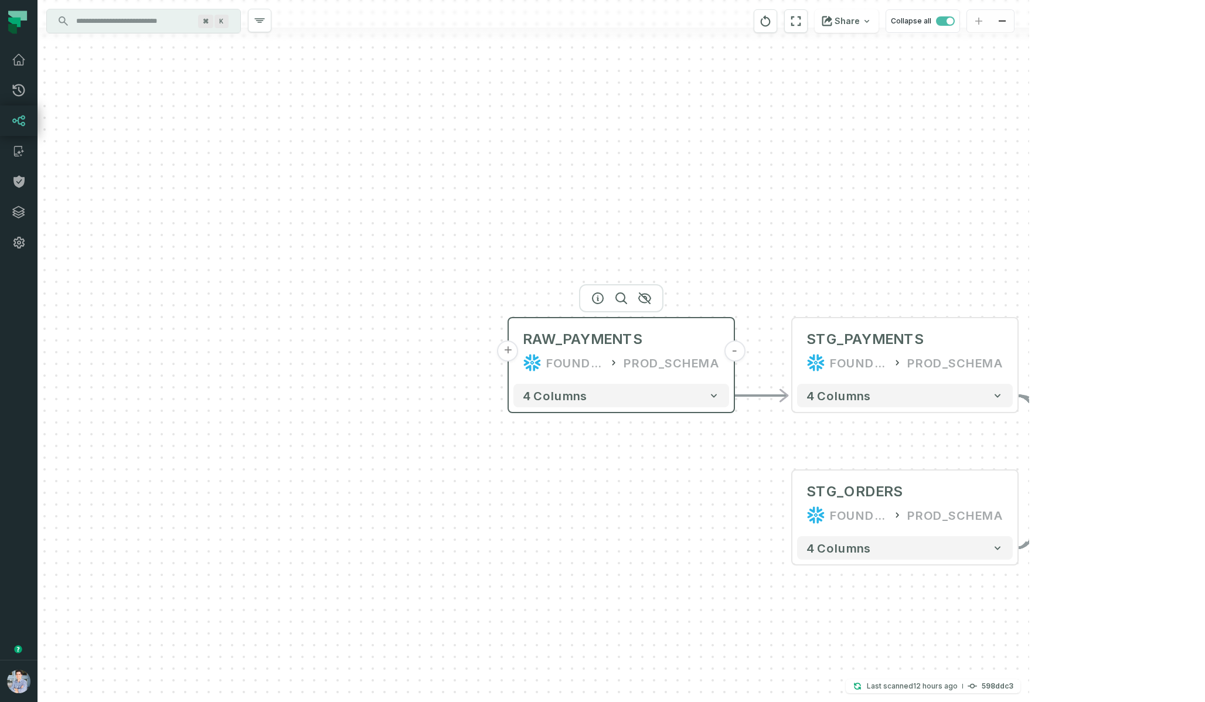
click at [512, 354] on button "+" at bounding box center [508, 351] width 21 height 21
click at [512, 354] on button "+" at bounding box center [507, 351] width 21 height 21
click at [509, 352] on button "+" at bounding box center [508, 351] width 21 height 21
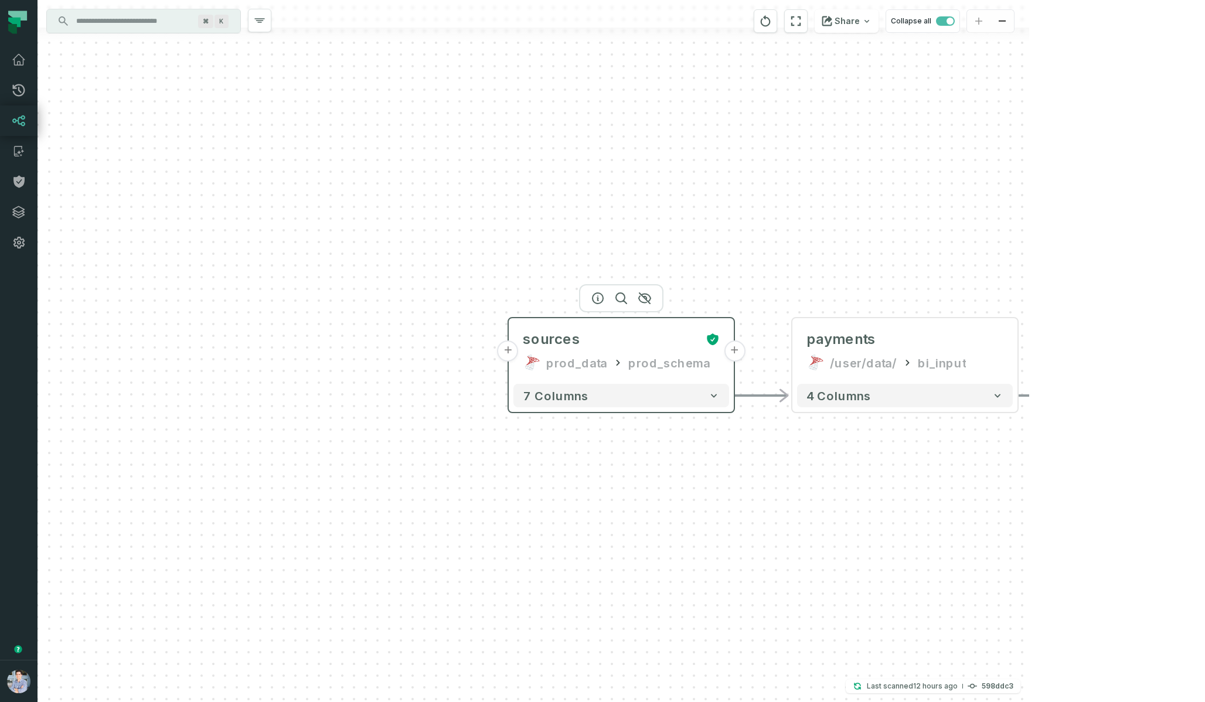
click at [506, 352] on button "+" at bounding box center [508, 351] width 21 height 21
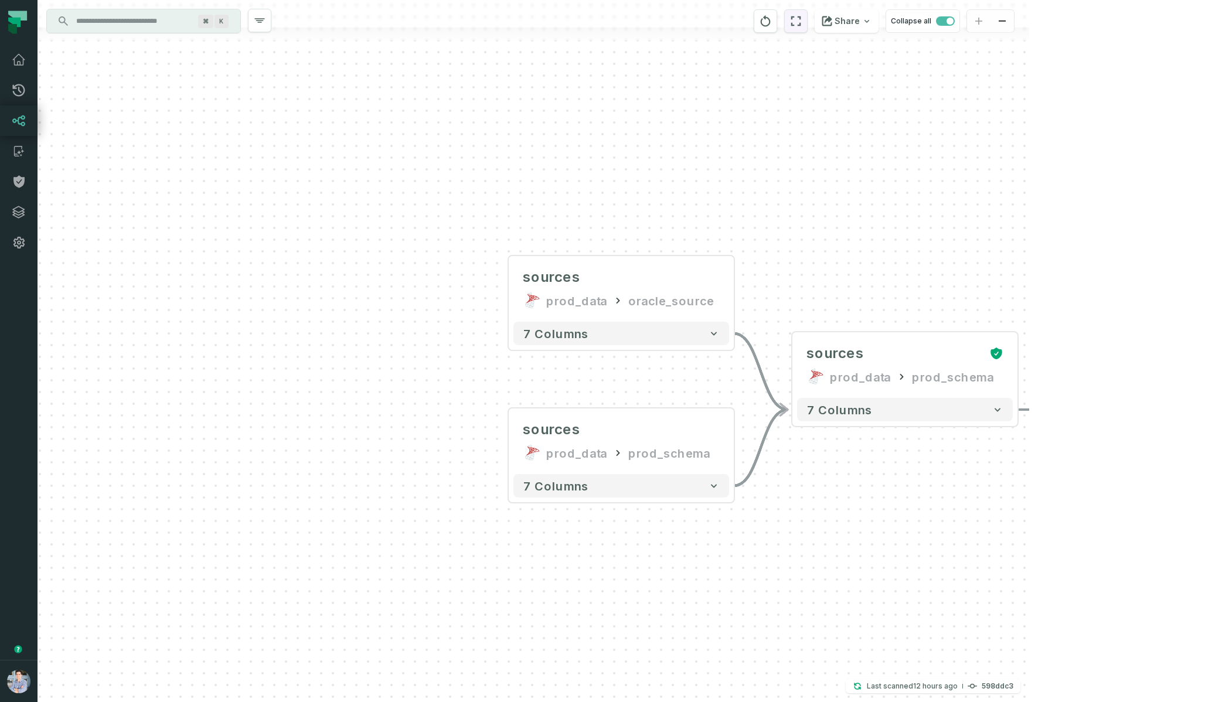
click at [802, 22] on icon "reset" at bounding box center [796, 21] width 13 height 14
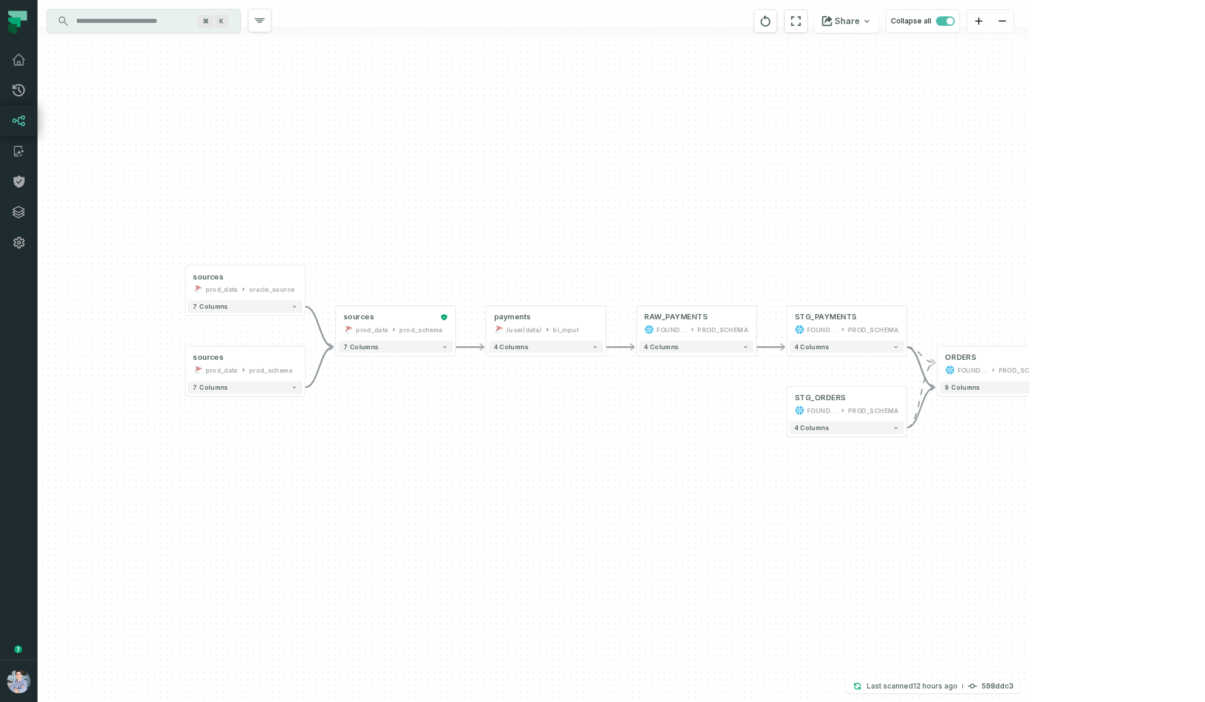
click at [970, 7] on div "Share Collapse all" at bounding box center [856, 21] width 225 height 42
click at [960, 30] on button "Collapse all" at bounding box center [923, 20] width 74 height 23
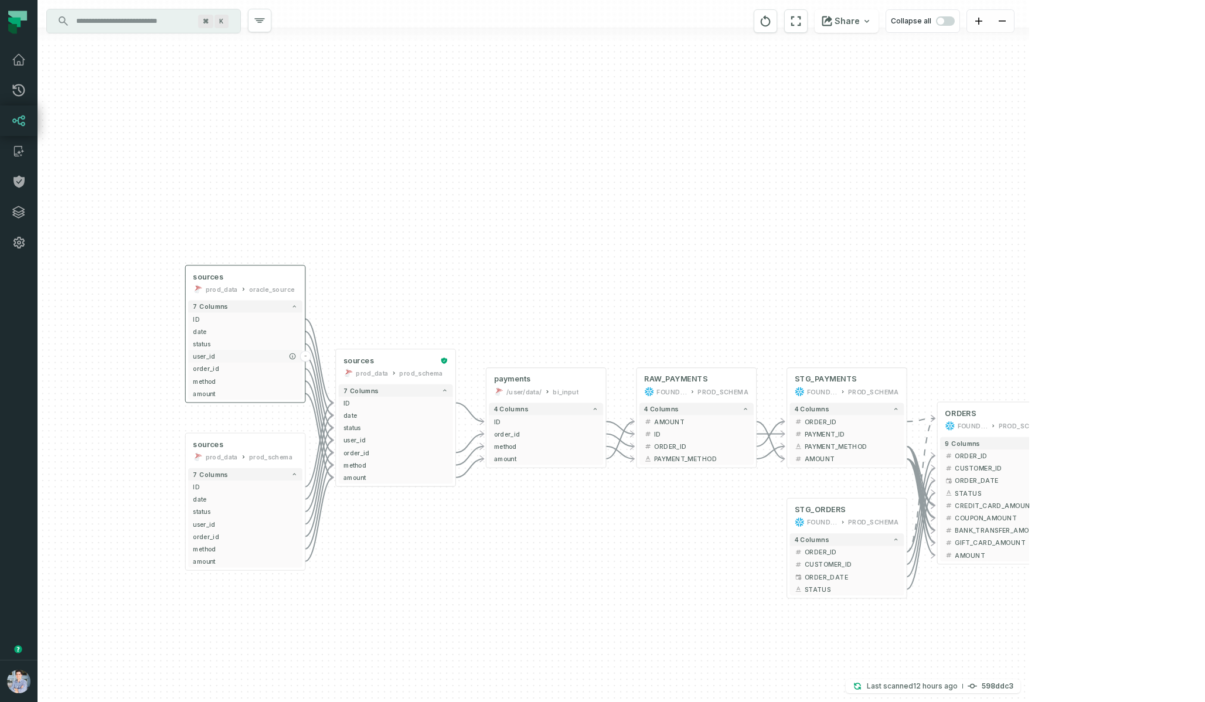
click at [210, 356] on span "user_id" at bounding box center [245, 356] width 104 height 9
click at [240, 395] on span "amount" at bounding box center [245, 393] width 104 height 9
click at [1057, 422] on button "+" at bounding box center [1057, 419] width 11 height 11
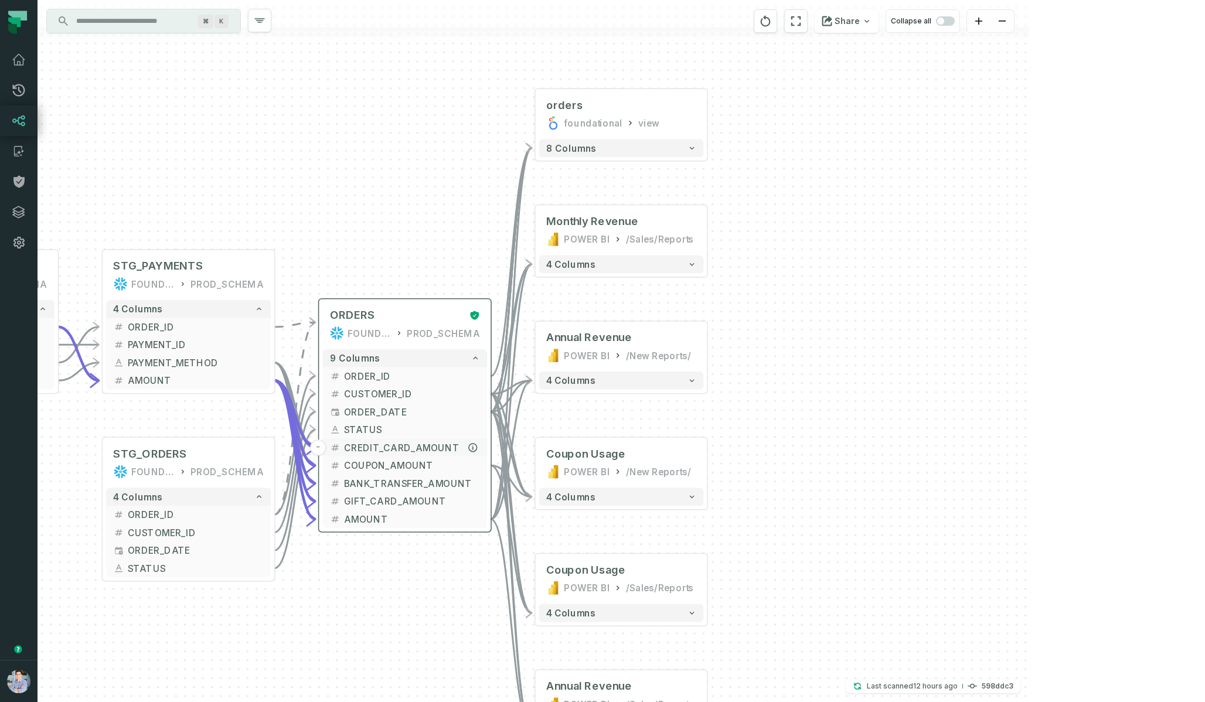
click at [375, 448] on span "CREDIT_CARD_AMOUNT" at bounding box center [412, 447] width 136 height 13
click at [404, 460] on span "COUPON_AMOUNT" at bounding box center [412, 465] width 136 height 13
click at [404, 478] on span "BANK_TRANSFER_AMOUNT" at bounding box center [412, 483] width 136 height 13
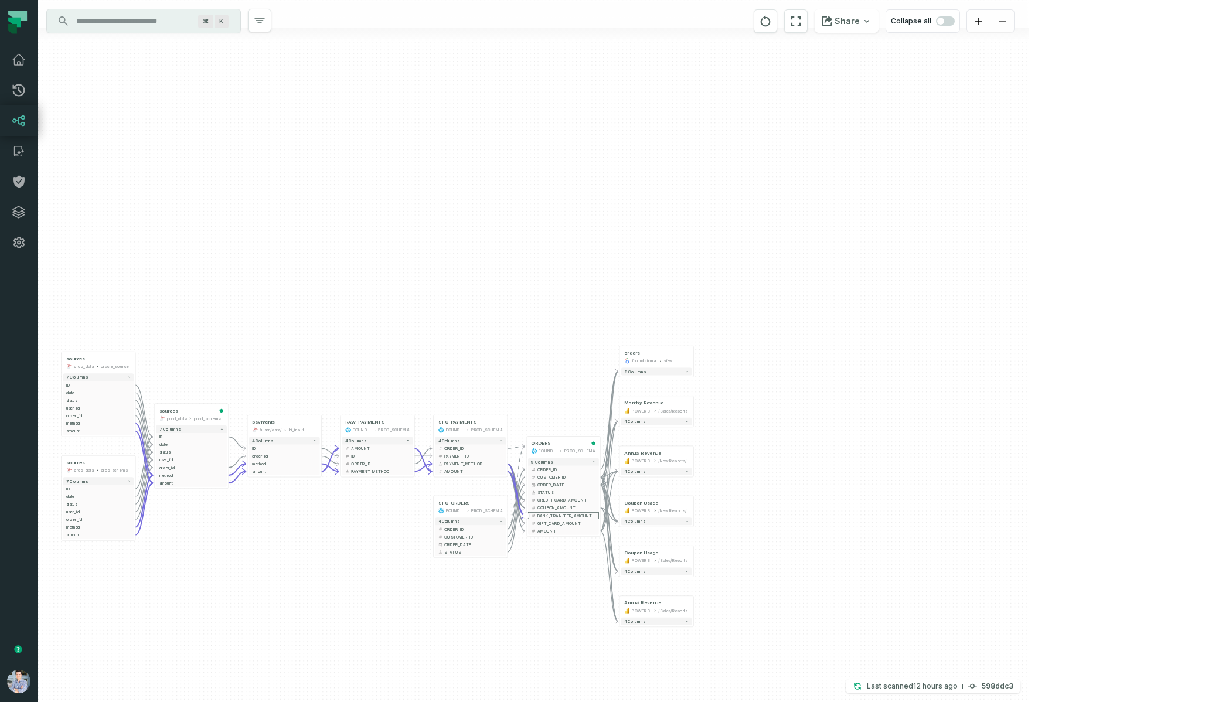
drag, startPoint x: 406, startPoint y: 609, endPoint x: 559, endPoint y: 573, distance: 156.7
click at [559, 573] on div "+ orders foundational view + 8 columns + Monthly Revenue POWER BI /Sales/Report…" at bounding box center [534, 351] width 992 height 702
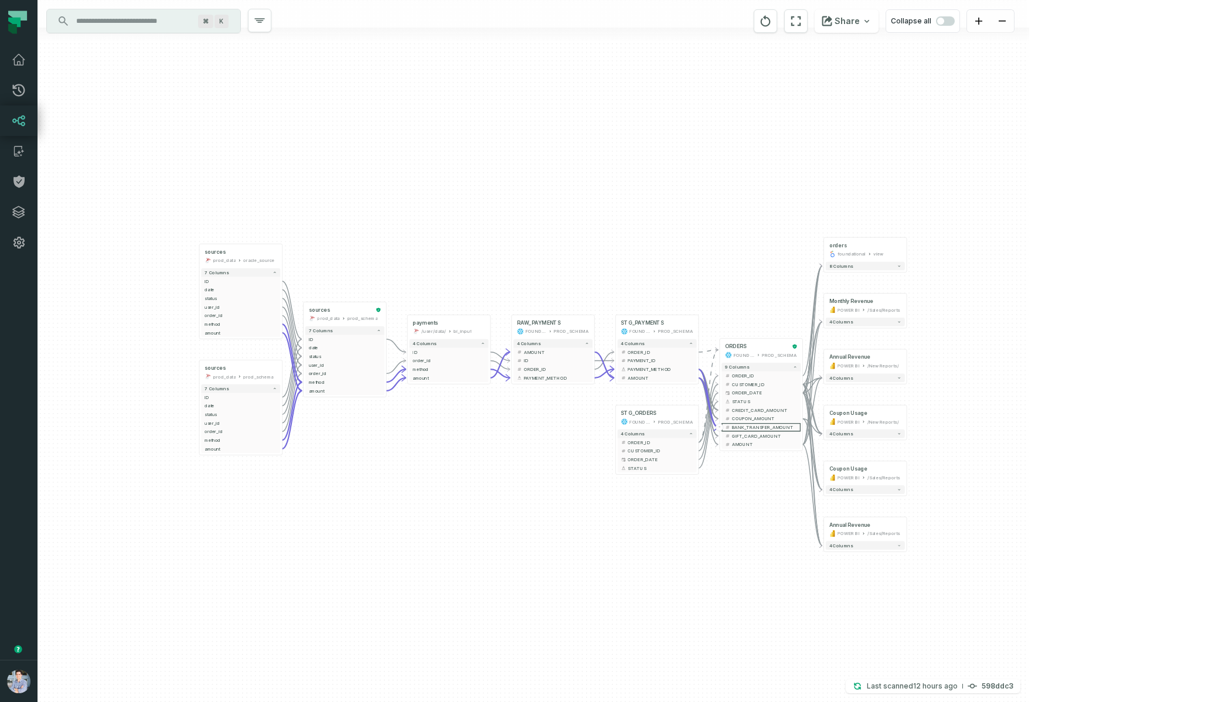
drag, startPoint x: 559, startPoint y: 573, endPoint x: 754, endPoint y: 492, distance: 211.8
click at [754, 492] on div "+ orders foundational view + 8 columns + Monthly Revenue POWER BI /Sales/Report…" at bounding box center [534, 351] width 992 height 702
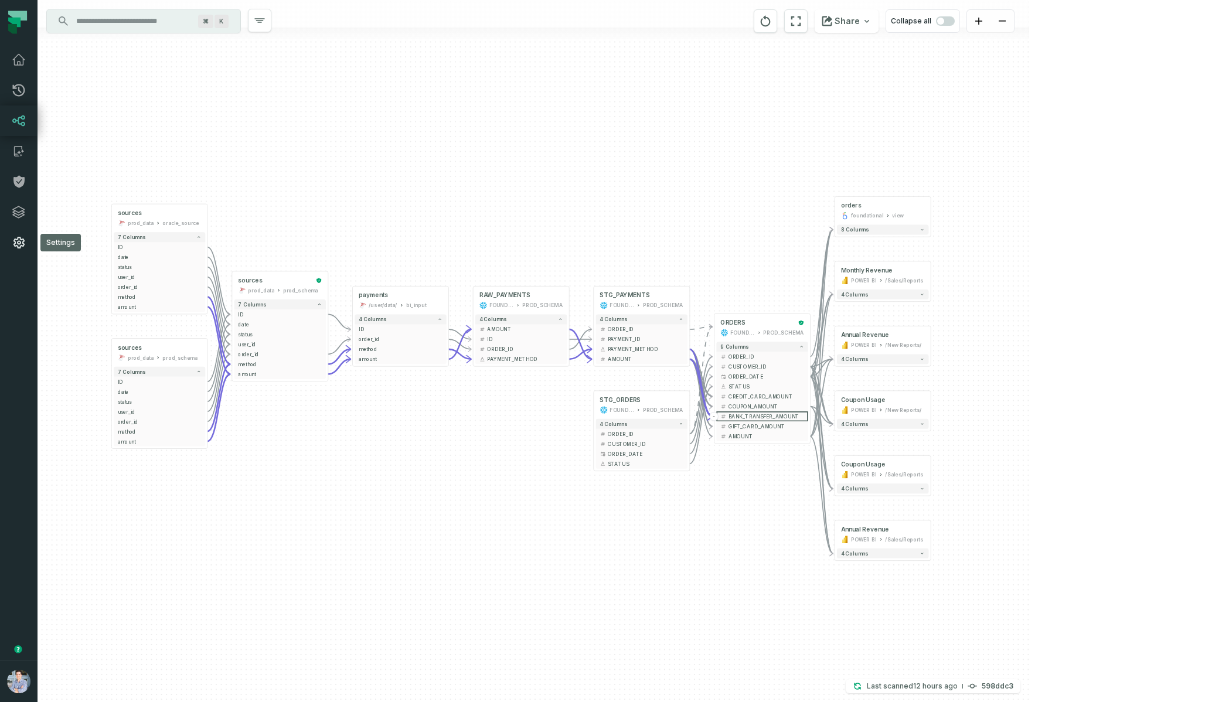
click at [19, 240] on icon at bounding box center [19, 243] width 14 height 14
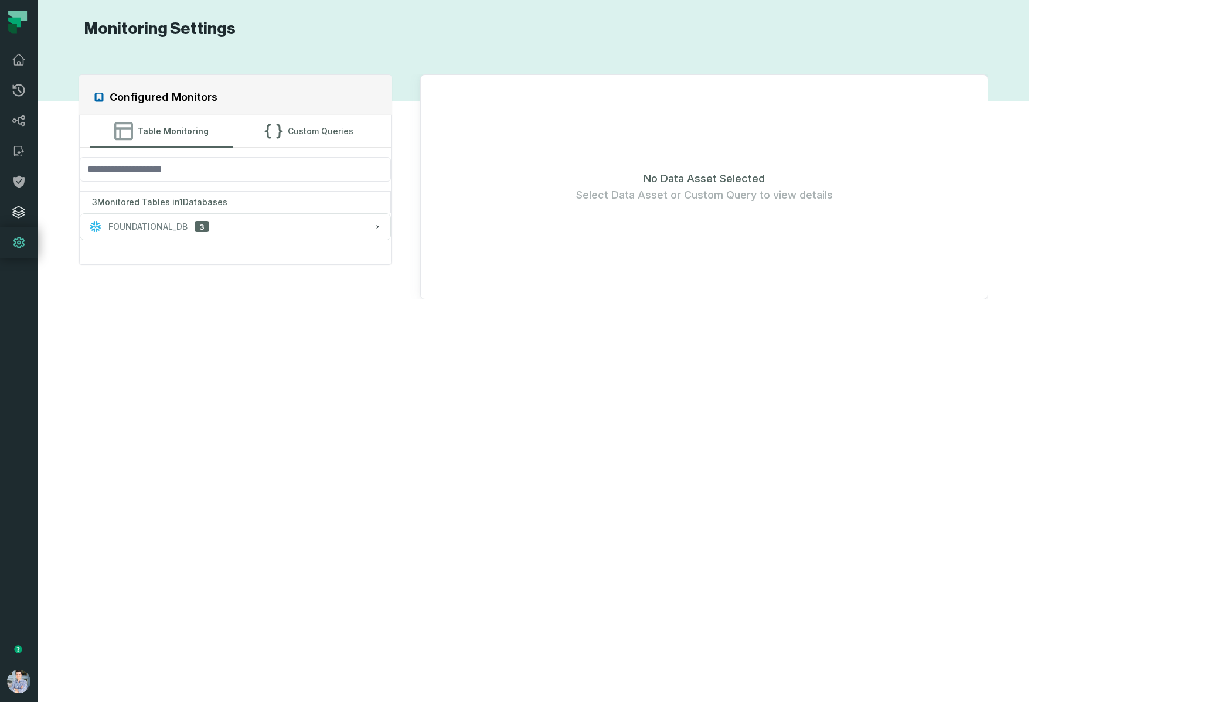
click at [21, 211] on icon at bounding box center [19, 212] width 12 height 12
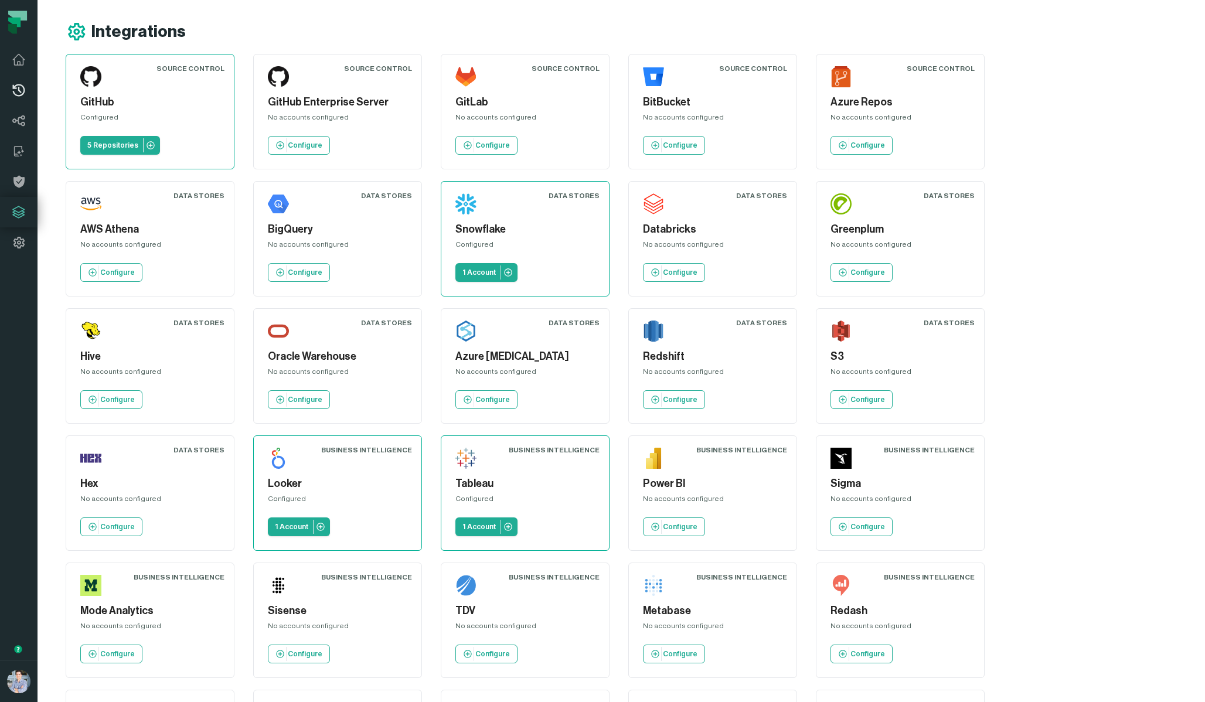
click at [18, 87] on icon at bounding box center [19, 90] width 14 height 14
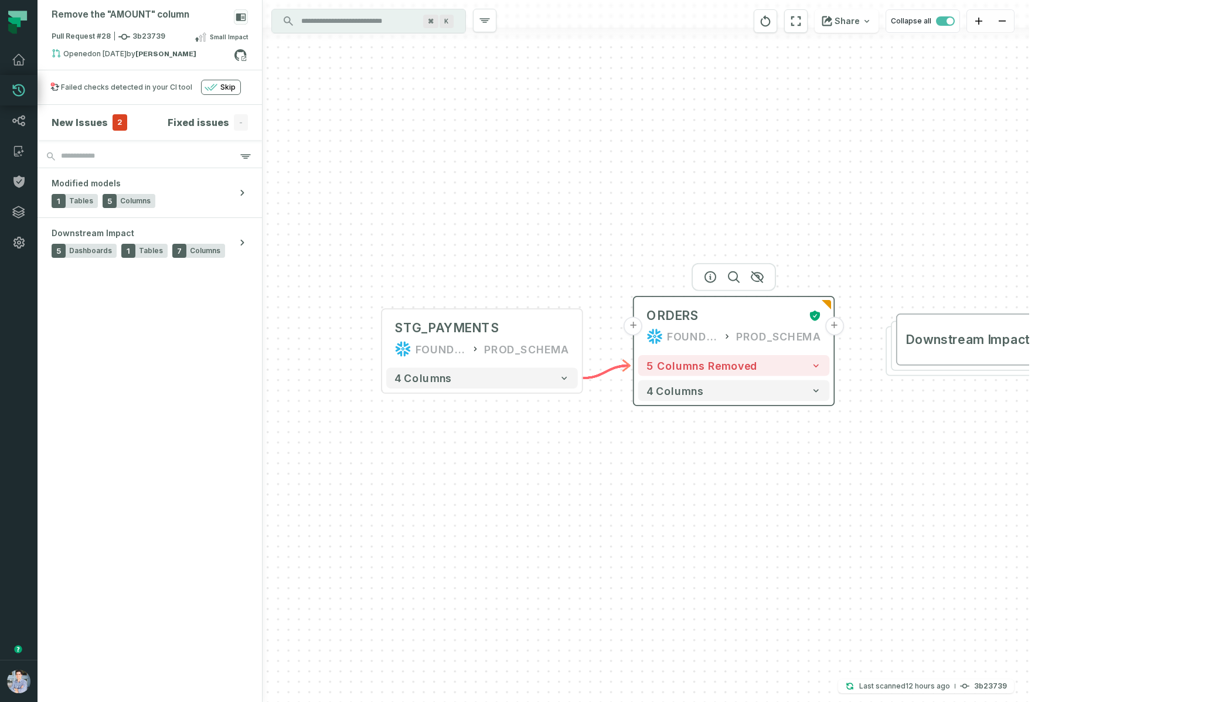
click at [831, 330] on button "+" at bounding box center [834, 326] width 19 height 19
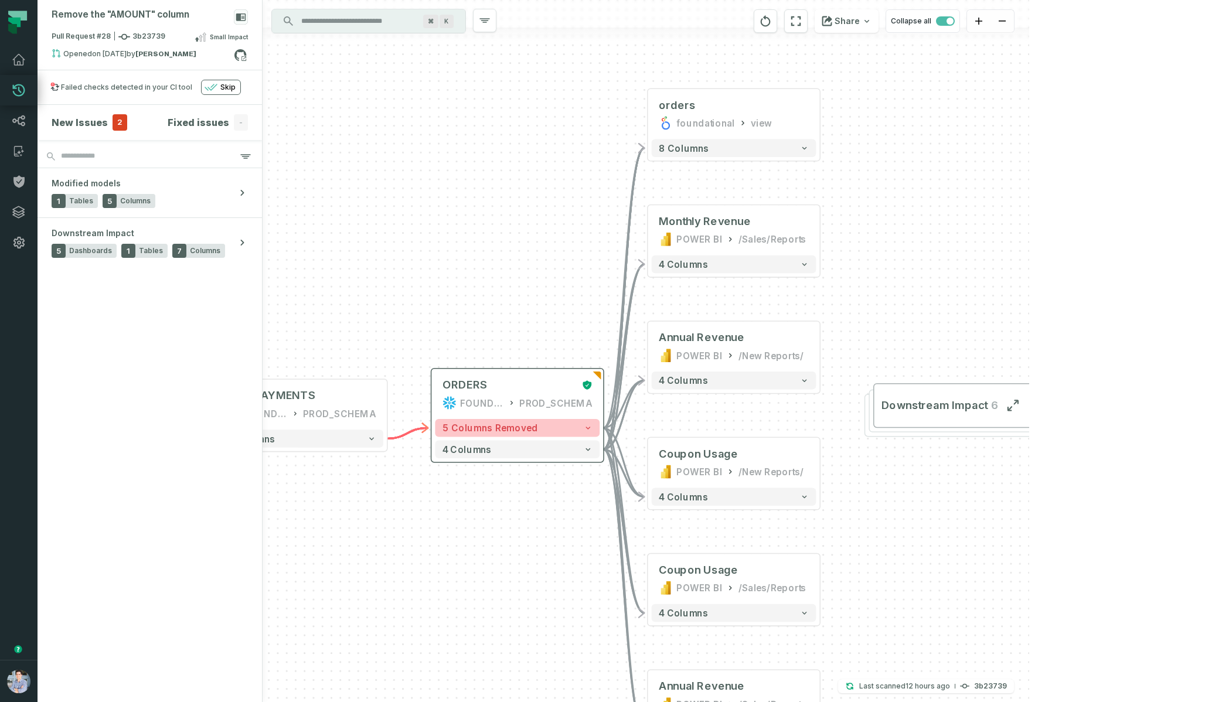
click at [587, 425] on icon "button" at bounding box center [588, 428] width 9 height 9
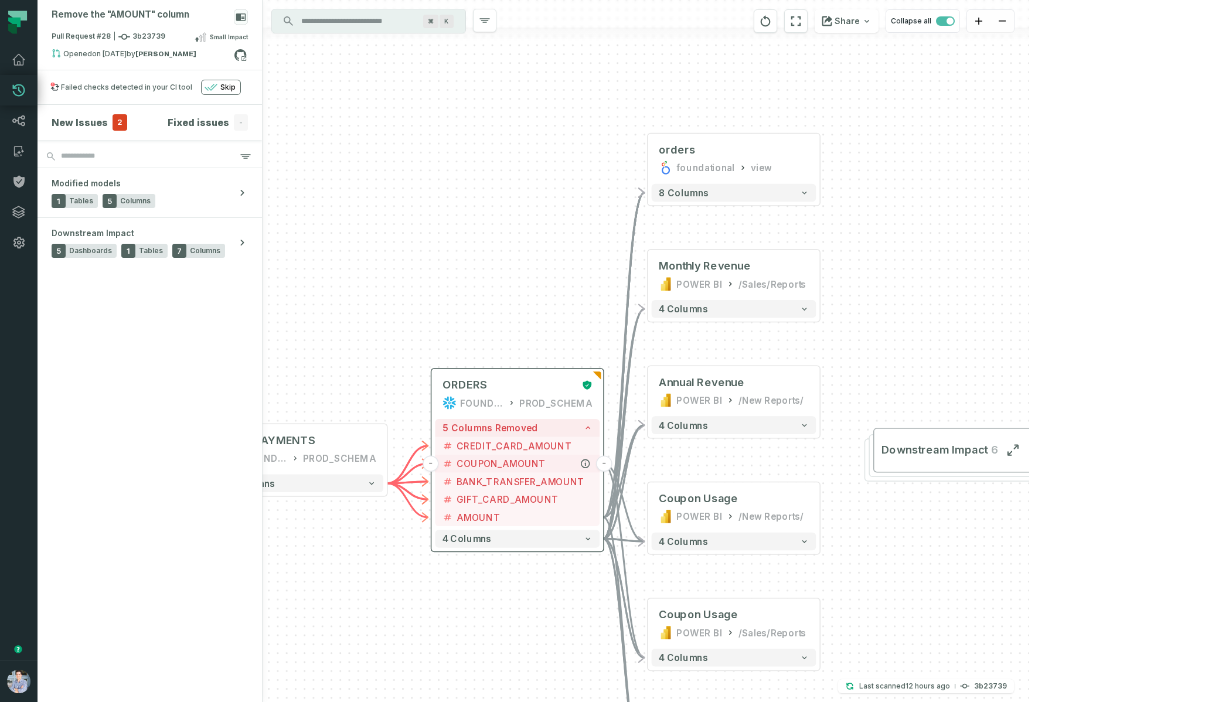
click at [558, 464] on span "COUPON_AMOUNT" at bounding box center [525, 463] width 136 height 13
click at [554, 516] on span "AMOUNT" at bounding box center [525, 517] width 136 height 13
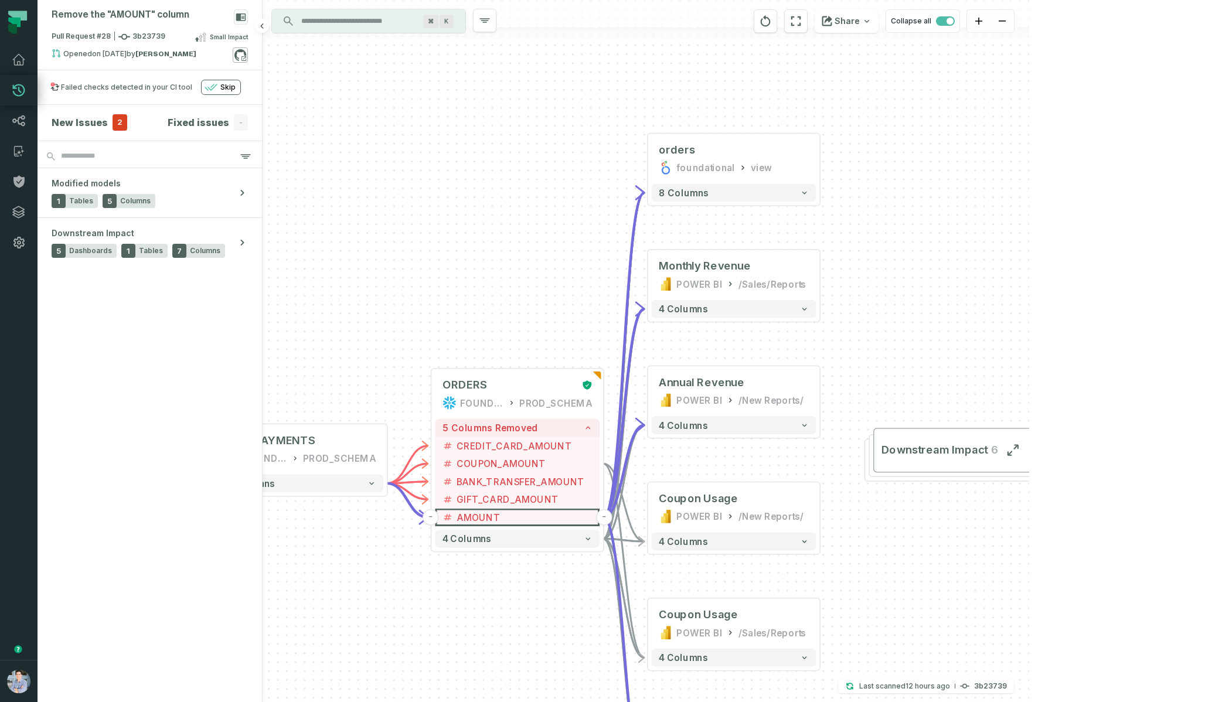
click at [242, 57] on icon at bounding box center [240, 54] width 15 height 15
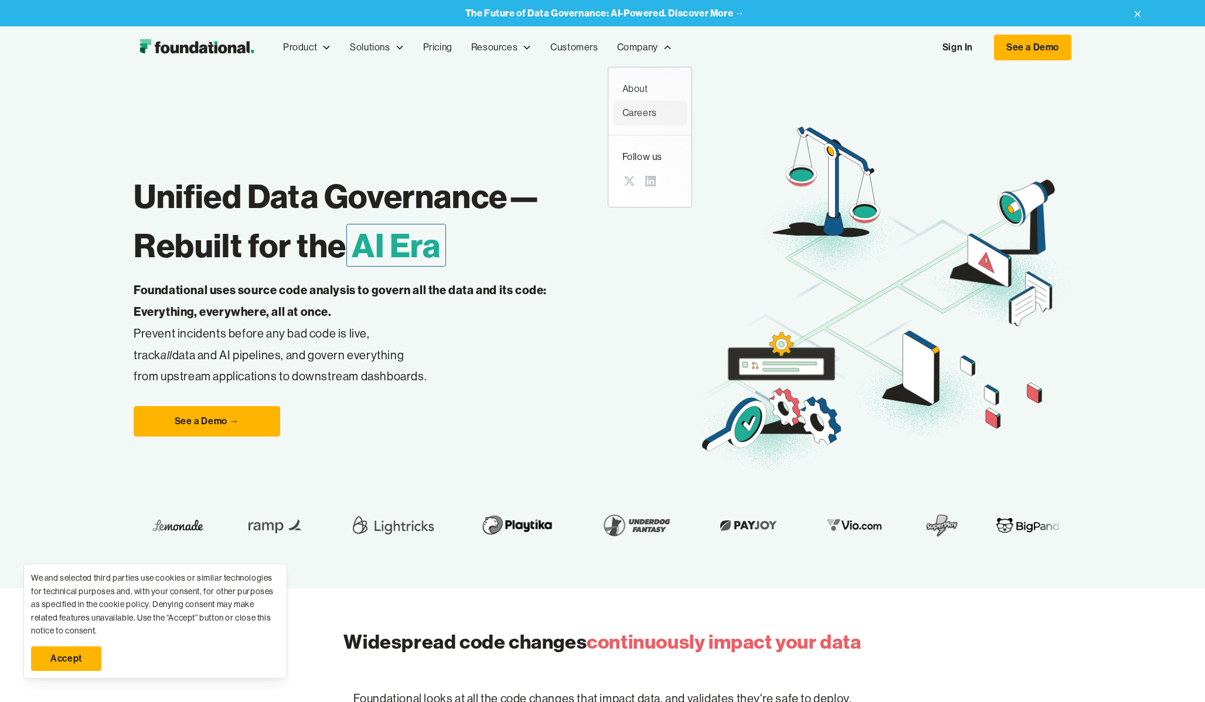
click at [626, 109] on div "Careers" at bounding box center [650, 113] width 55 height 15
